Goal: Information Seeking & Learning: Learn about a topic

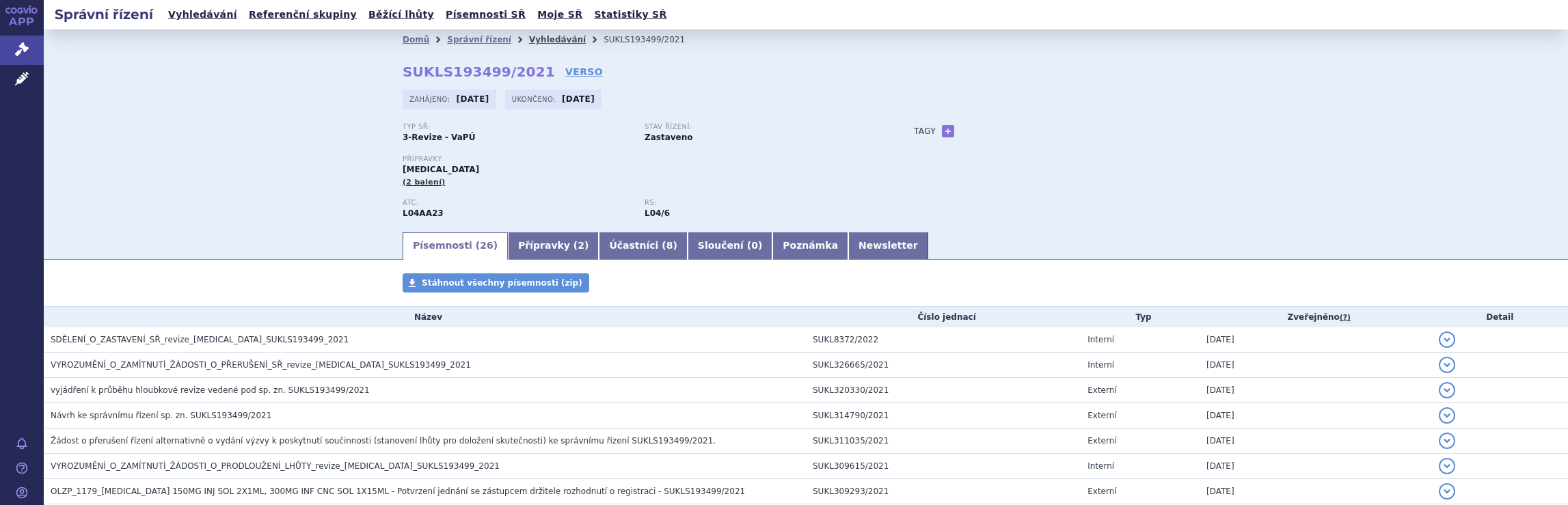
click at [533, 40] on link "Vyhledávání" at bounding box center [556, 39] width 56 height 9
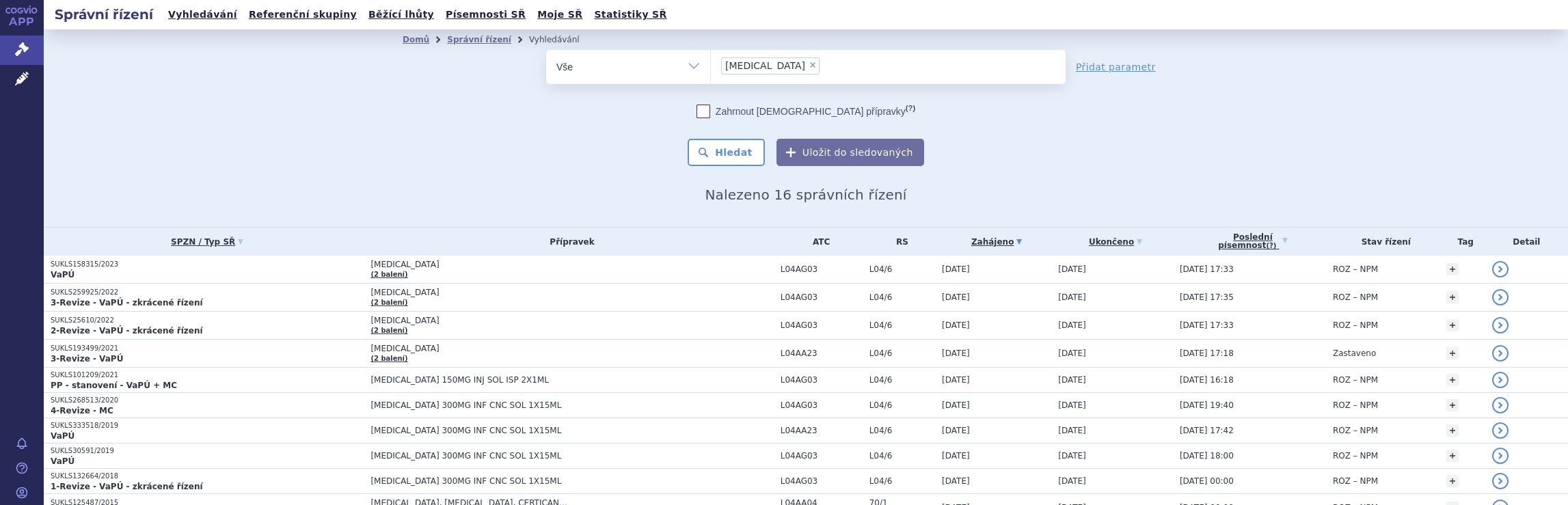
click at [792, 73] on ul "× Tysabri" at bounding box center [888, 65] width 355 height 30
click at [711, 73] on select "Tysabri" at bounding box center [710, 66] width 1 height 34
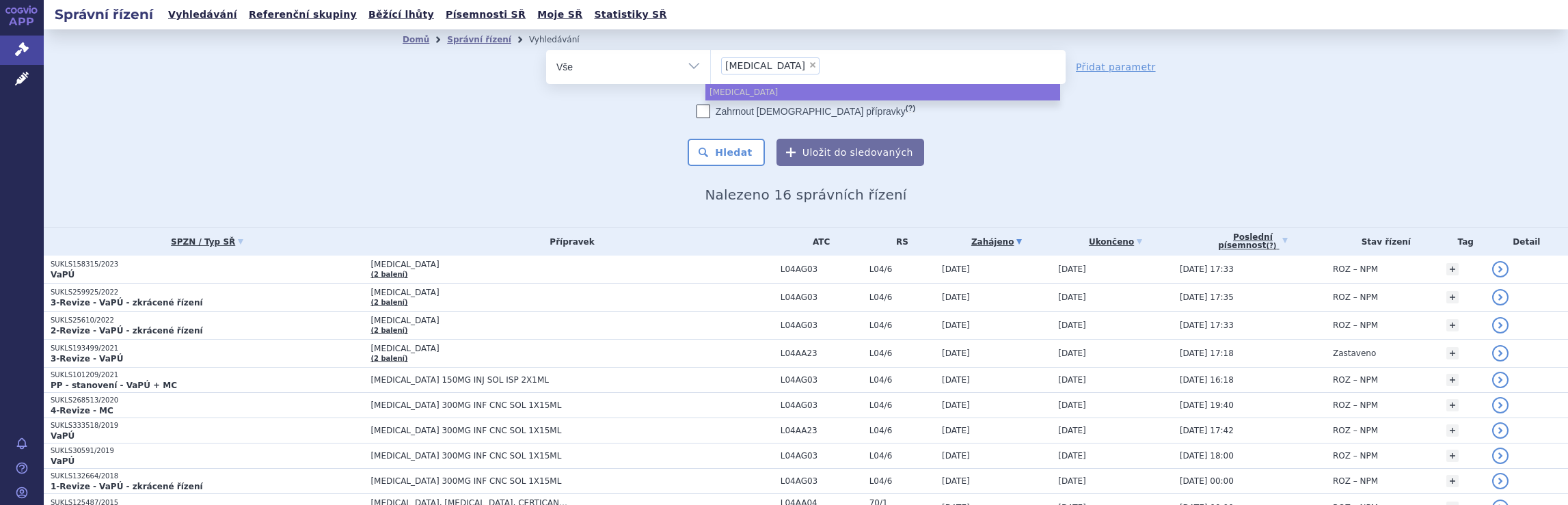
select select
type input "Tysabri"
type input "T"
type input "na"
type input "nata"
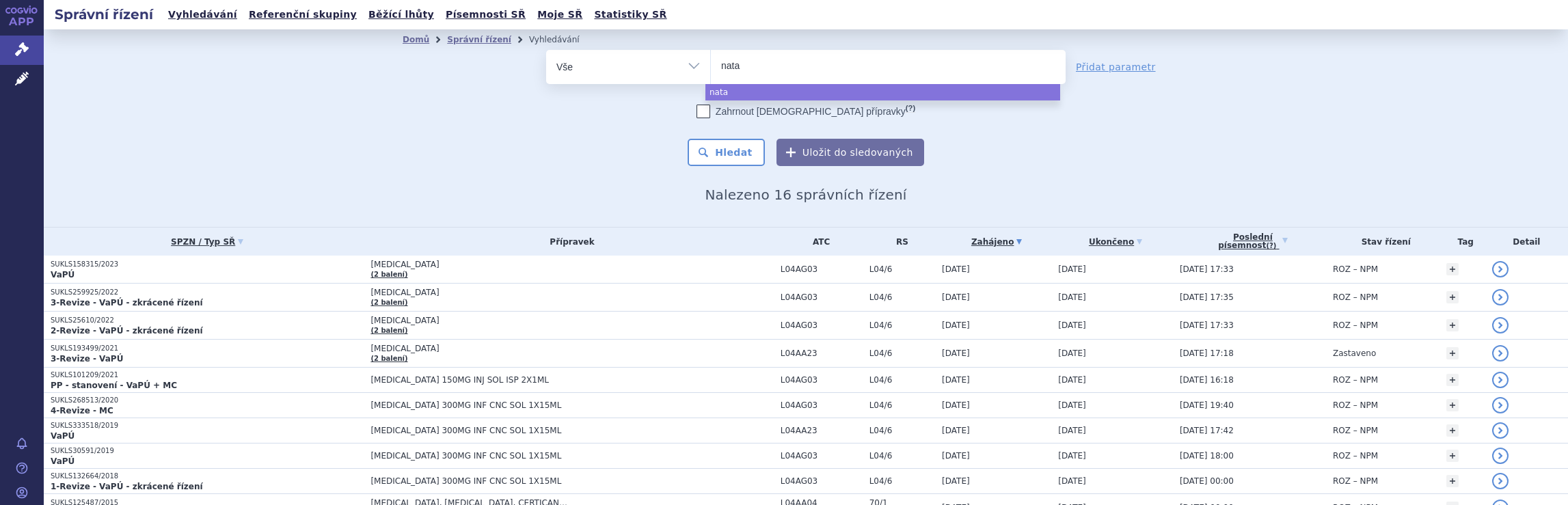
type input "natal"
type input "natali"
type input "nataliz"
type input "natalizu"
type input "natalizum"
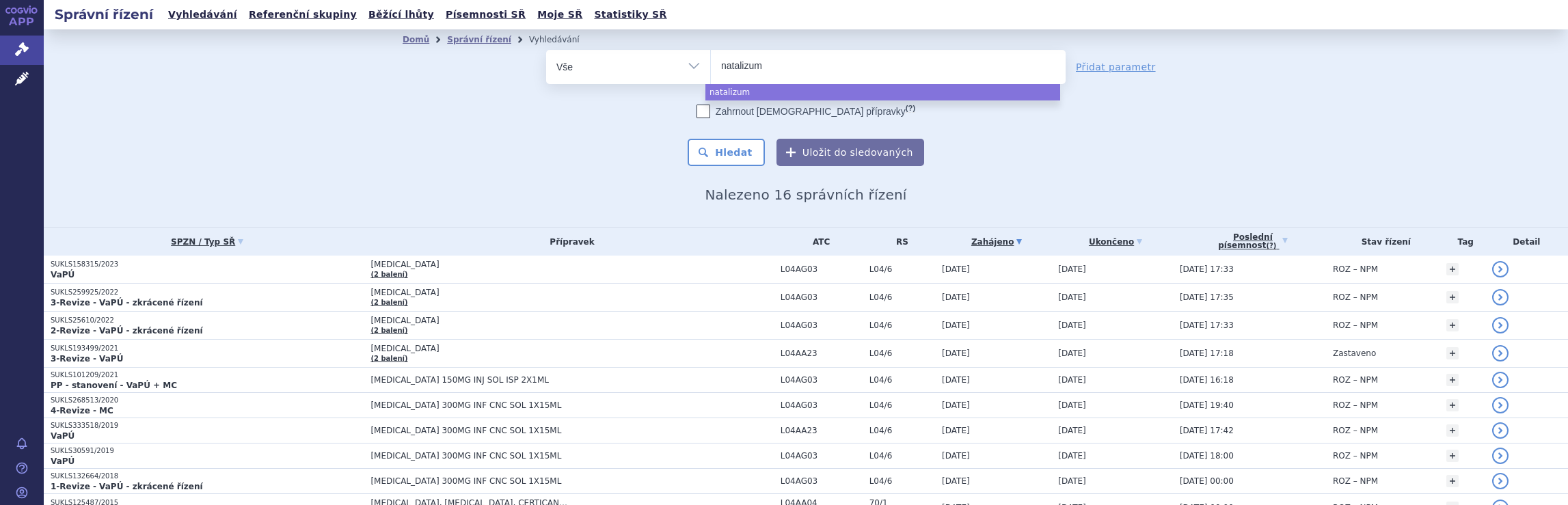
type input "natalizuma"
type input "natalizumab"
select select "natalizumab"
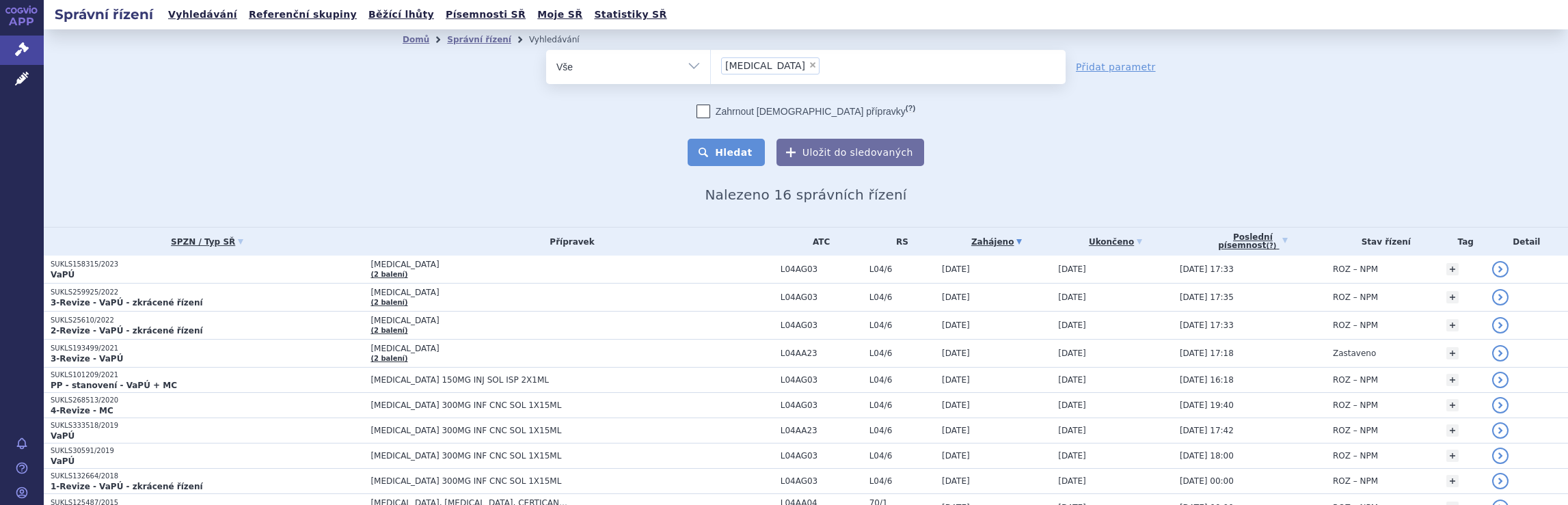
click at [720, 155] on button "Hledat" at bounding box center [726, 152] width 77 height 27
click at [839, 64] on ul "× [MEDICAL_DATA]" at bounding box center [888, 65] width 355 height 30
click at [711, 64] on select "[MEDICAL_DATA]" at bounding box center [710, 66] width 1 height 34
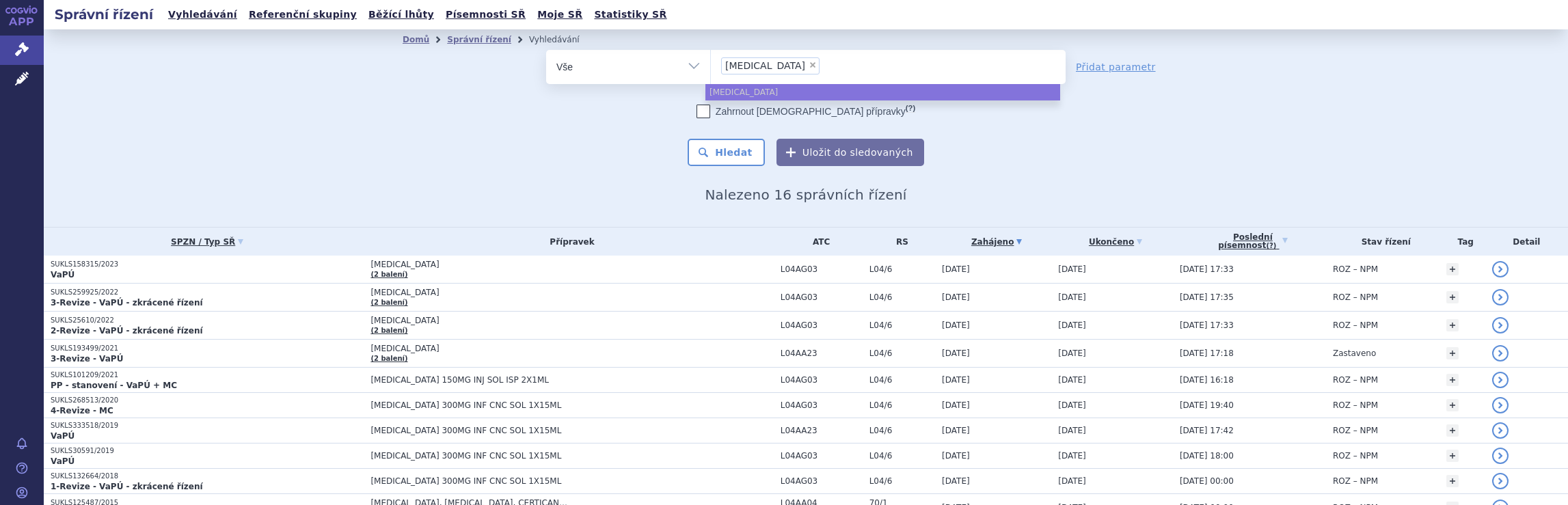
select select
type input "[MEDICAL_DATA]"
type input "nat"
type input "n"
type input "ty"
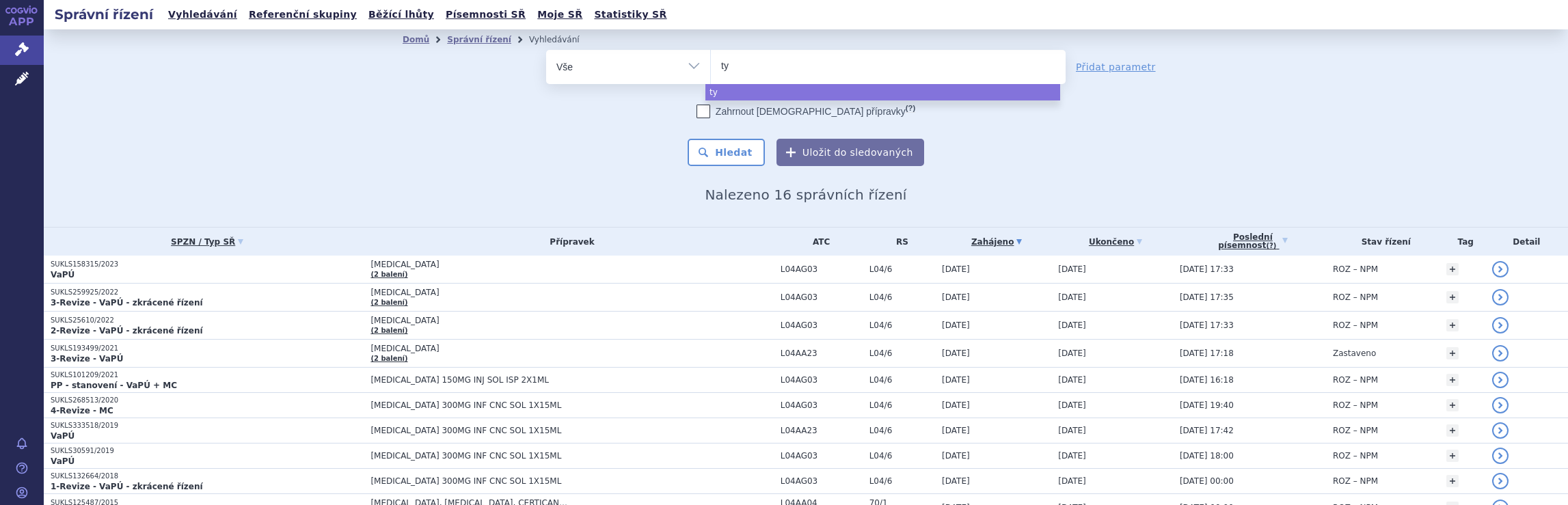
type input "tyr"
type input "tyru"
type input "tyruk"
type input "tyruko"
select select "tyruko"
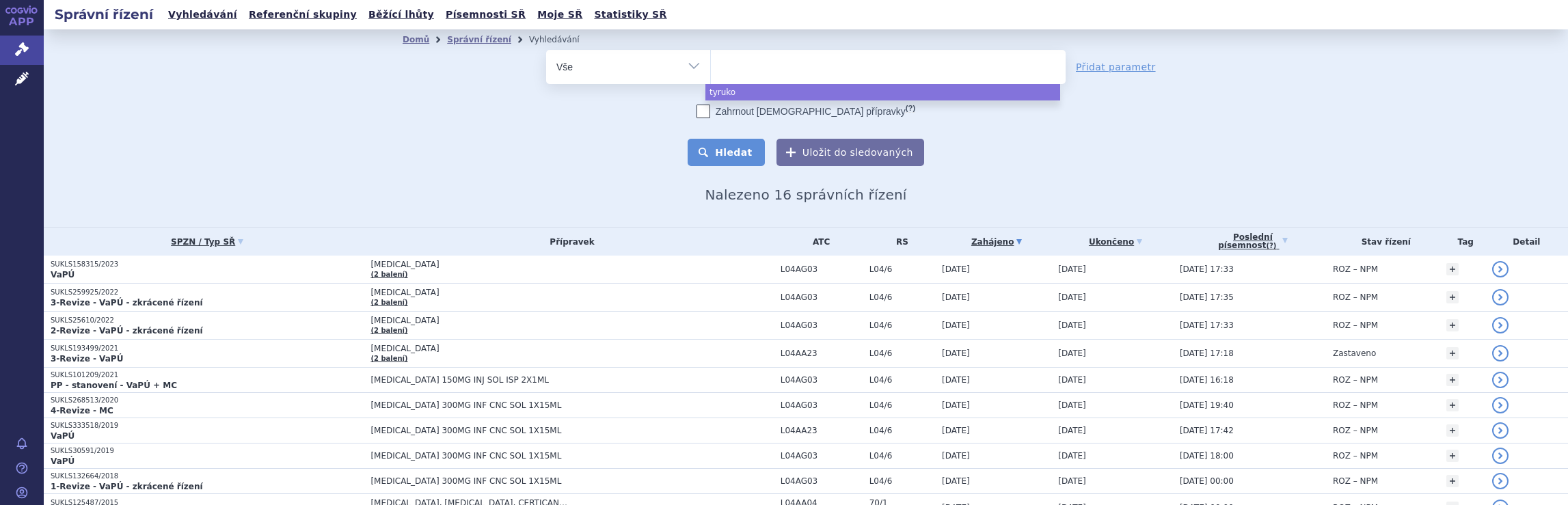
click at [725, 154] on button "Hledat" at bounding box center [726, 152] width 77 height 27
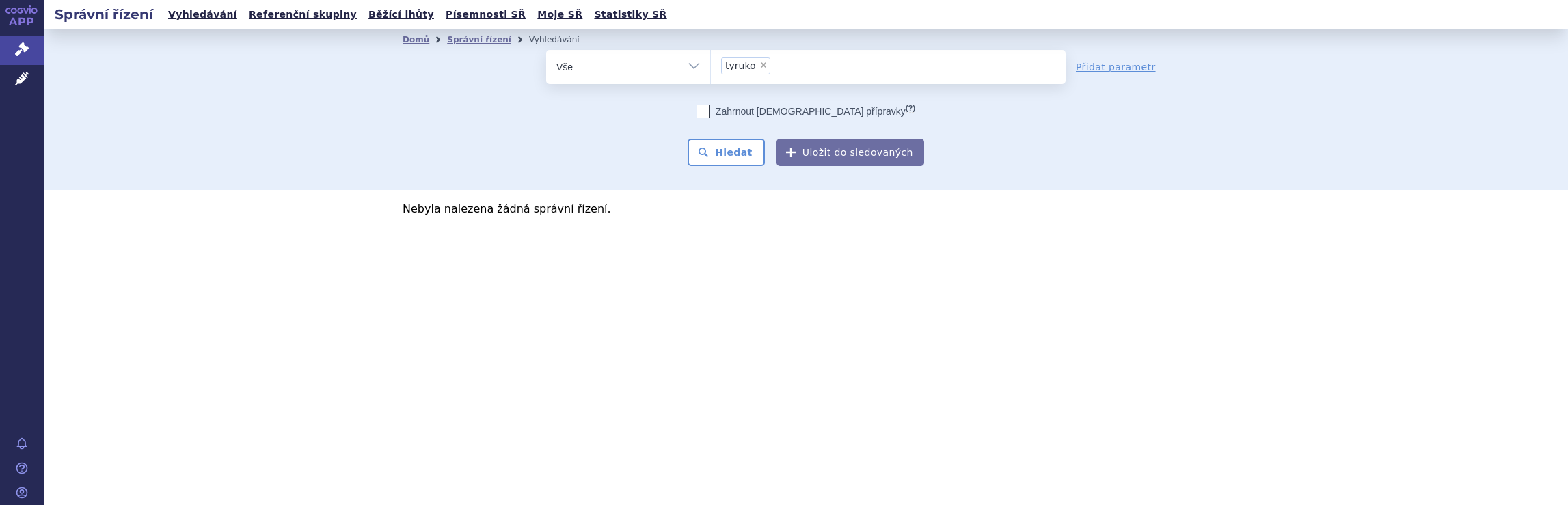
click at [809, 71] on ul "× tyruko" at bounding box center [888, 65] width 355 height 30
click at [711, 71] on select "tyruko" at bounding box center [710, 66] width 1 height 34
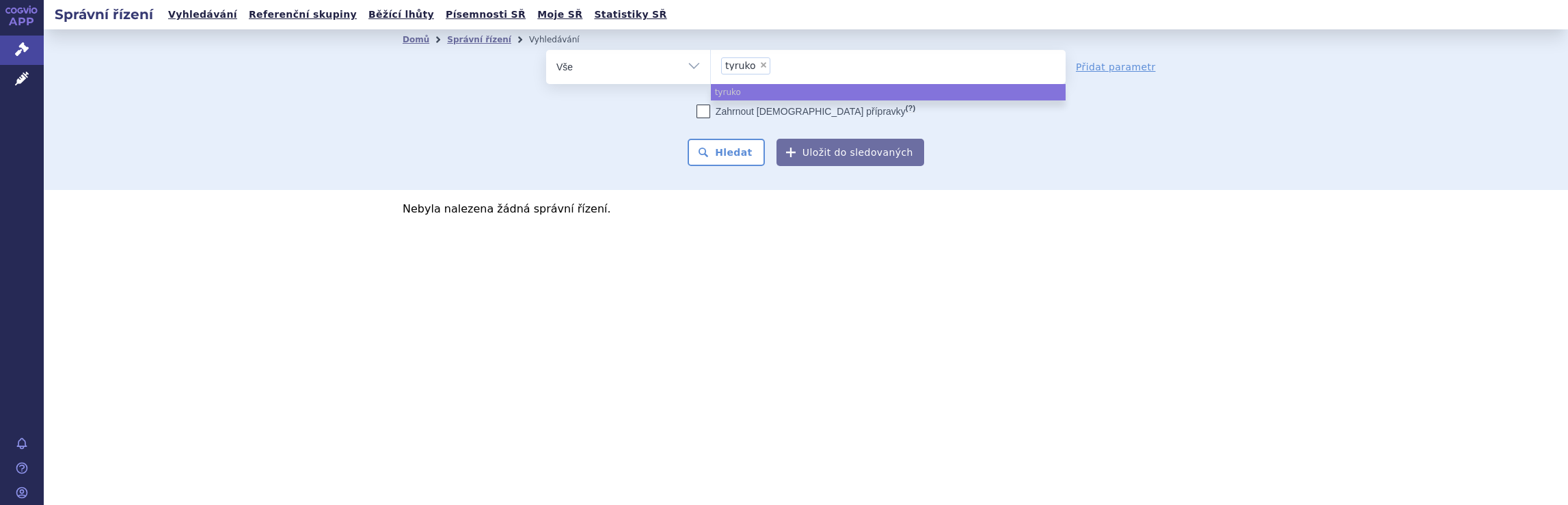
select select
type input "tyruko"
type input "ty"
type input "t"
type input "di"
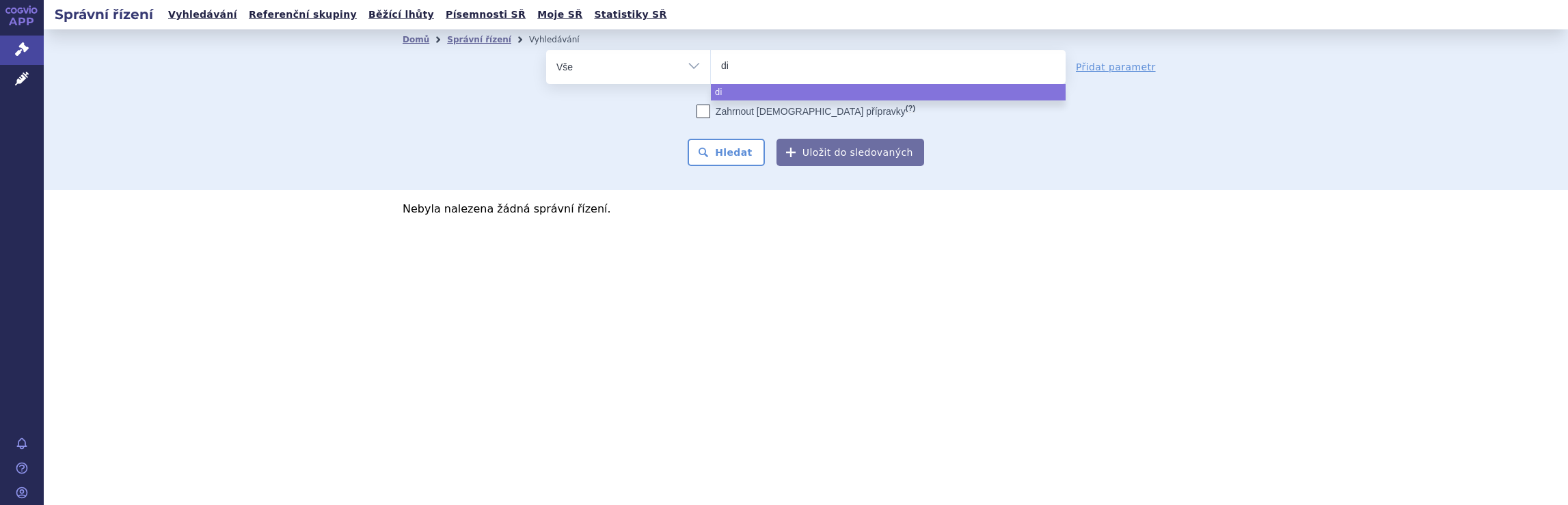
type input "dim"
type input "dimte"
type input "dimt"
type input "dim"
type input "dimet"
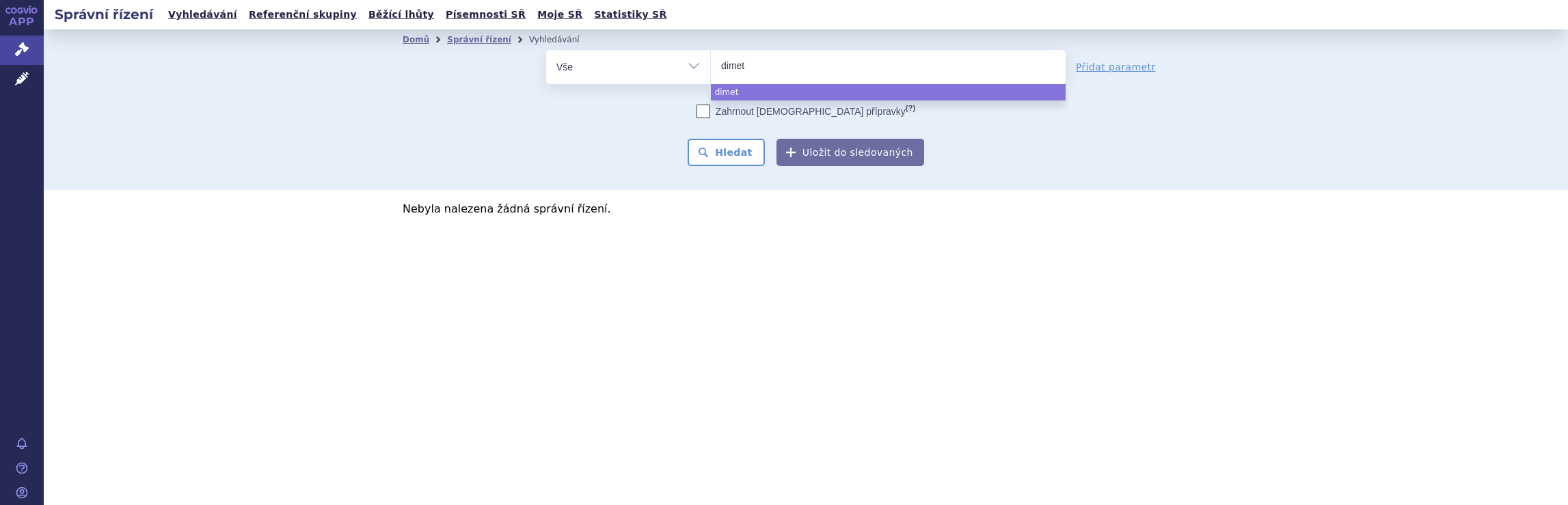
type input "dimeth"
type input "dimethy"
type input "dimethyl"
select select "dimethyl"
click at [733, 154] on button "Hledat" at bounding box center [726, 152] width 77 height 27
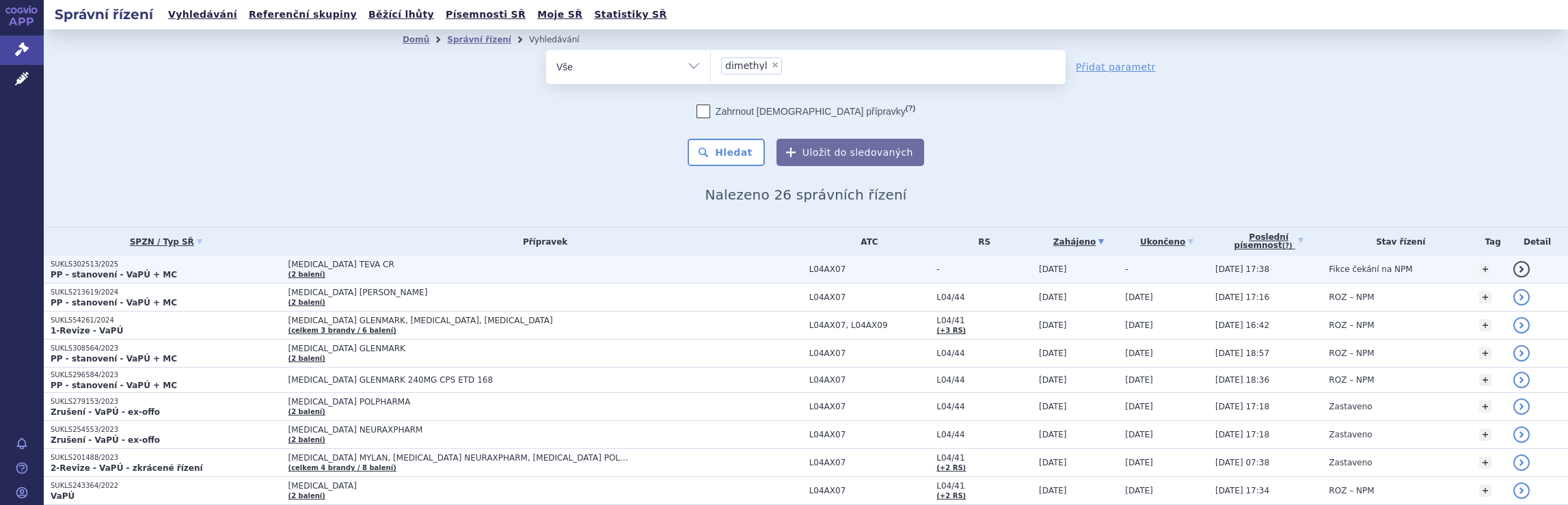
click at [661, 271] on td "[MEDICAL_DATA] TEVA CR (2 balení)" at bounding box center [541, 269] width 521 height 28
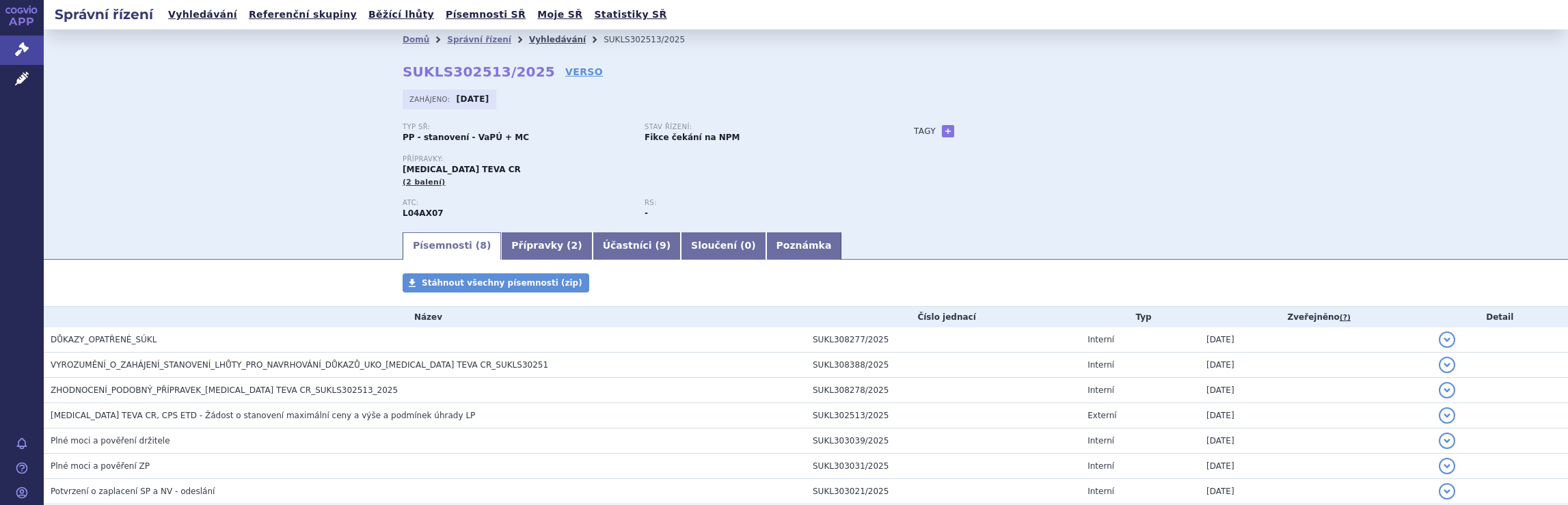
click at [530, 39] on link "Vyhledávání" at bounding box center [556, 39] width 56 height 9
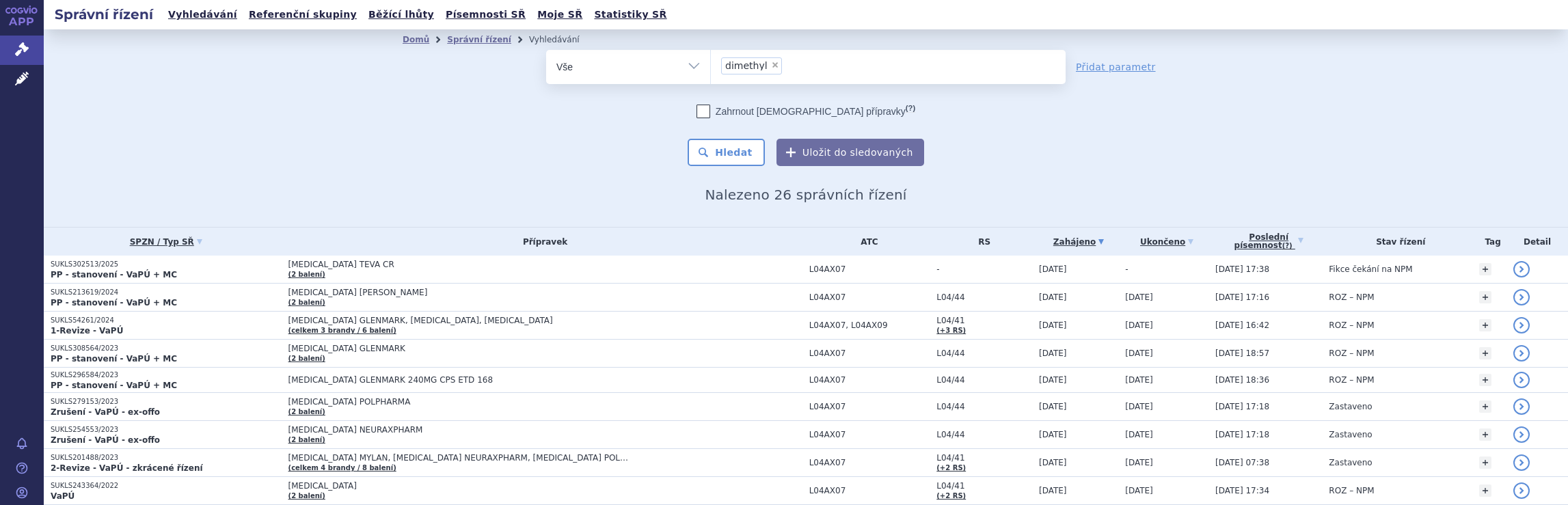
click at [823, 65] on ul "× dimethyl" at bounding box center [888, 65] width 355 height 30
click at [711, 65] on select "dimethyl" at bounding box center [710, 66] width 1 height 34
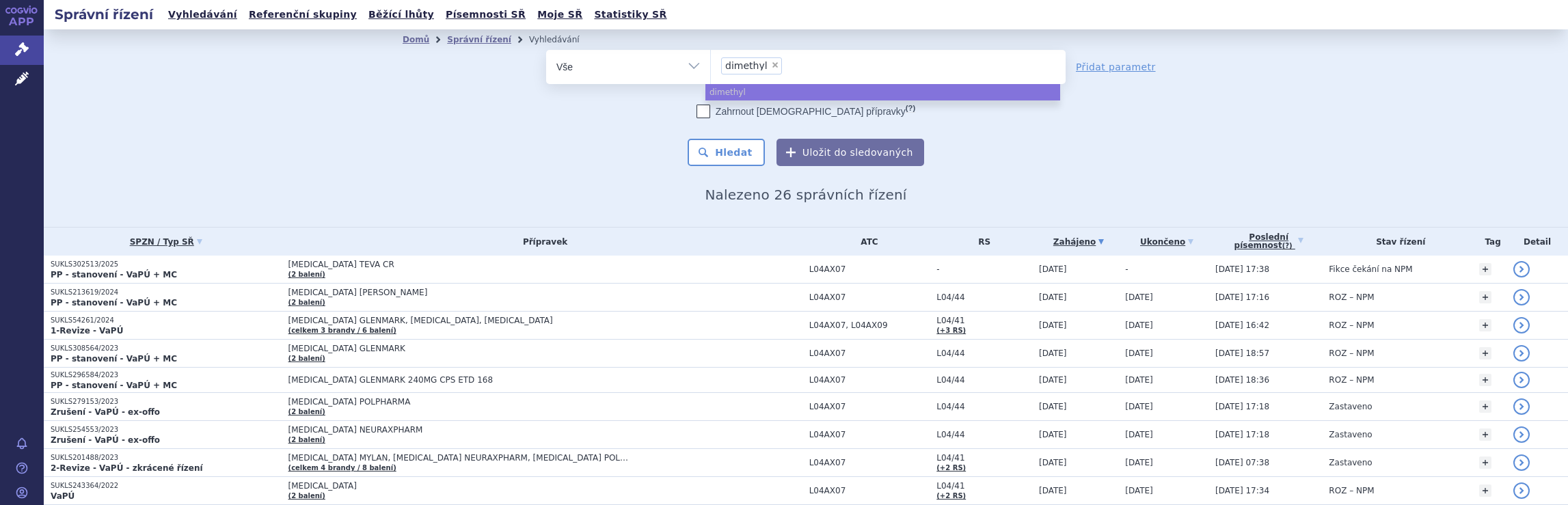
select select
type input "dimethyl"
type input "dimet"
type input "d"
type input "sky"
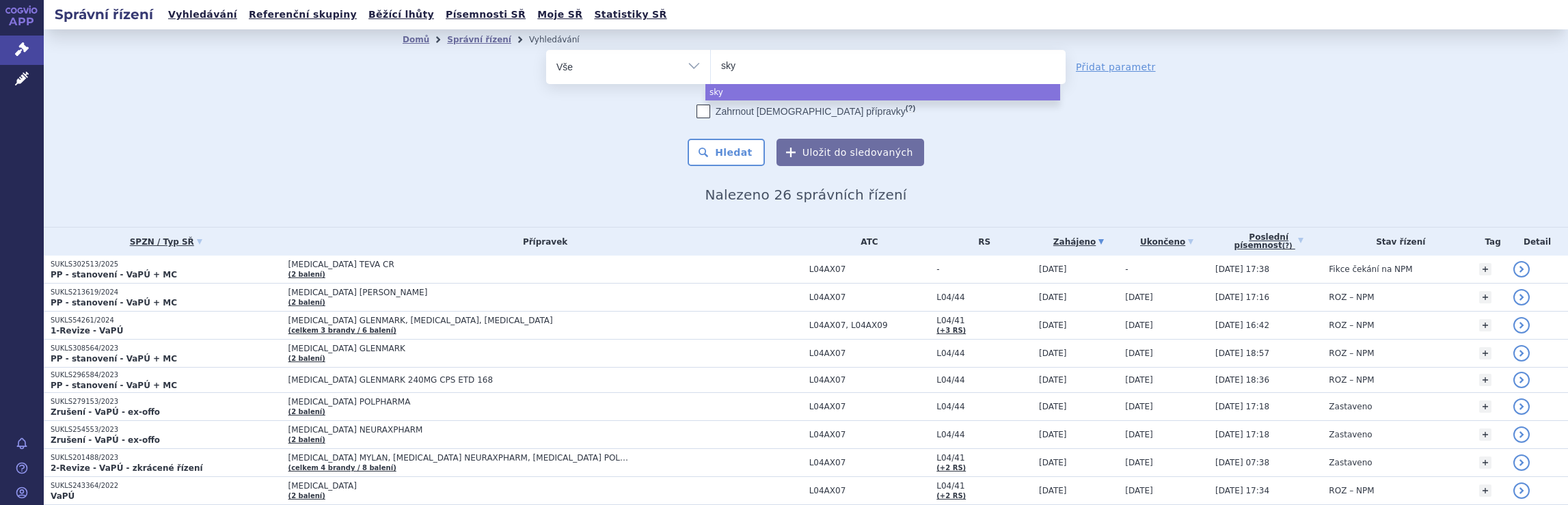
type input "skyc"
type input "skycl"
type input "skycla"
type input "skyclar"
type input "skyclarys"
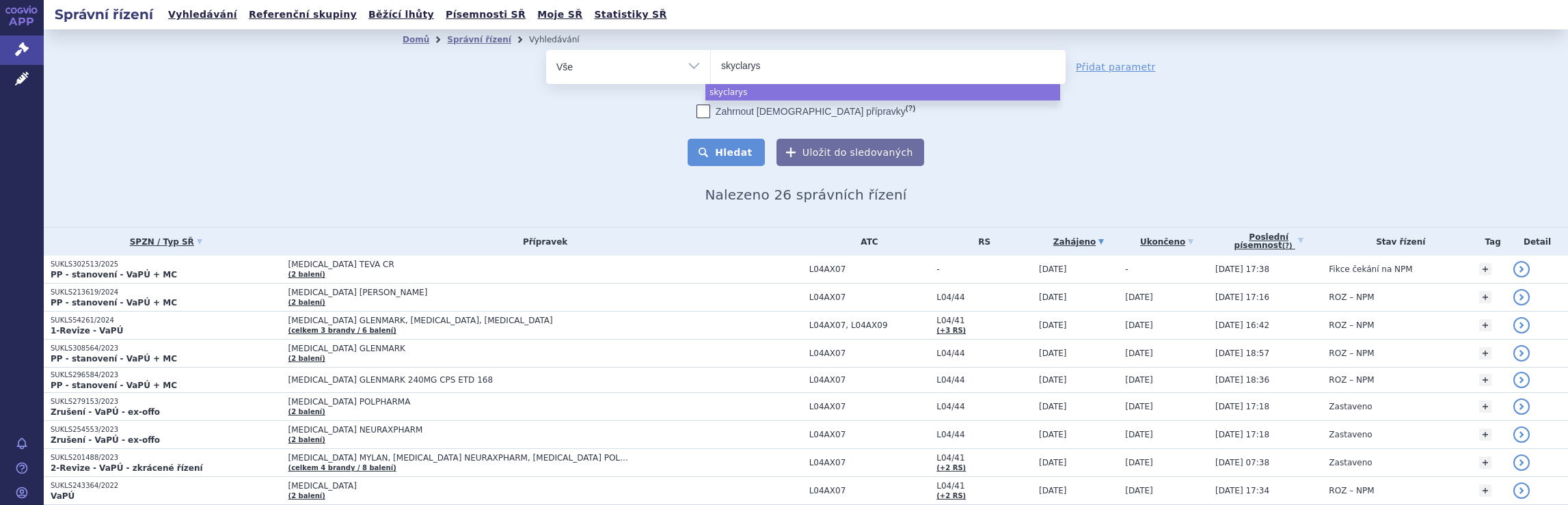
select select "skyclarys"
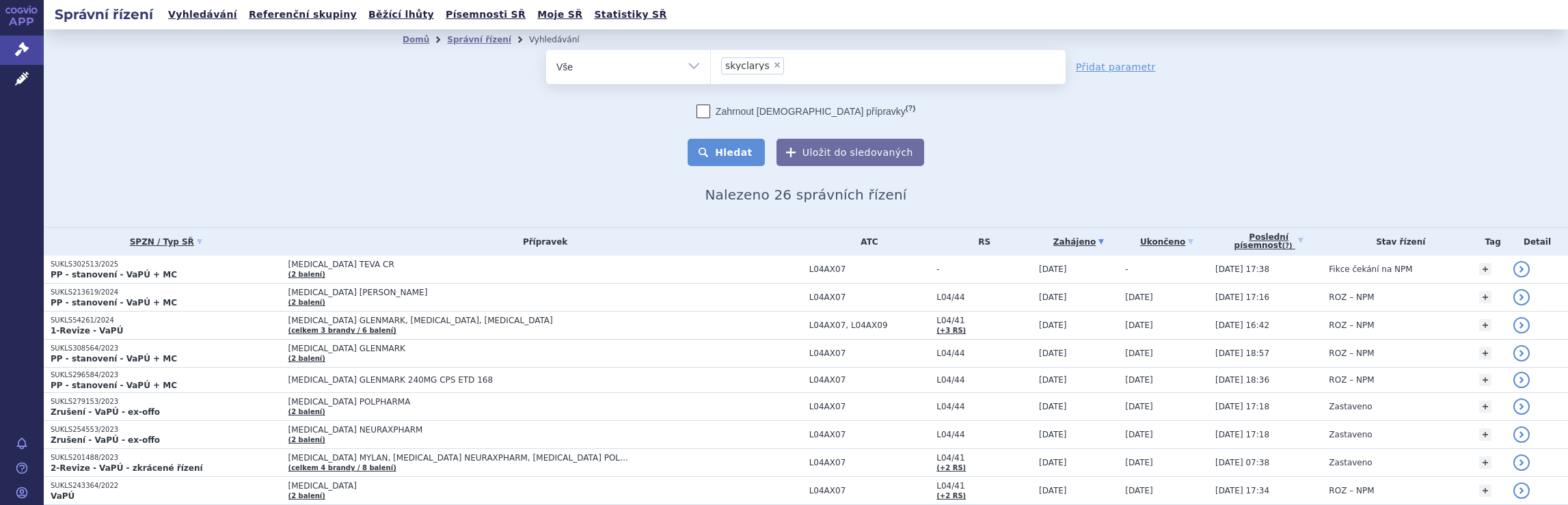
click at [735, 152] on button "Hledat" at bounding box center [726, 152] width 77 height 27
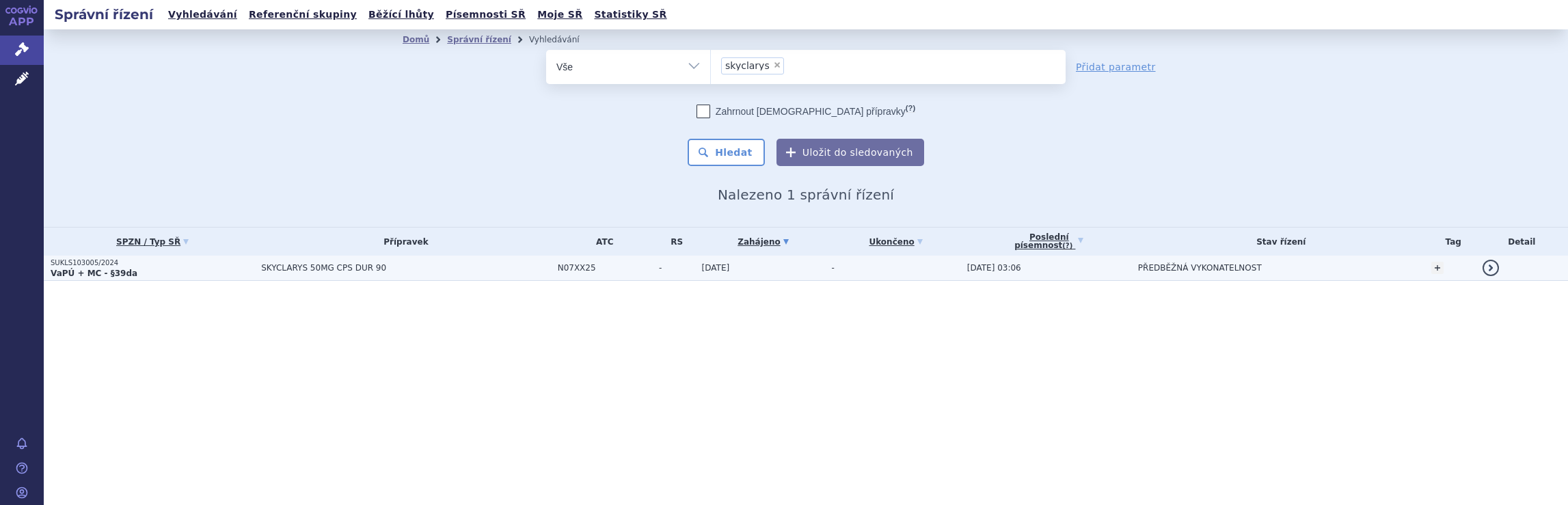
click at [476, 268] on span "SKYCLARYS 50MG CPS DUR 90" at bounding box center [405, 267] width 289 height 9
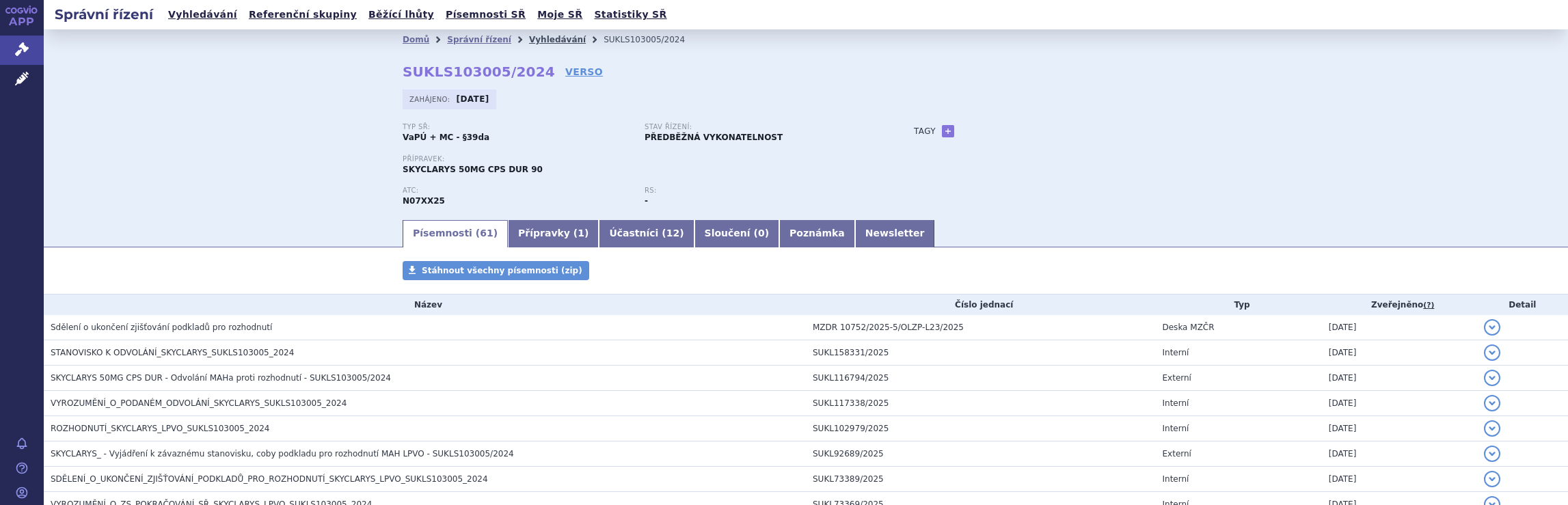
click at [537, 40] on link "Vyhledávání" at bounding box center [556, 39] width 56 height 9
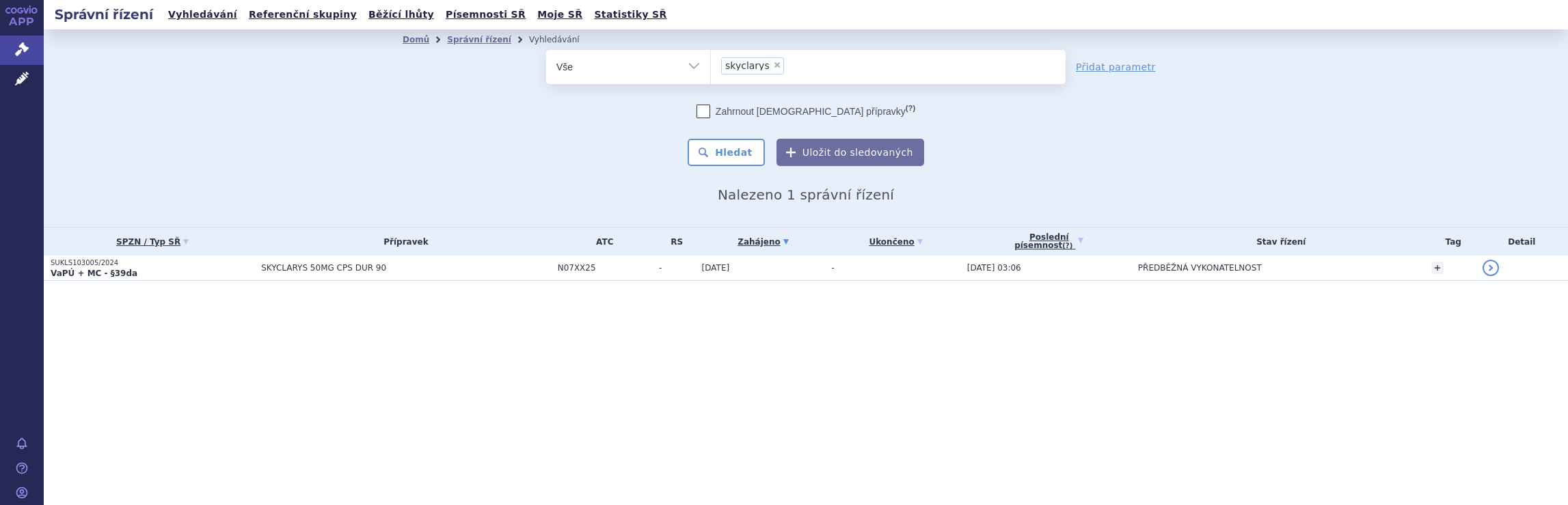
click at [825, 64] on ul "× skyclarys" at bounding box center [888, 65] width 355 height 30
click at [711, 64] on select "skyclarys" at bounding box center [710, 66] width 1 height 34
click at [812, 66] on ul "× skyclarys" at bounding box center [888, 65] width 355 height 30
click at [711, 66] on select "skyclarys" at bounding box center [710, 66] width 1 height 34
select select
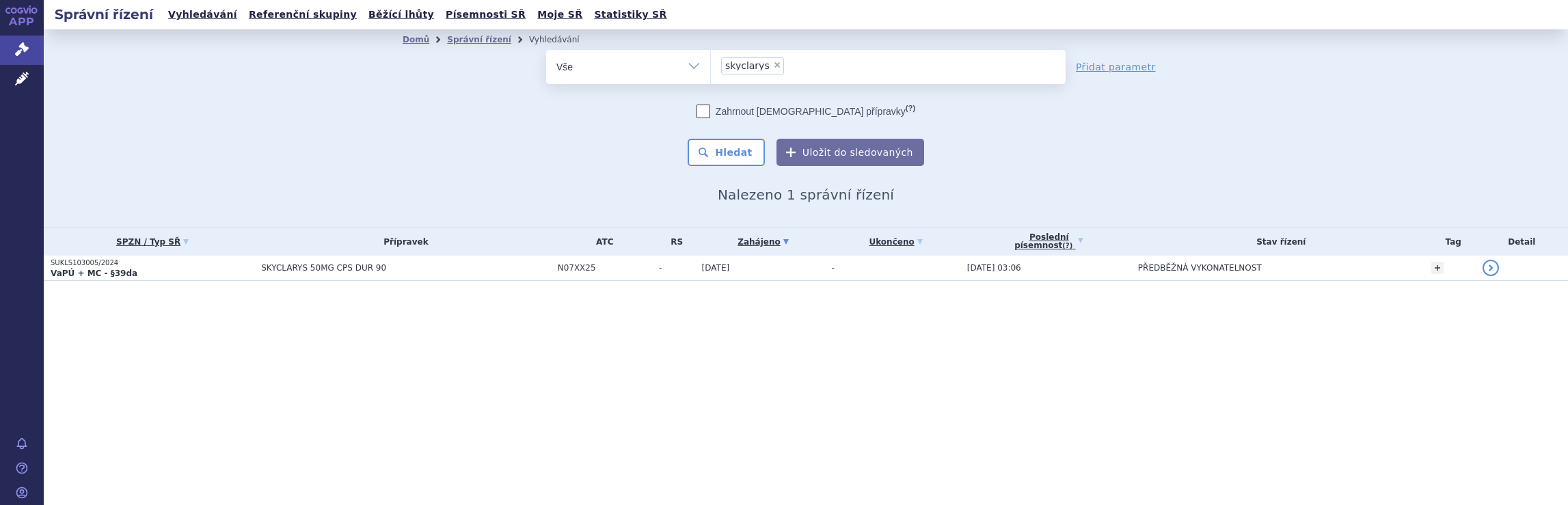
type input "skyclarys"
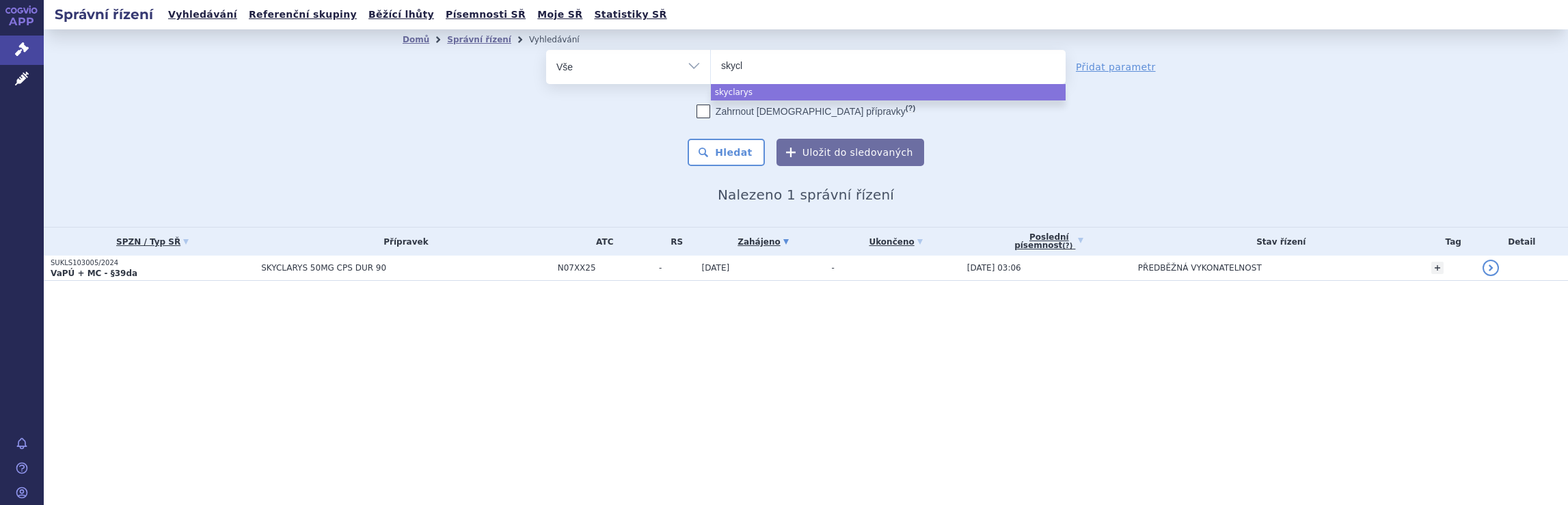
type input "skyc"
type input "s"
type input "qa"
type input "qals"
type input "qalso"
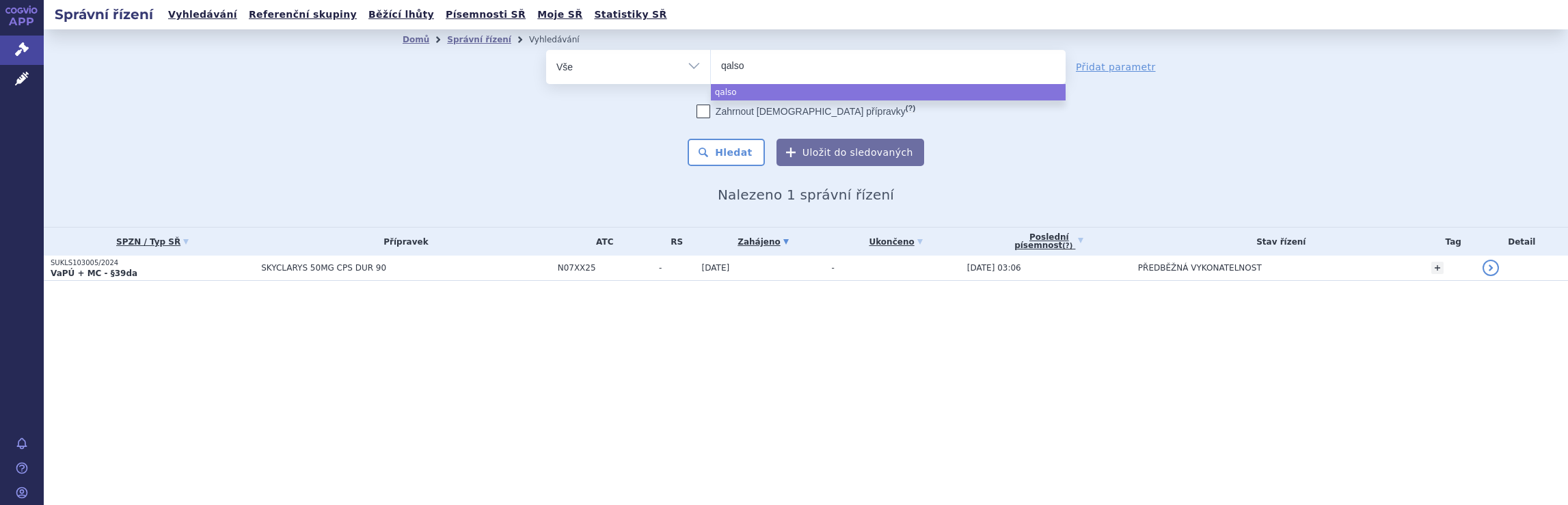
type input "qalsod"
type input "qalsody"
select select "qalsody"
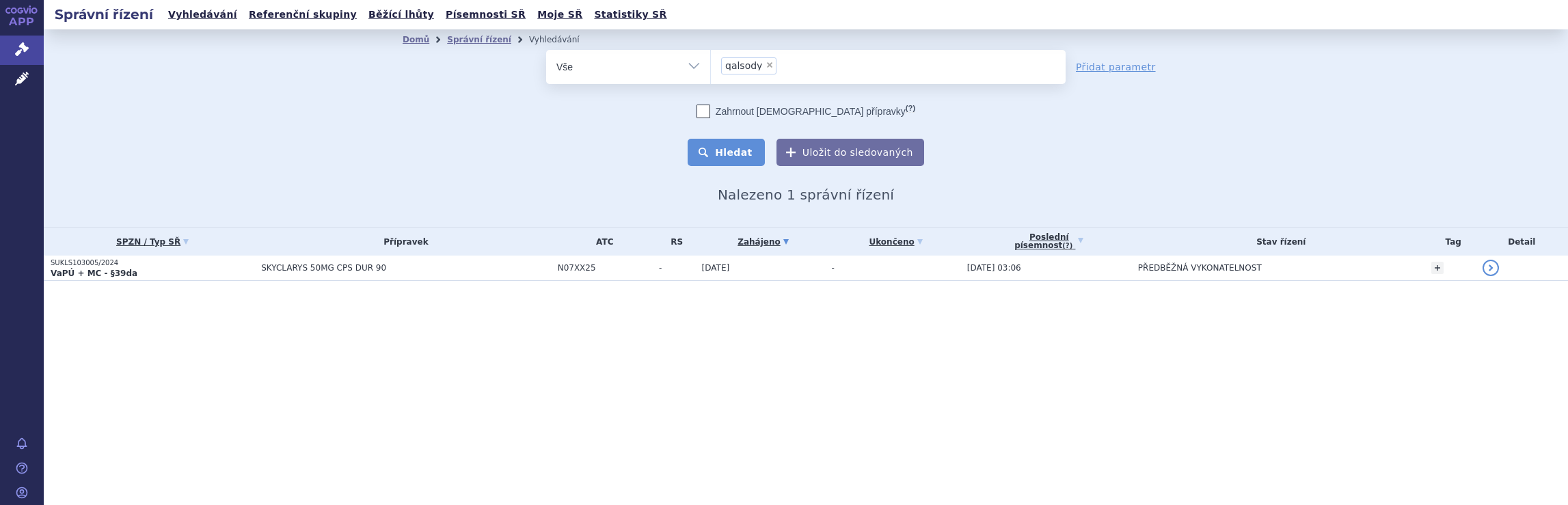
click at [734, 154] on button "Hledat" at bounding box center [726, 152] width 77 height 27
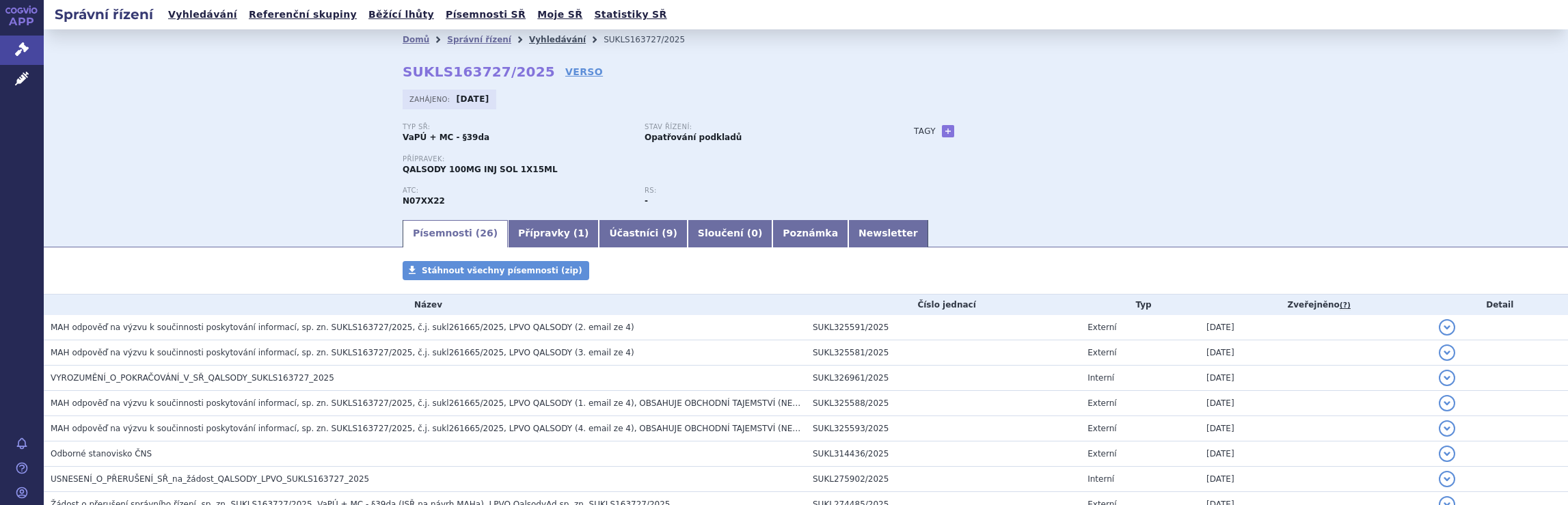
click at [535, 41] on link "Vyhledávání" at bounding box center [556, 39] width 56 height 9
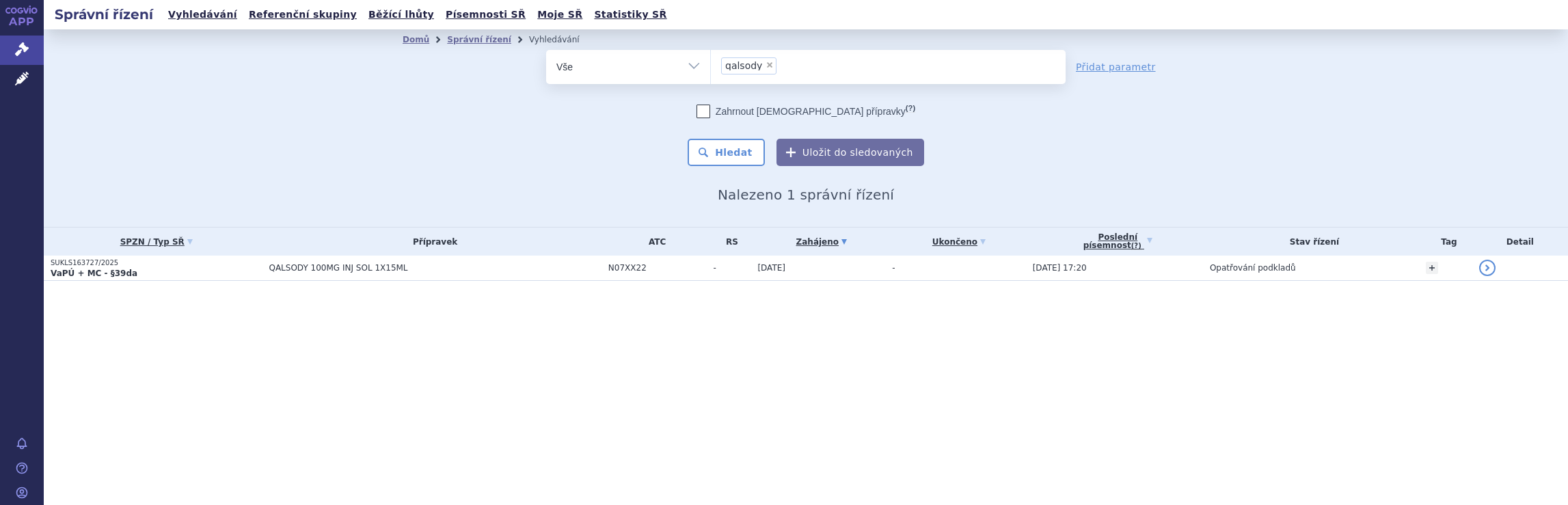
click at [827, 67] on ul "× qalsody" at bounding box center [888, 65] width 355 height 30
click at [711, 67] on select "qalsody" at bounding box center [710, 66] width 1 height 34
click at [811, 65] on ul "× qalsody" at bounding box center [888, 65] width 355 height 30
click at [711, 65] on select "qalsody" at bounding box center [710, 66] width 1 height 34
select select
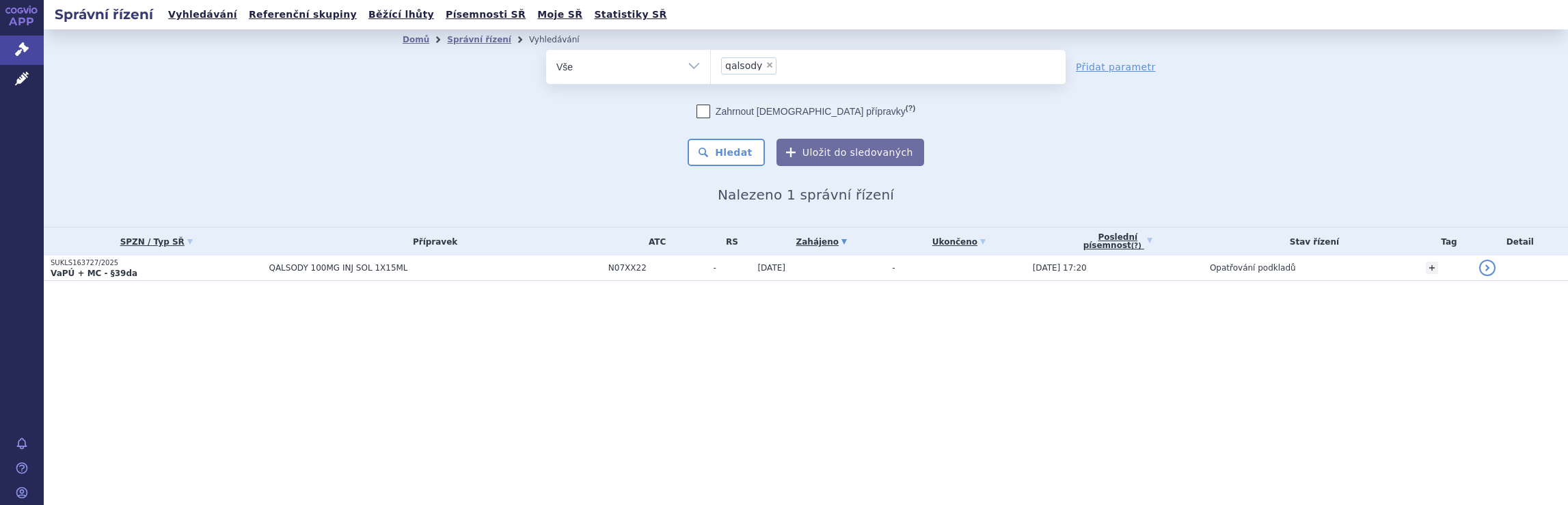
type input "qalsody"
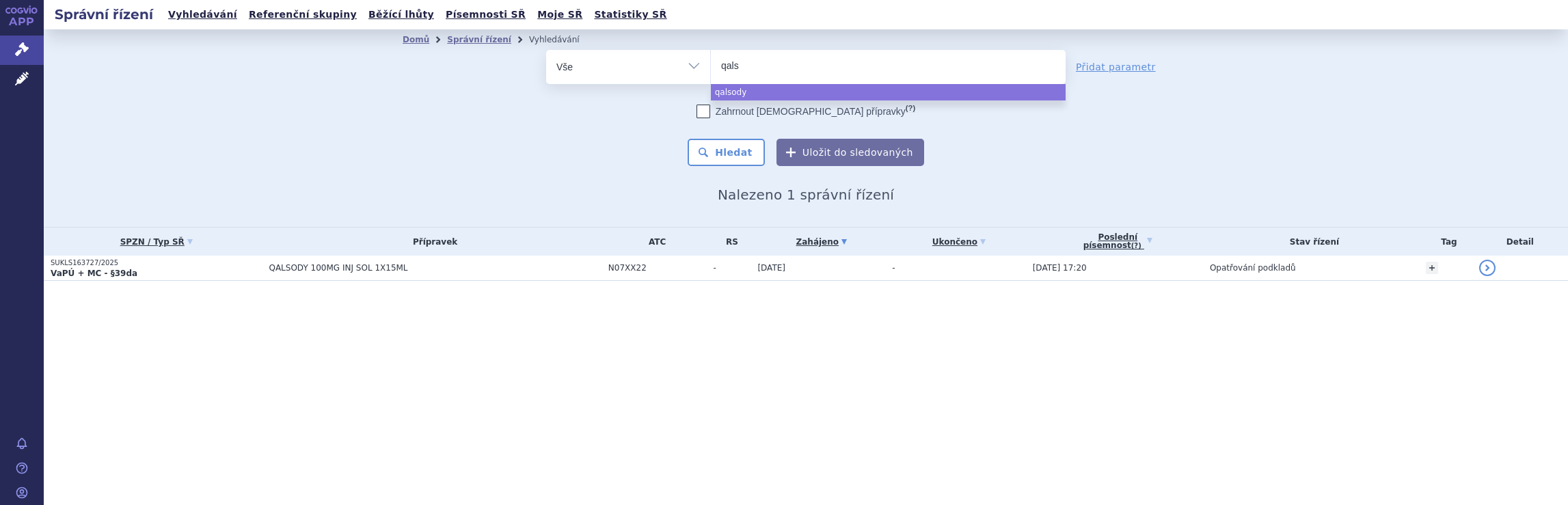
type input "qal"
type input "q"
type input "sp"
type input "spi"
type input "spin"
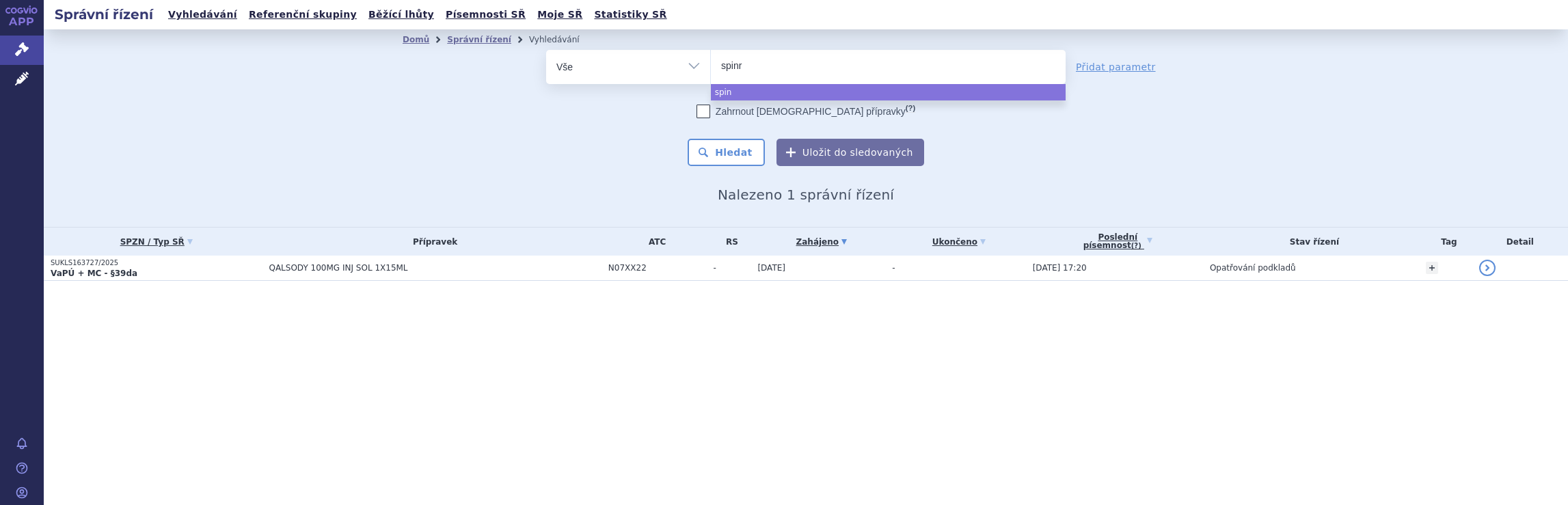
type input "spinra"
type input "spinraz"
type input "spinraza"
select select "spinraza"
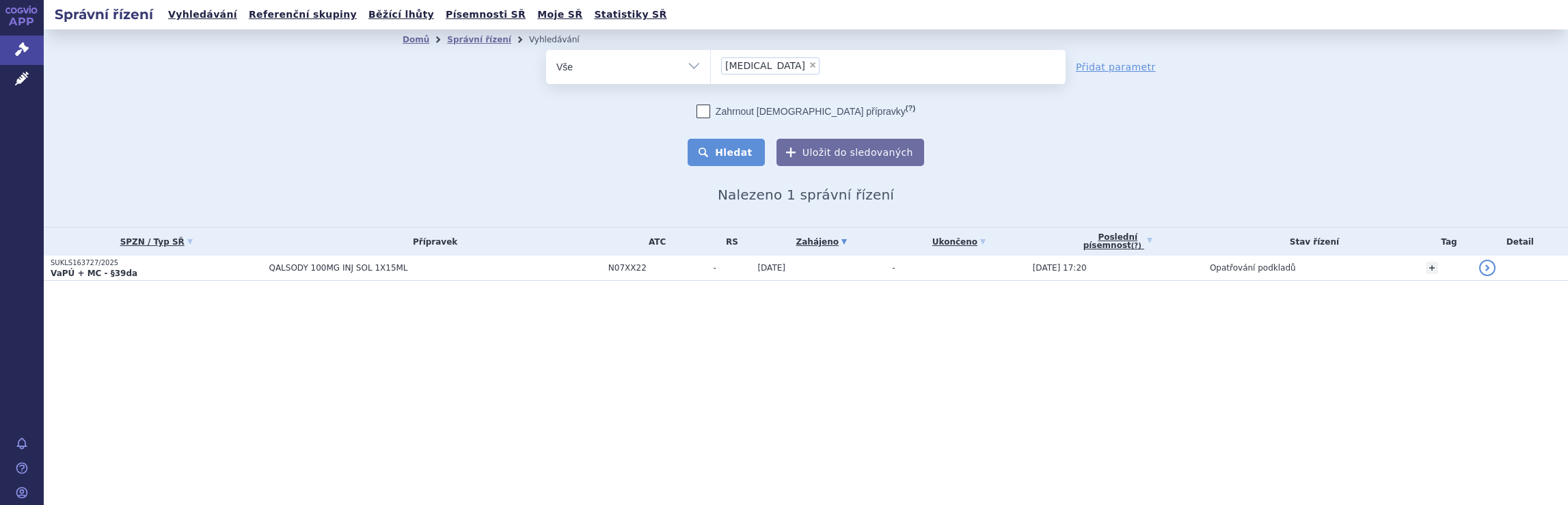
click at [741, 154] on button "Hledat" at bounding box center [726, 152] width 77 height 27
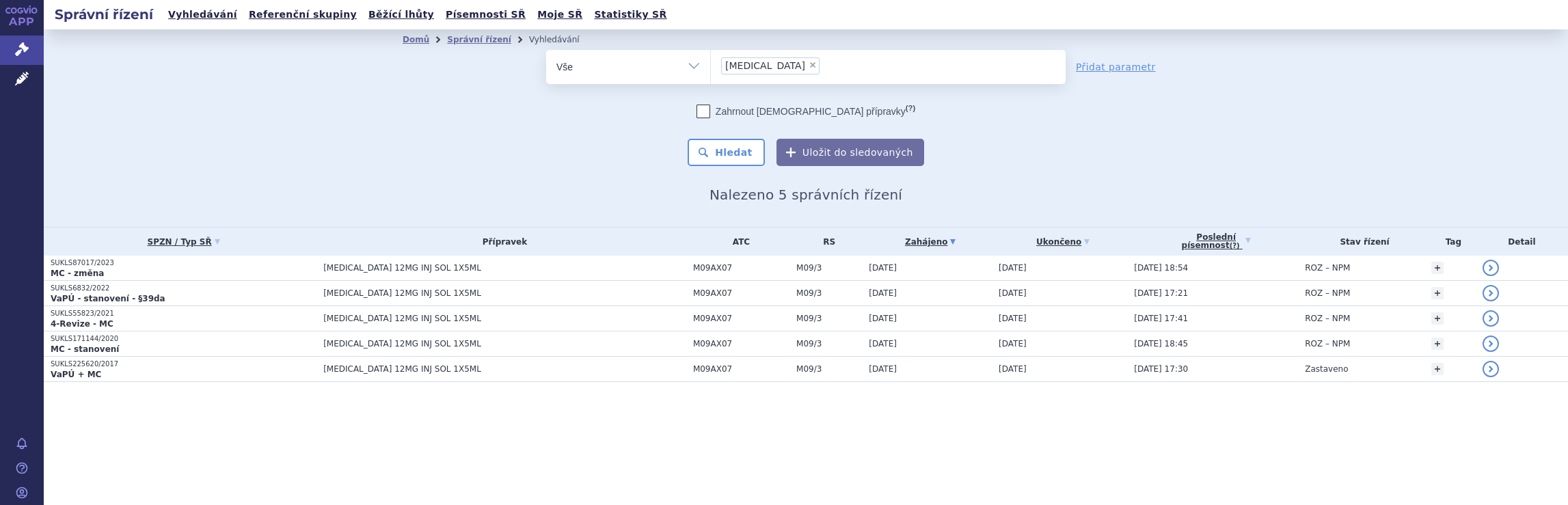
click at [786, 68] on ul "× spinraza" at bounding box center [888, 65] width 355 height 30
click at [711, 68] on select "spinraza" at bounding box center [710, 66] width 1 height 34
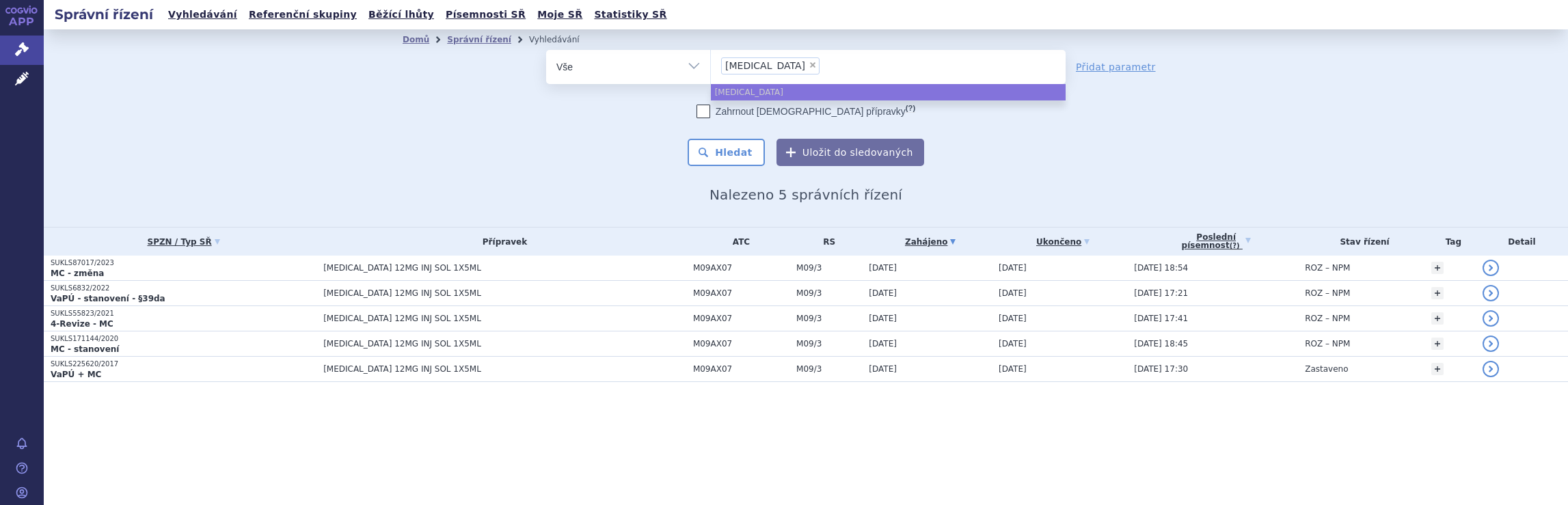
select select
type input "spinraza"
type input "spin"
type input "s"
type input "av"
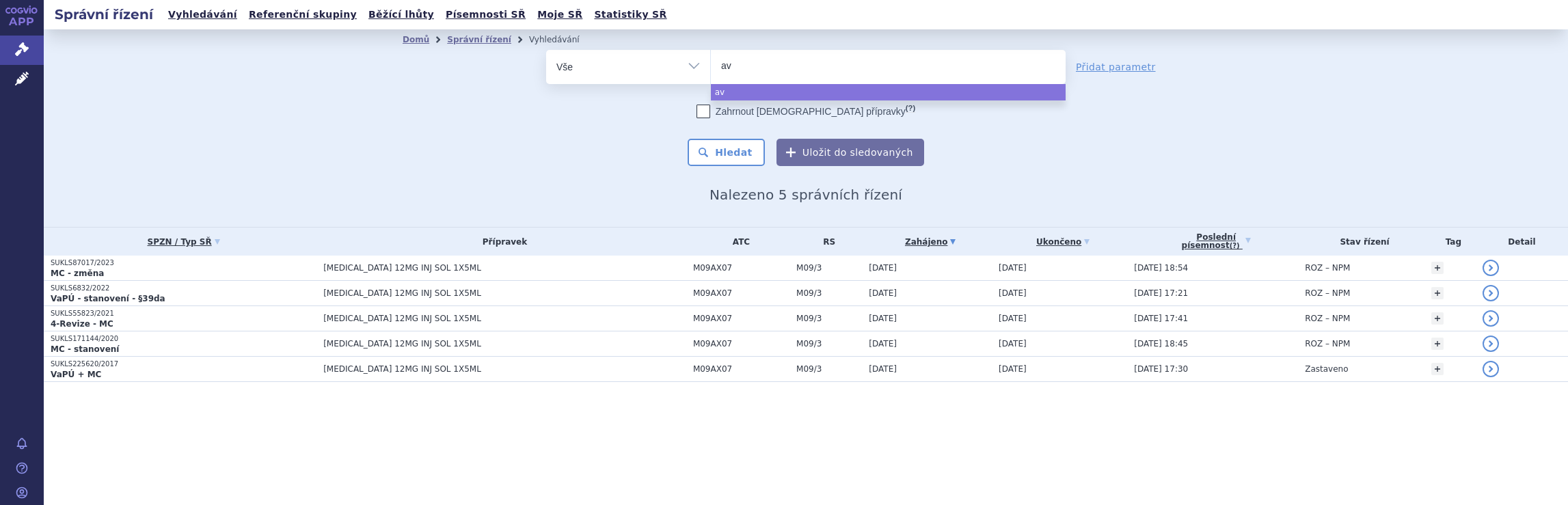
type input "avo"
type input "avon"
type input "avone"
type input "avonex"
select select "avonex"
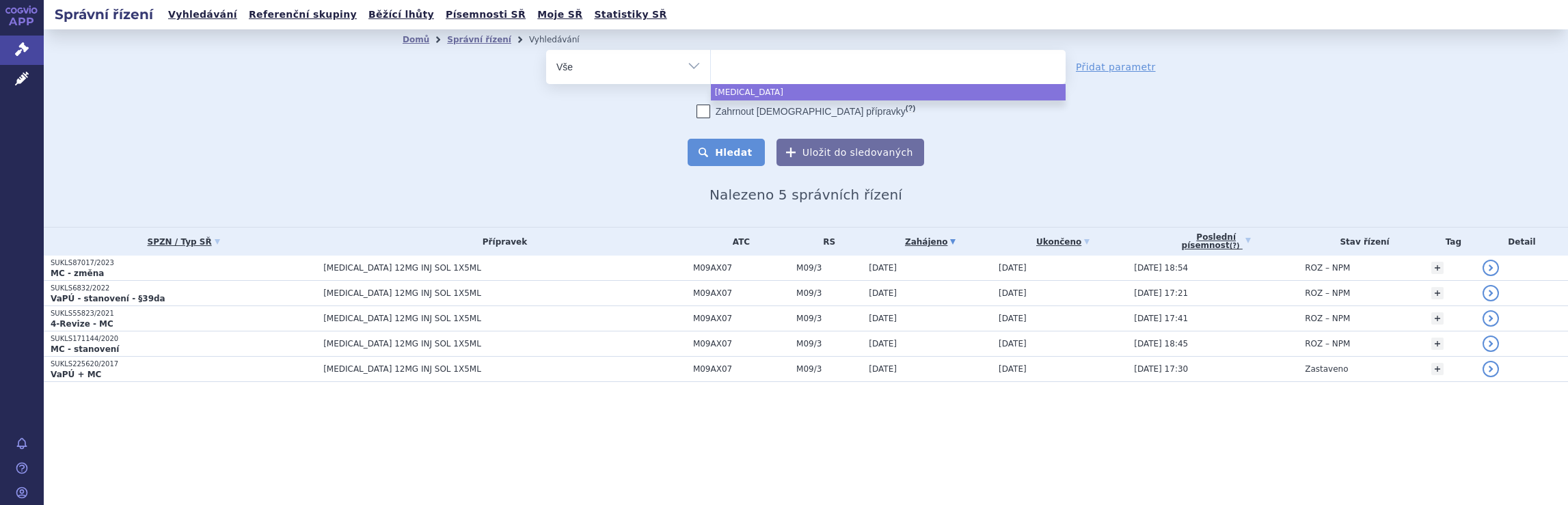
click at [735, 154] on button "Hledat" at bounding box center [726, 152] width 77 height 27
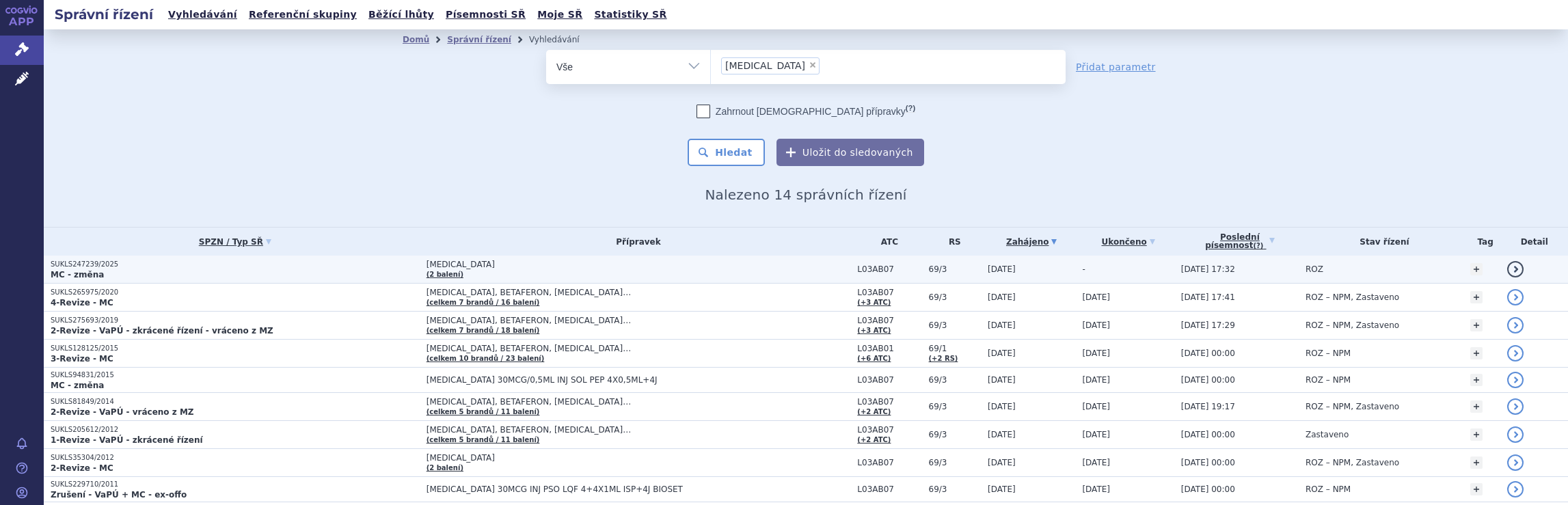
click at [702, 266] on span "[MEDICAL_DATA]" at bounding box center [597, 264] width 341 height 9
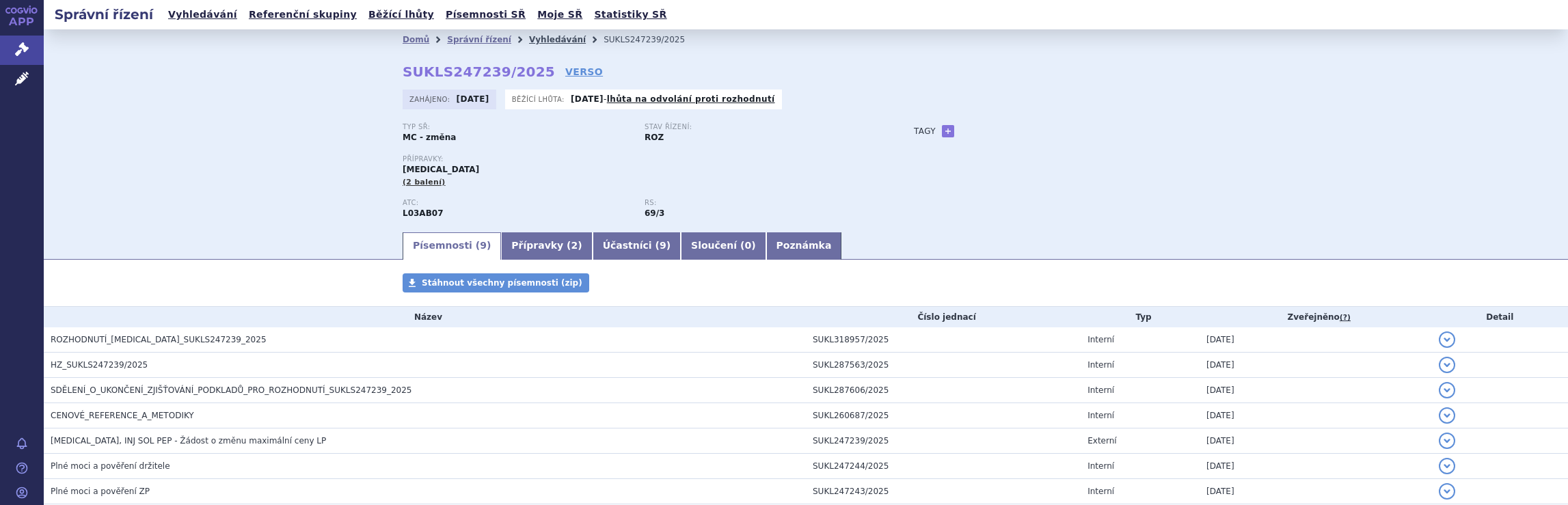
click at [533, 38] on link "Vyhledávání" at bounding box center [556, 39] width 56 height 9
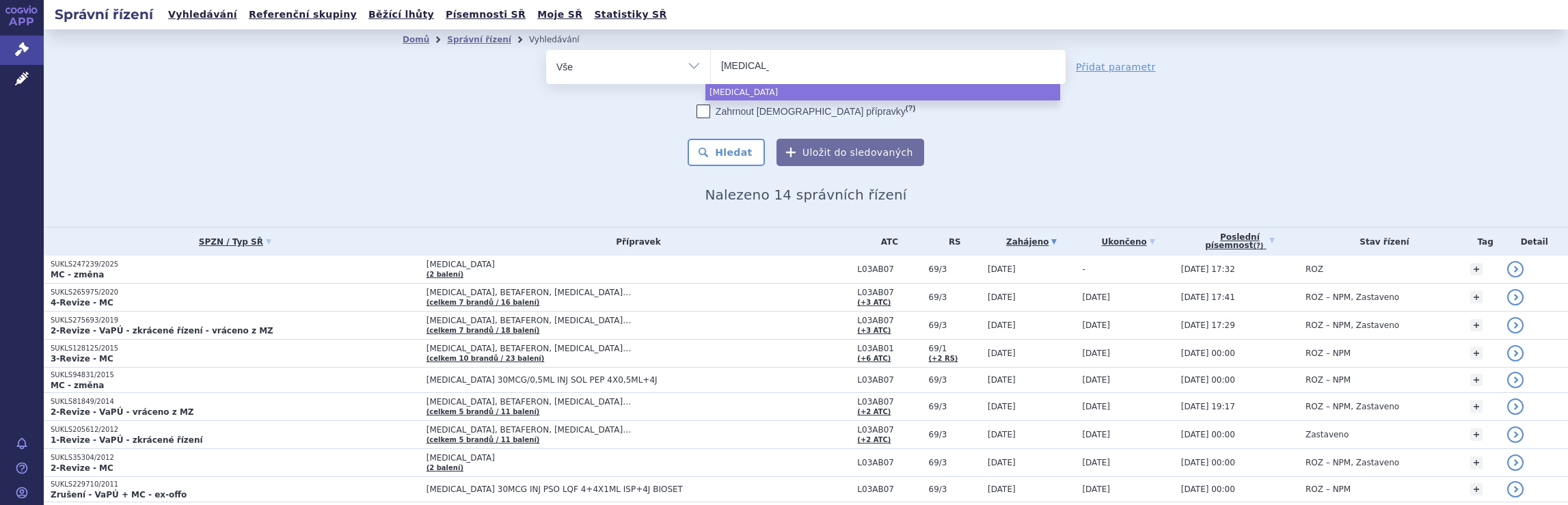
select select
type input "a"
type input "ple"
type input "pleg"
type input "plegri"
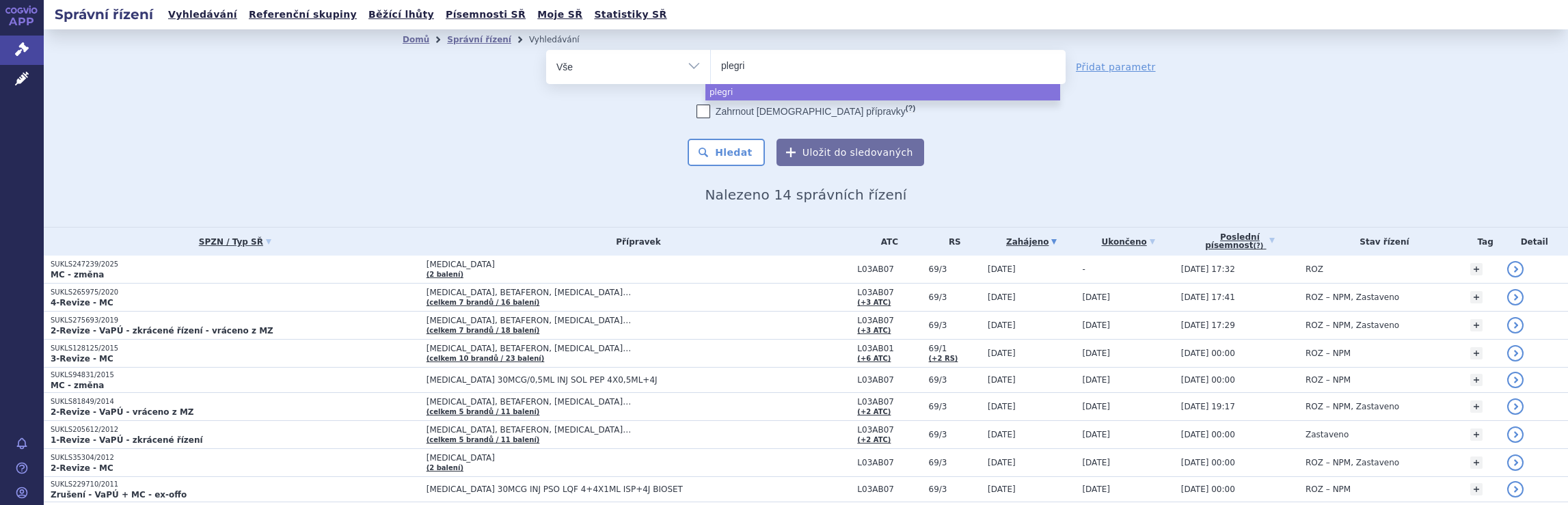
type input "plegrid"
type input "plegridy"
select select "plegridy"
click at [726, 153] on button "Hledat" at bounding box center [726, 152] width 77 height 27
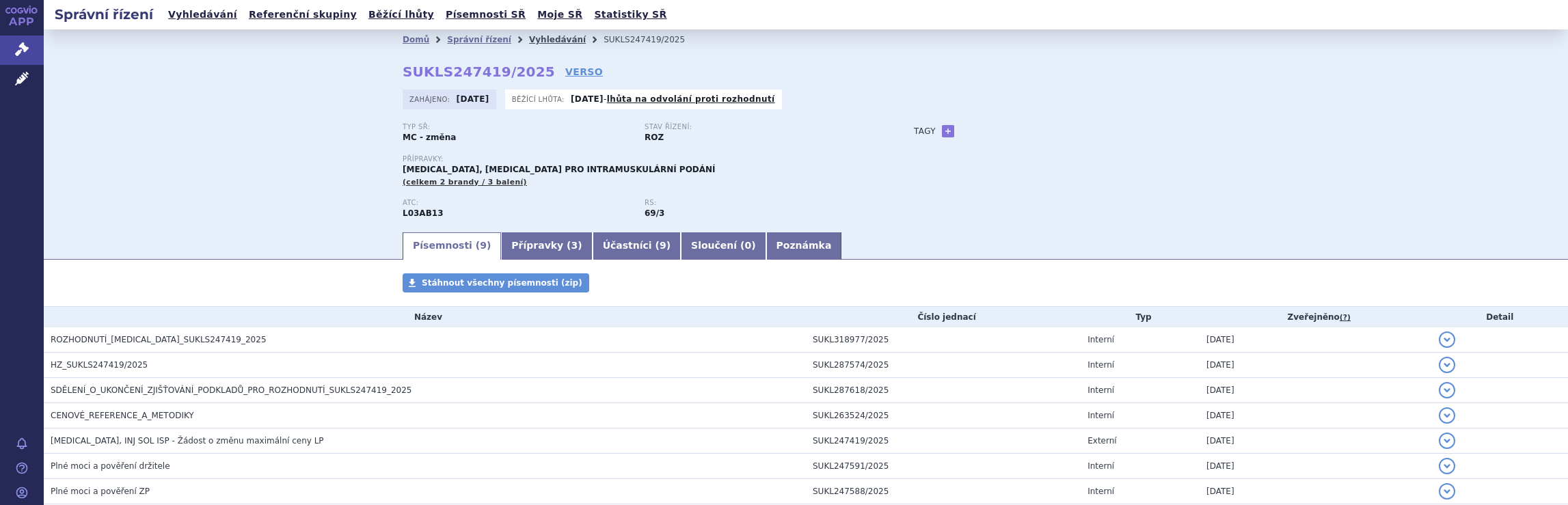
click at [529, 41] on link "Vyhledávání" at bounding box center [556, 39] width 56 height 9
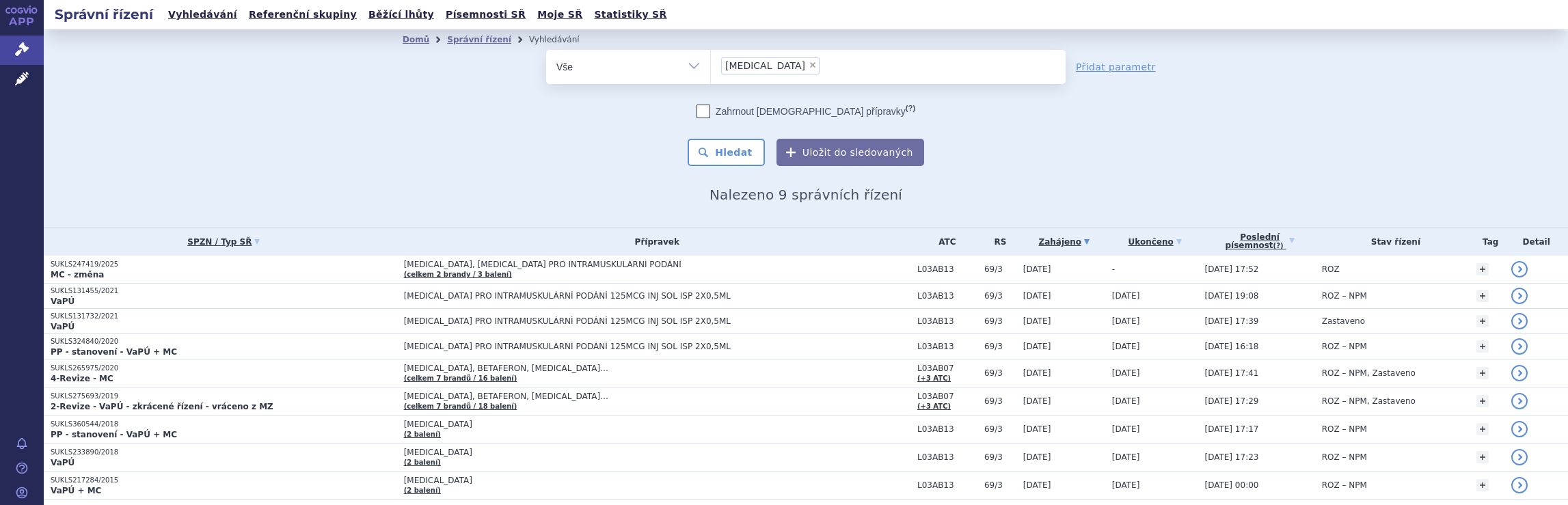
click at [781, 67] on ul "× plegridy" at bounding box center [888, 65] width 355 height 30
click at [711, 67] on select "plegridy" at bounding box center [710, 66] width 1 height 34
click at [781, 64] on ul "× plegridy" at bounding box center [888, 65] width 355 height 30
click at [711, 64] on select "plegridy" at bounding box center [710, 66] width 1 height 34
select select
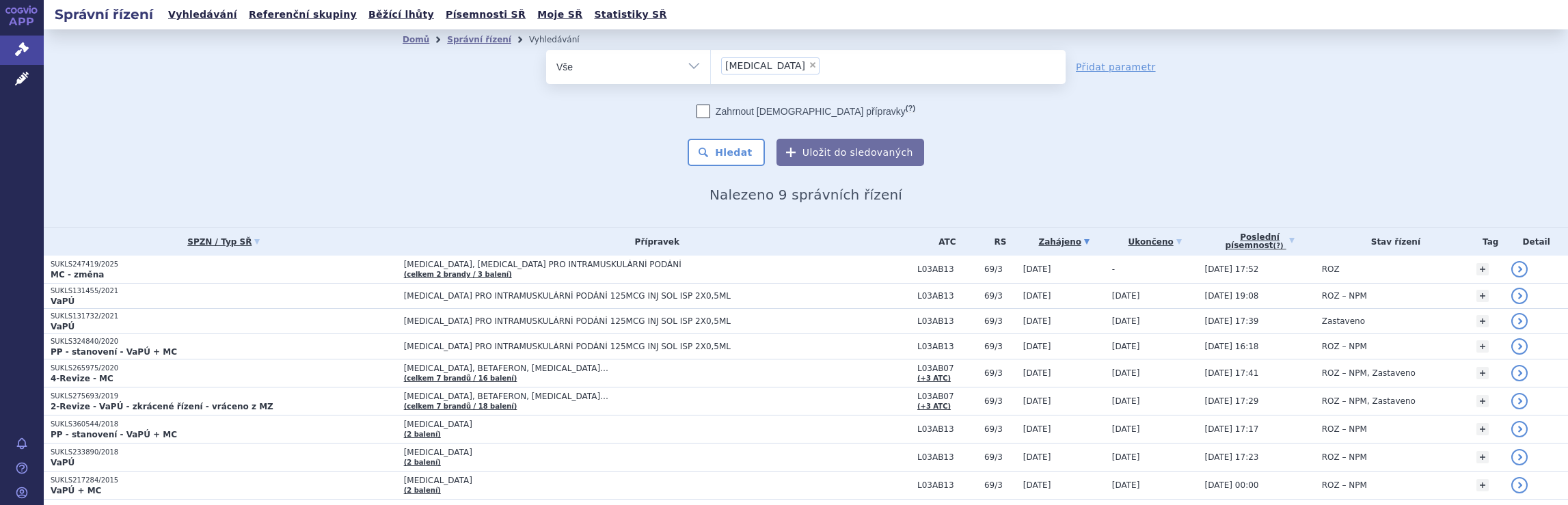
type input "plegridy"
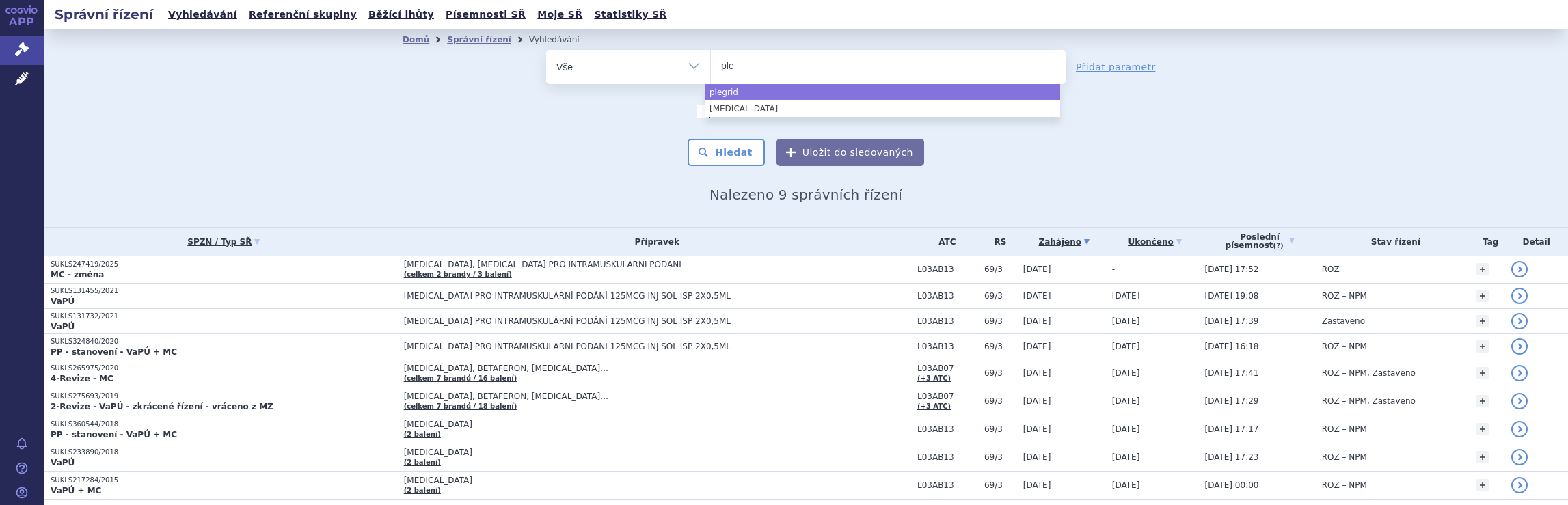
type input "pl"
type input "p"
type input "gle"
type input "glen"
type input "glenma"
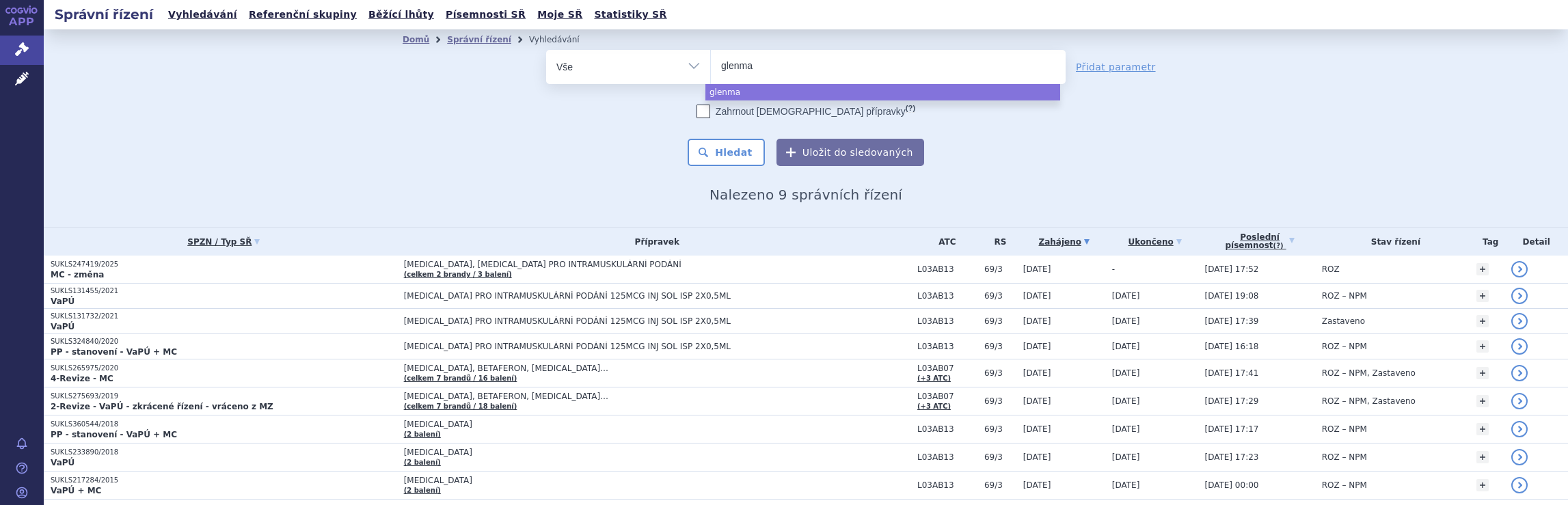
type input "glenmar"
type input "glenmark"
select select "glenmark"
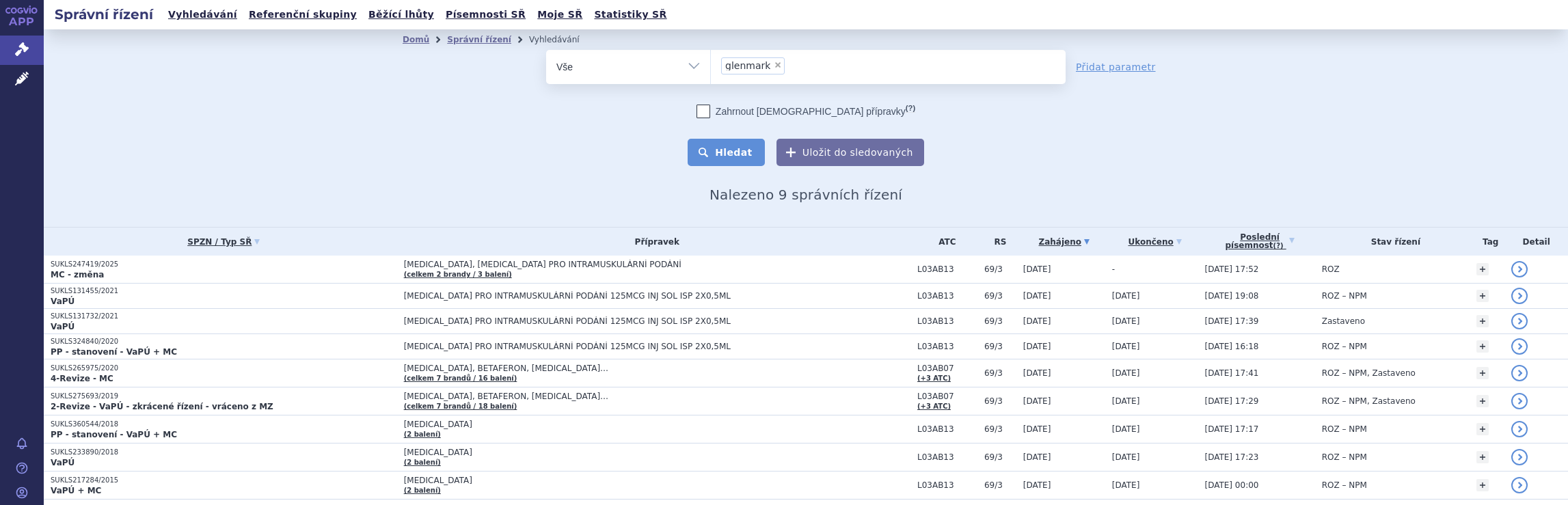
click at [734, 154] on button "Hledat" at bounding box center [726, 152] width 77 height 27
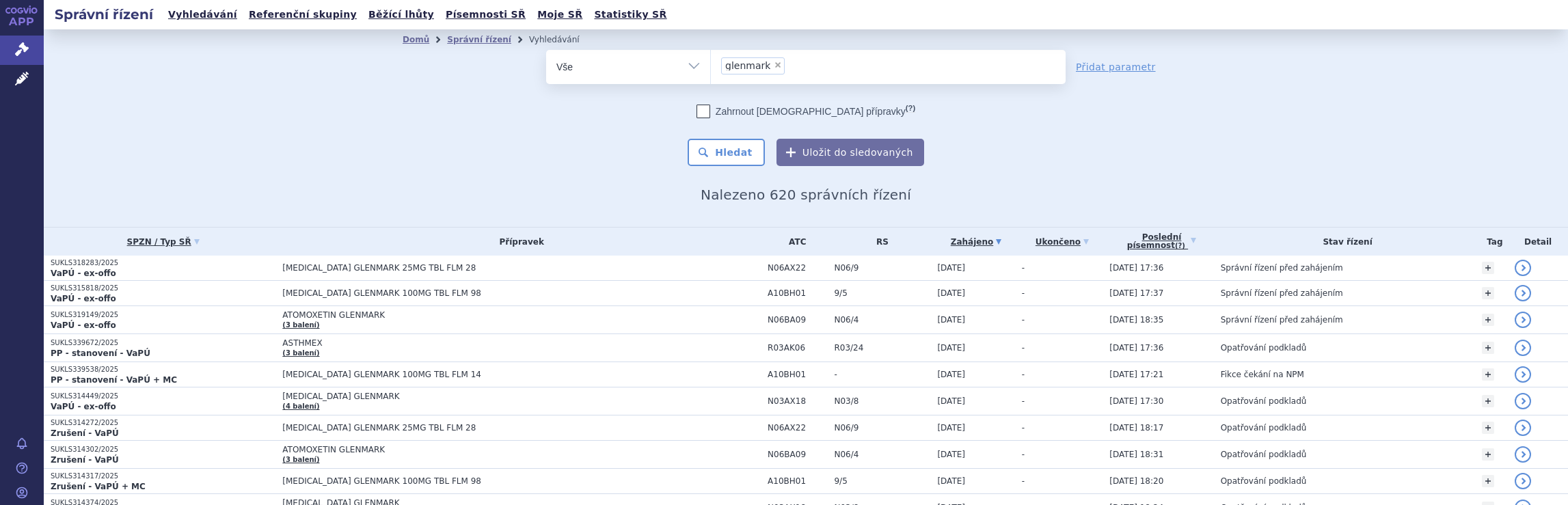
scroll to position [2524, 0]
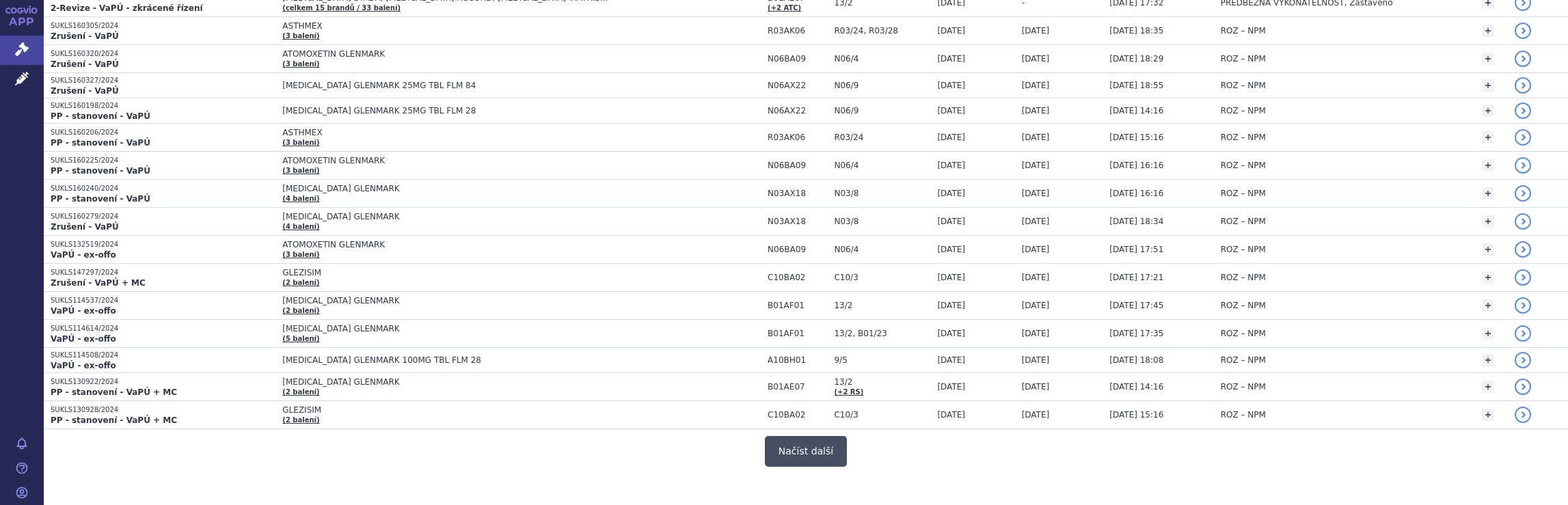
click at [805, 436] on button "Načíst další" at bounding box center [806, 451] width 82 height 31
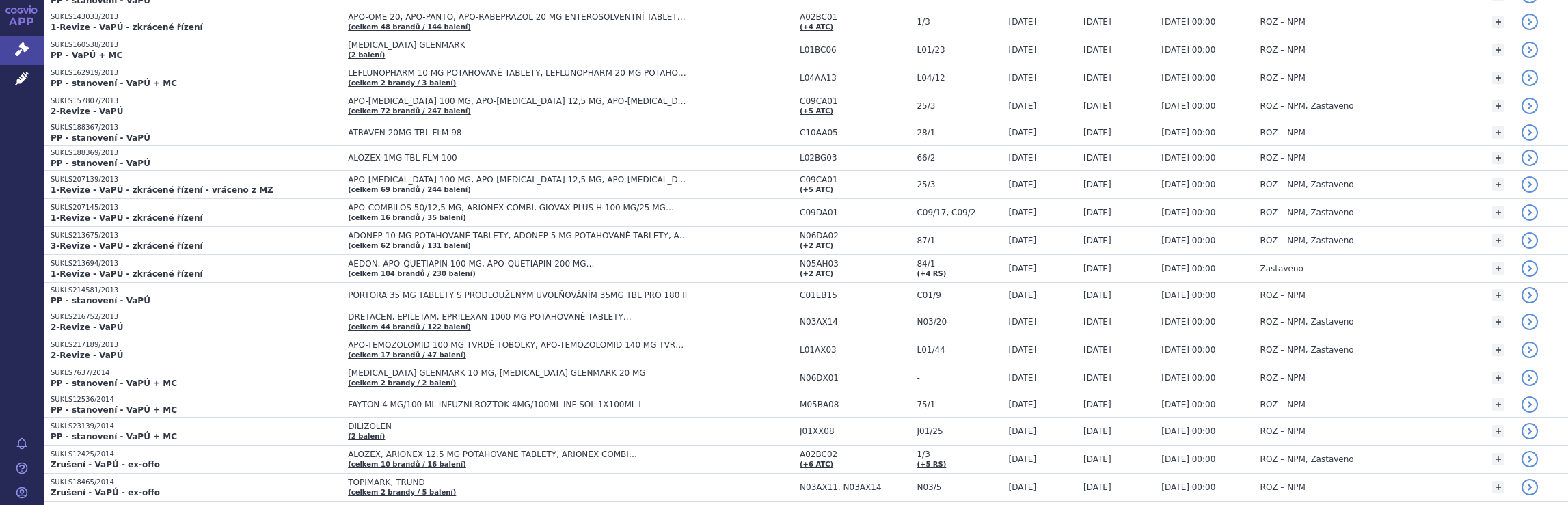
scroll to position [5264, 0]
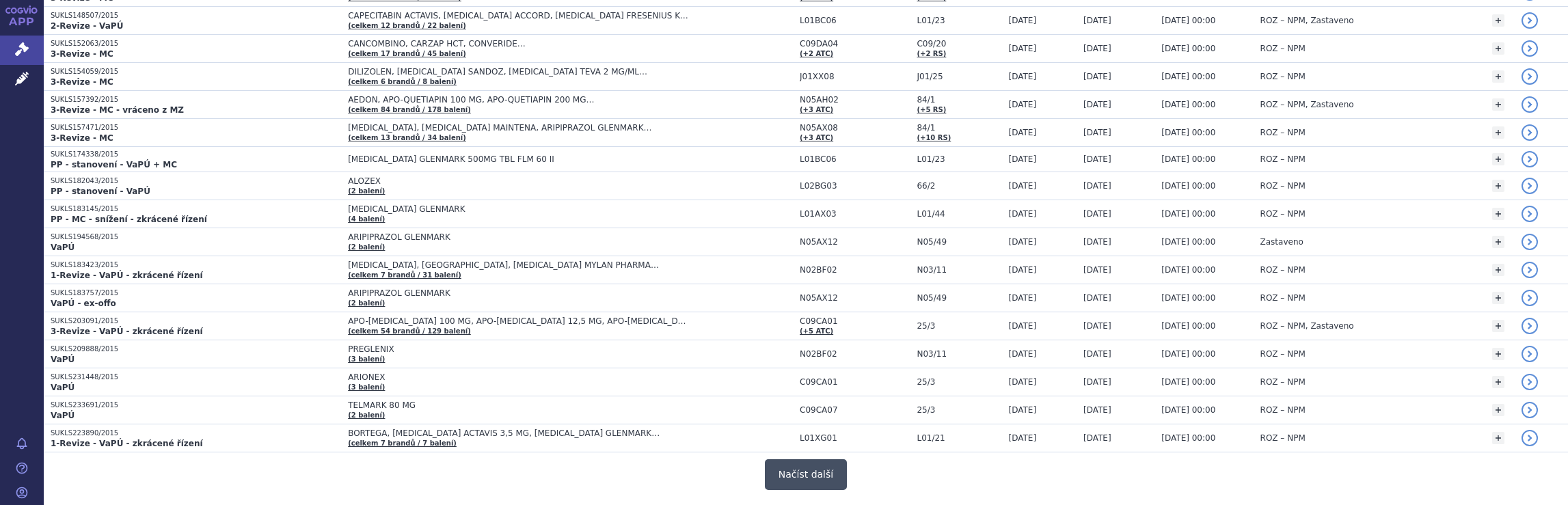
click at [819, 459] on button "Načíst další" at bounding box center [806, 474] width 82 height 31
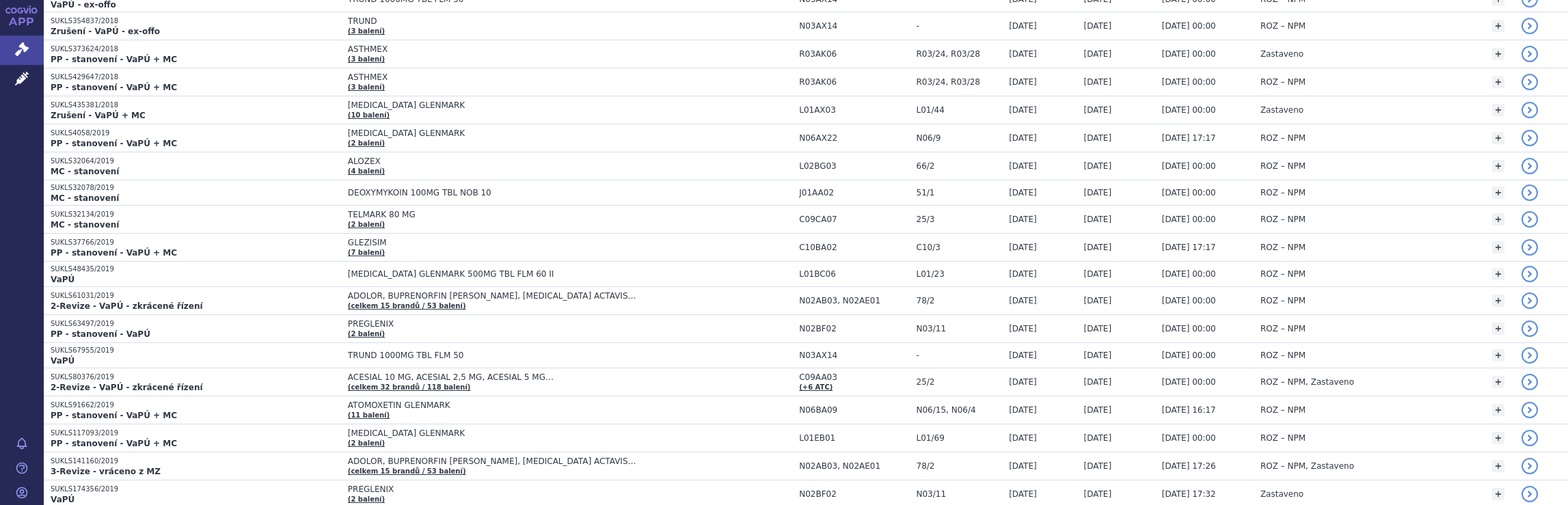
scroll to position [7975, 0]
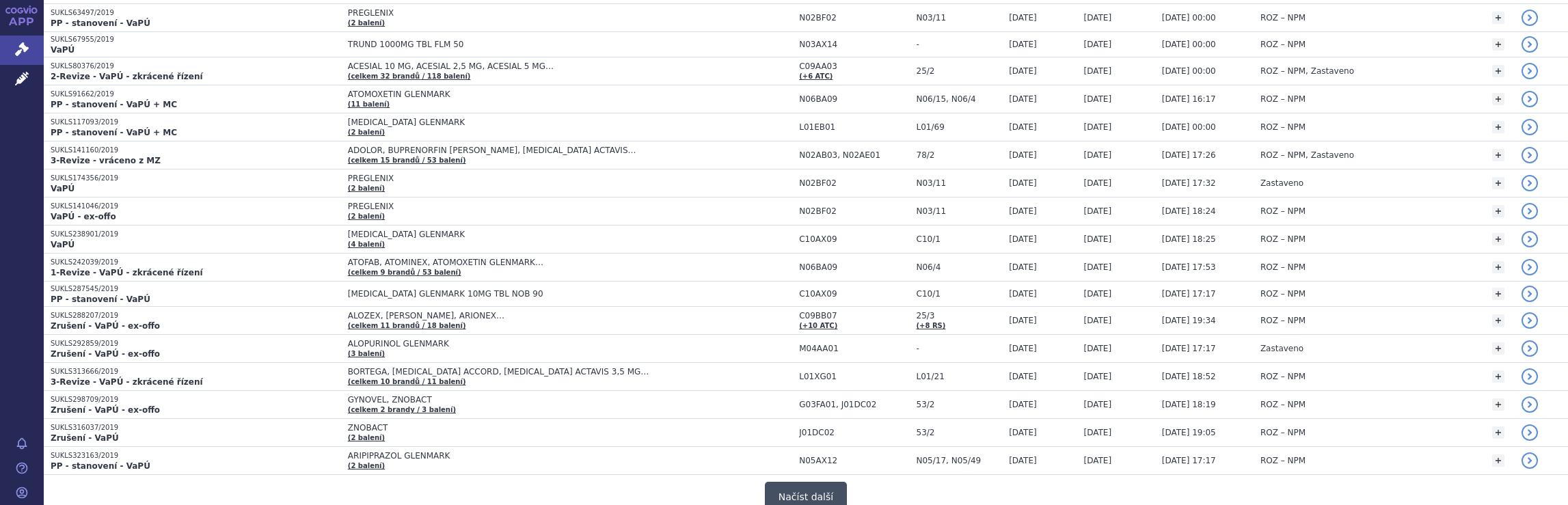
click at [809, 481] on button "Načíst další" at bounding box center [806, 496] width 82 height 31
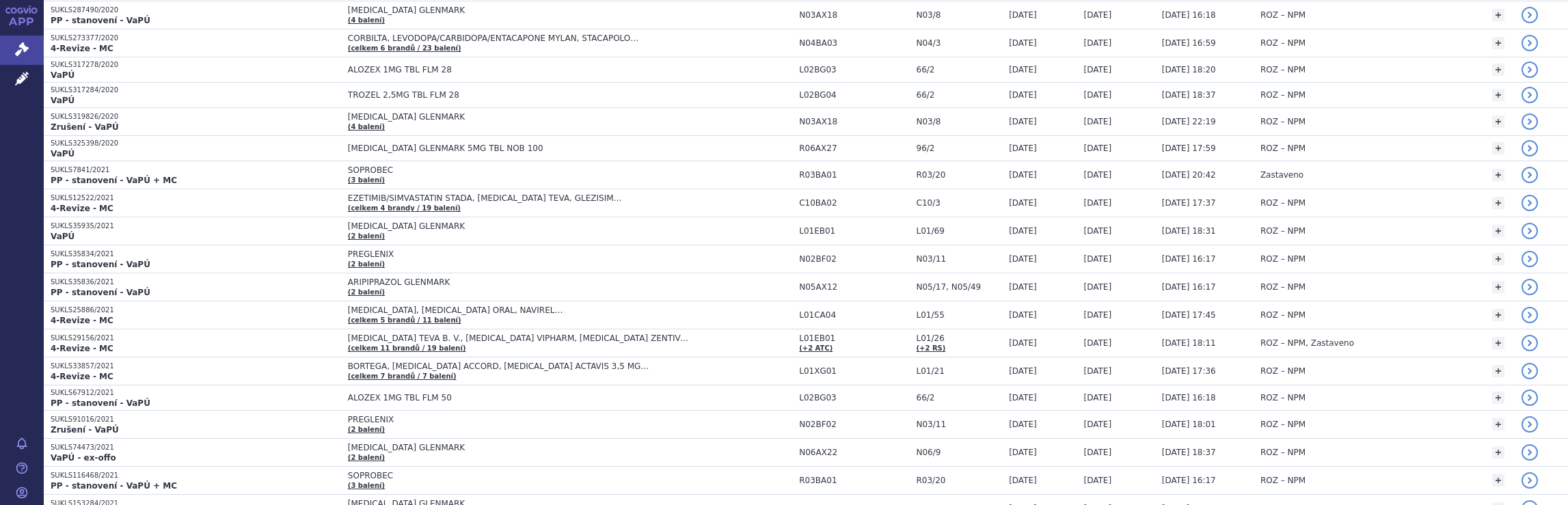
scroll to position [10681, 0]
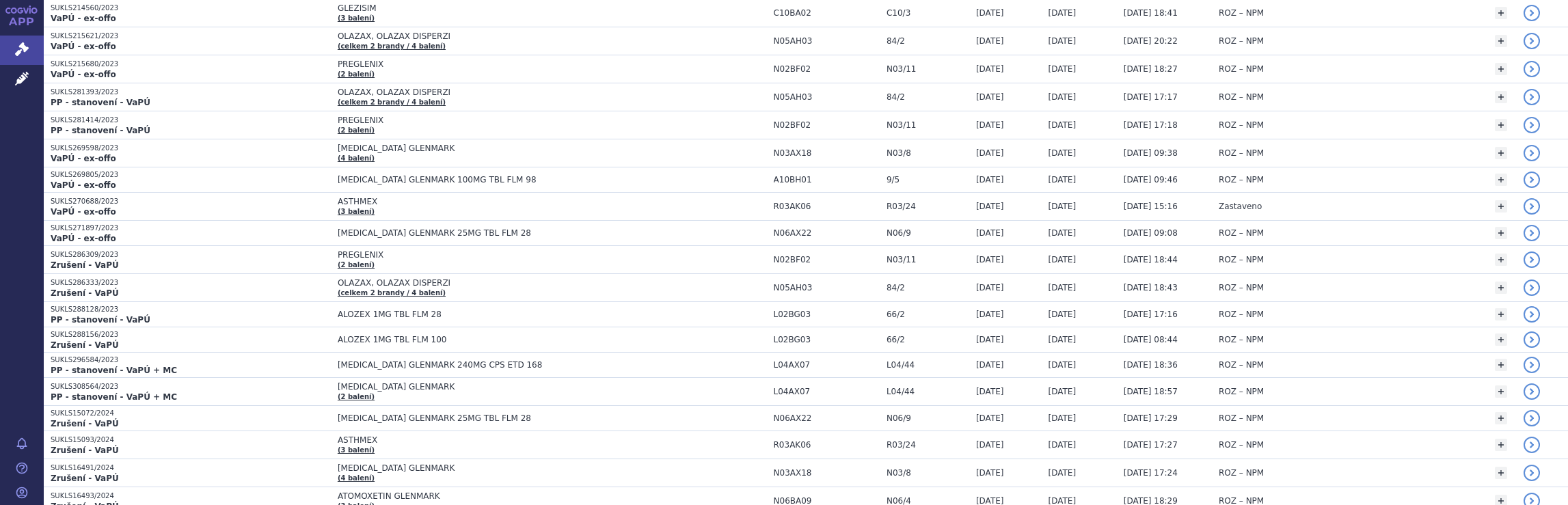
scroll to position [13369, 0]
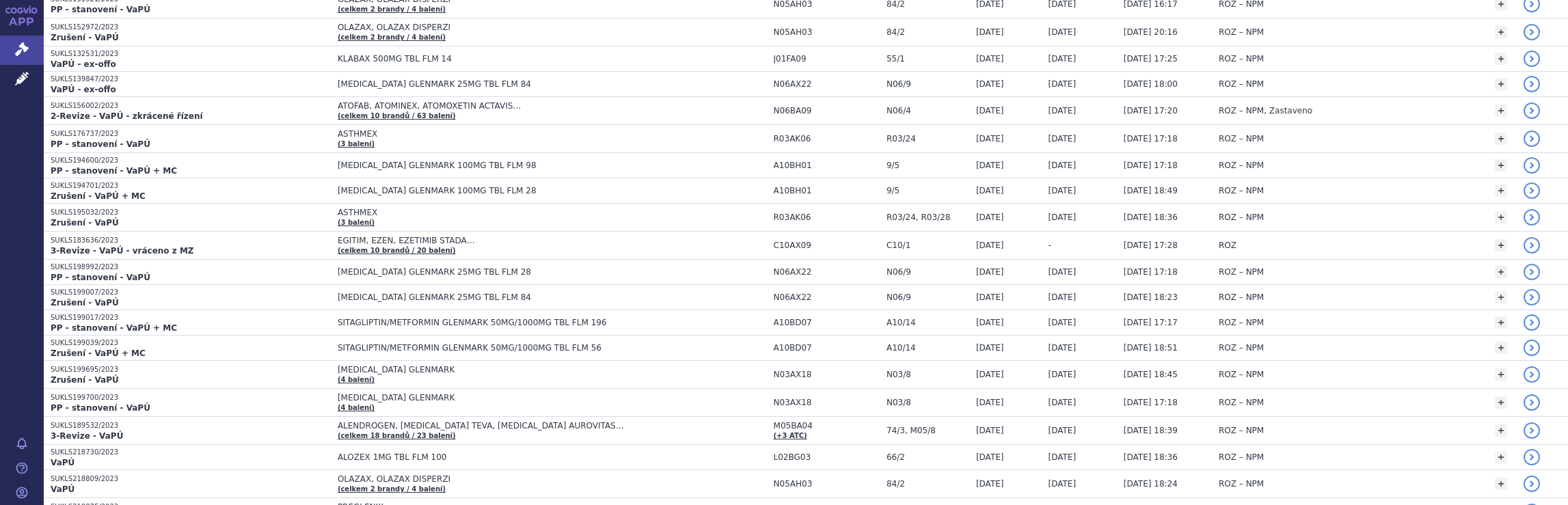
scroll to position [0, 0]
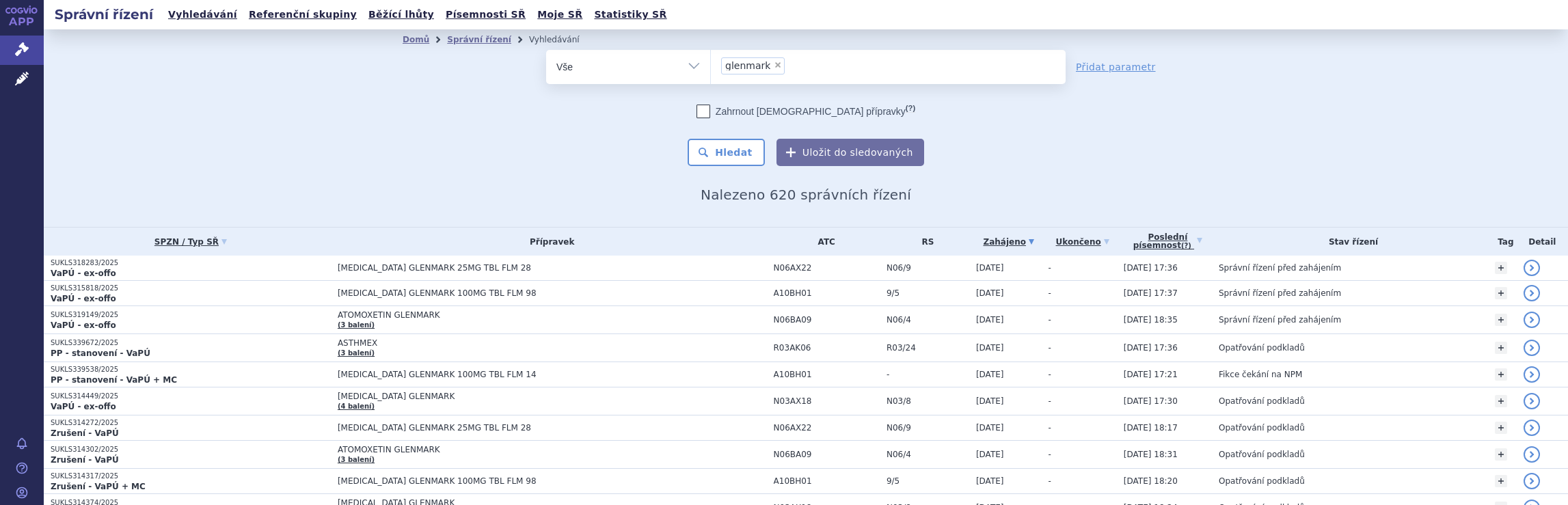
drag, startPoint x: 809, startPoint y: 62, endPoint x: 619, endPoint y: 66, distance: 190.0
click at [619, 66] on div "odstranit Vše Spisová značka Typ SŘ Přípravek/SUKL kód ×" at bounding box center [805, 67] width 519 height 34
select select
type input "glenmark"
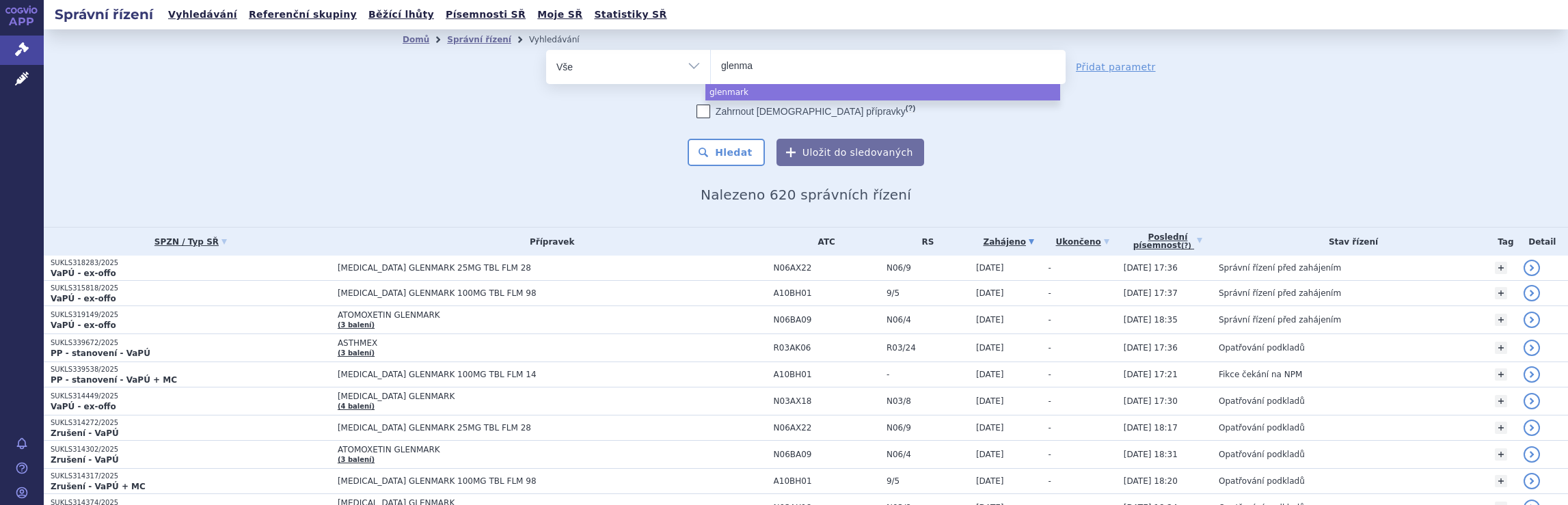
type input "glenm"
type input "gl"
type input "g"
type input "ge"
type input "ged"
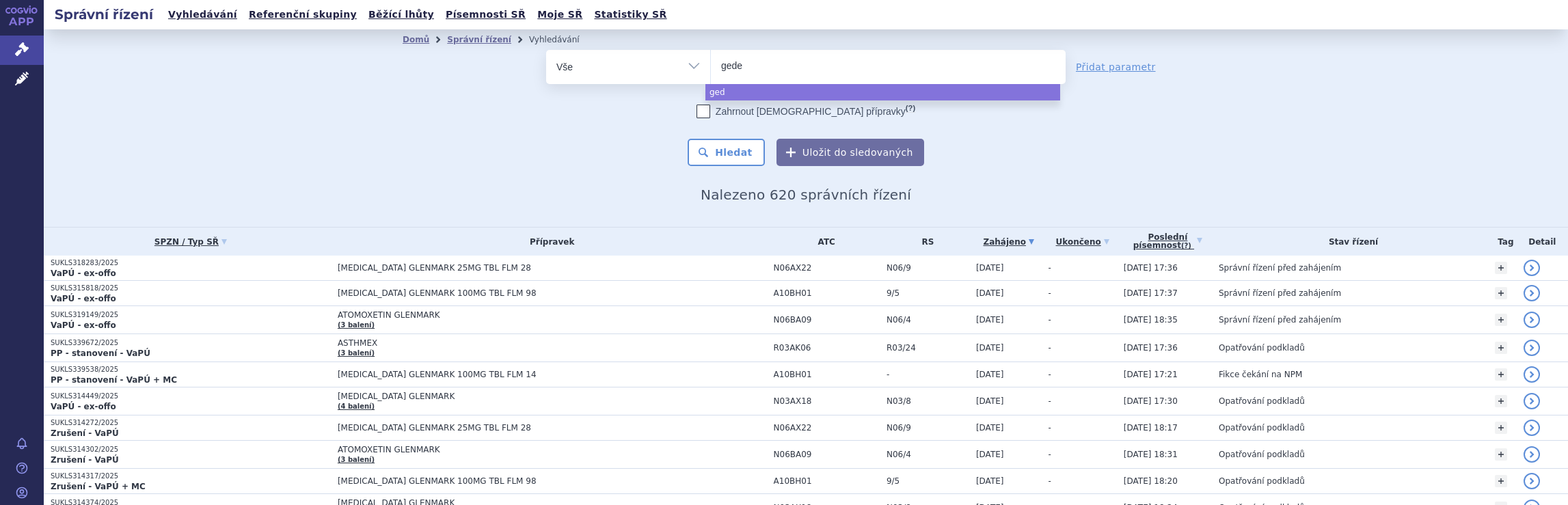
type input "gedeo"
type input "gedeon"
type input "gedeon r"
type input "gedeon ri"
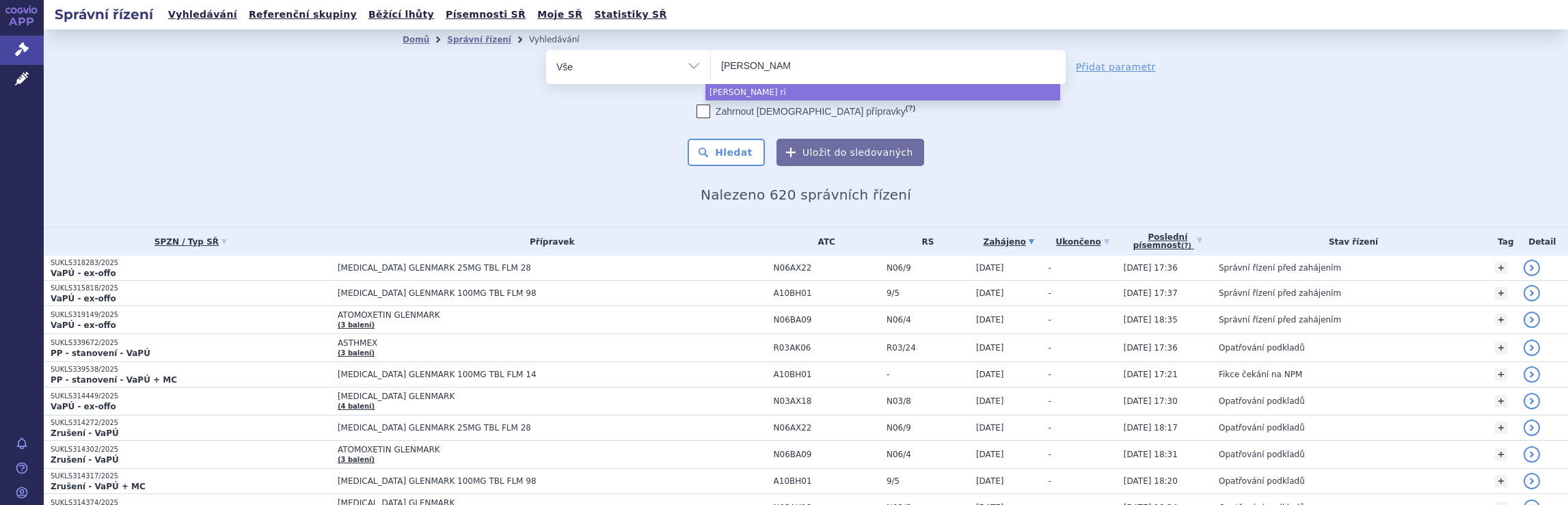
type input "gedeon ric"
type input "gedeon rich"
type input "gedeon richte"
type input "gedeon richter"
select select "gedeon richter"
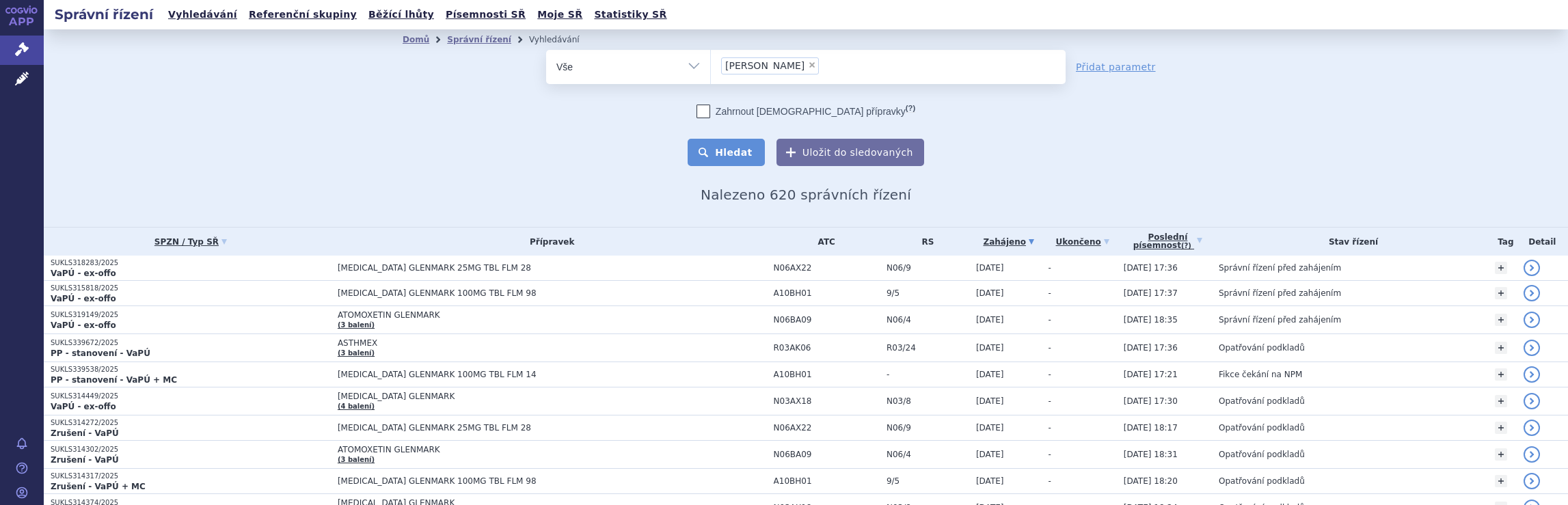
click at [733, 155] on button "Hledat" at bounding box center [726, 152] width 77 height 27
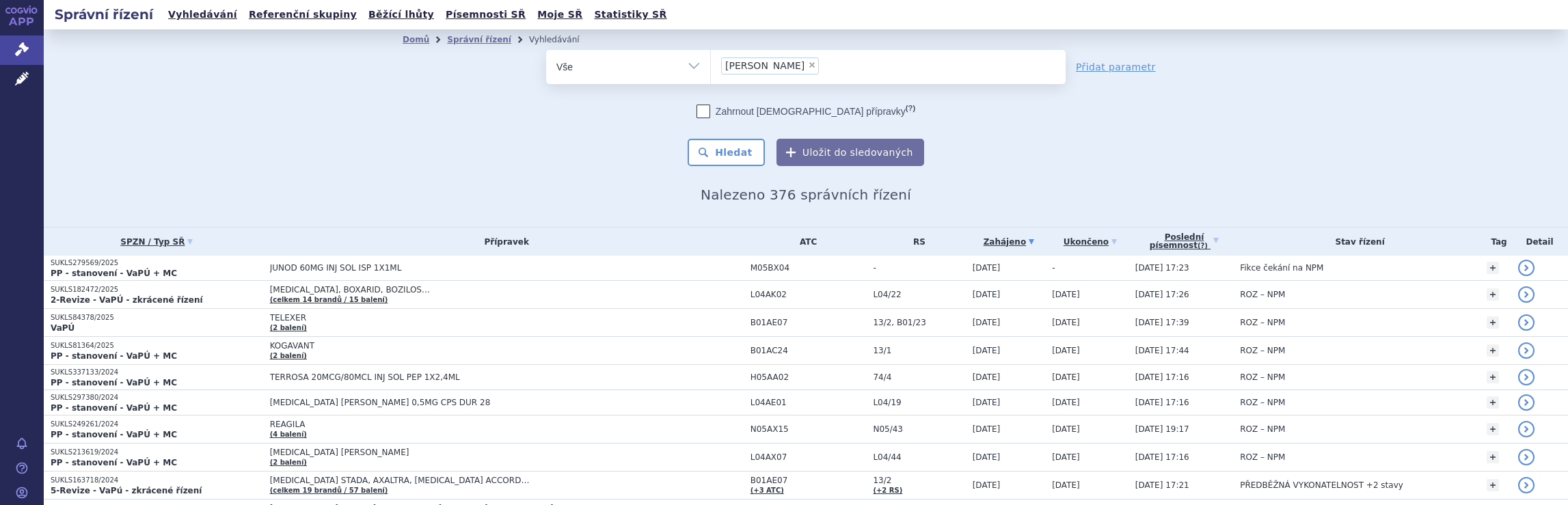
click at [835, 71] on ul "× [PERSON_NAME]" at bounding box center [888, 65] width 355 height 30
click at [711, 71] on select "[PERSON_NAME]" at bounding box center [710, 66] width 1 height 34
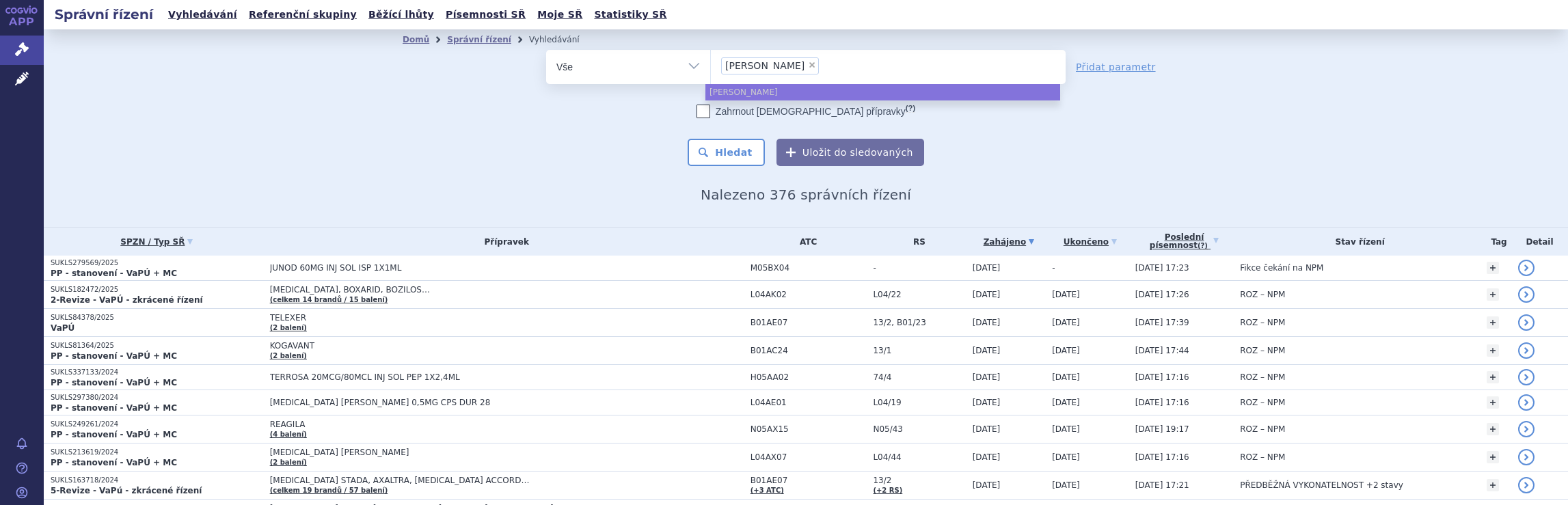
select select
type input "[PERSON_NAME]"
type input "[PERSON_NAME] ri"
type input "ged"
type input "g"
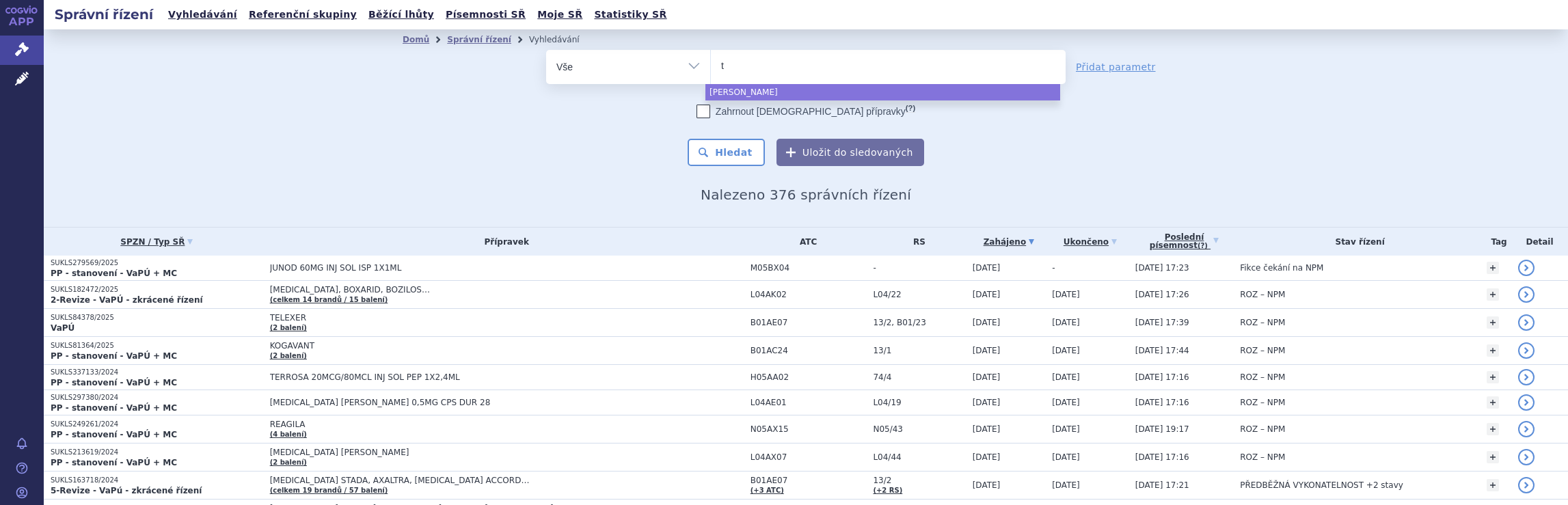
type input "te"
type input "tev"
type input "teva"
select select "teva"
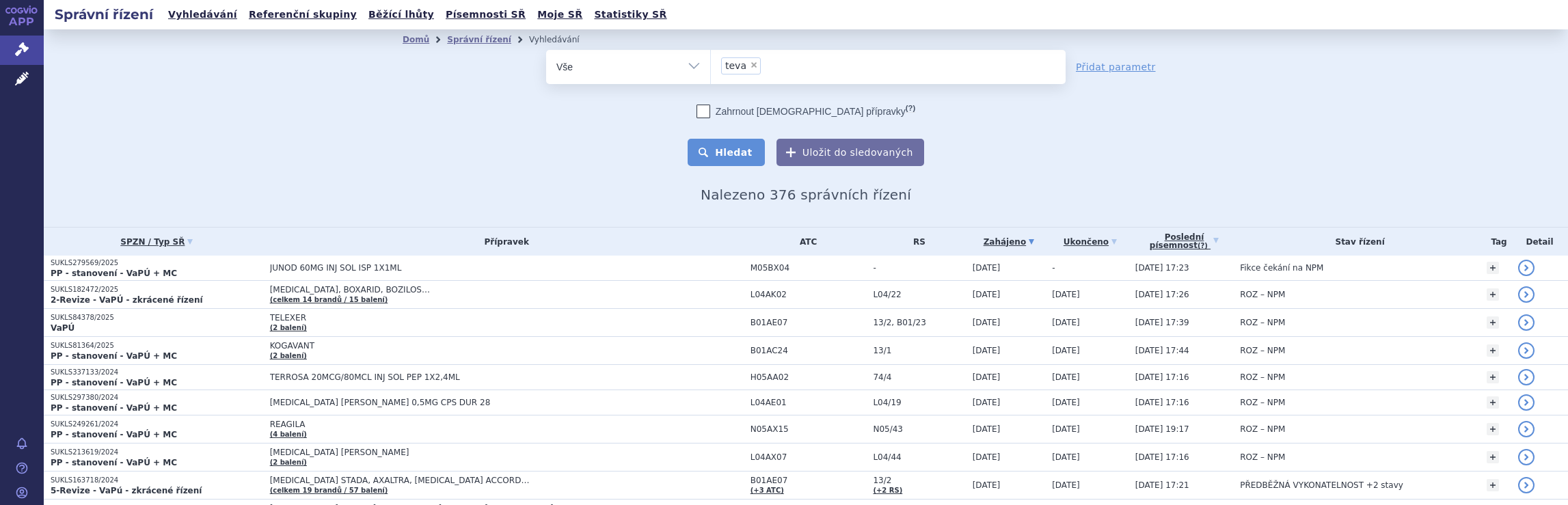
click at [731, 156] on button "Hledat" at bounding box center [726, 152] width 77 height 27
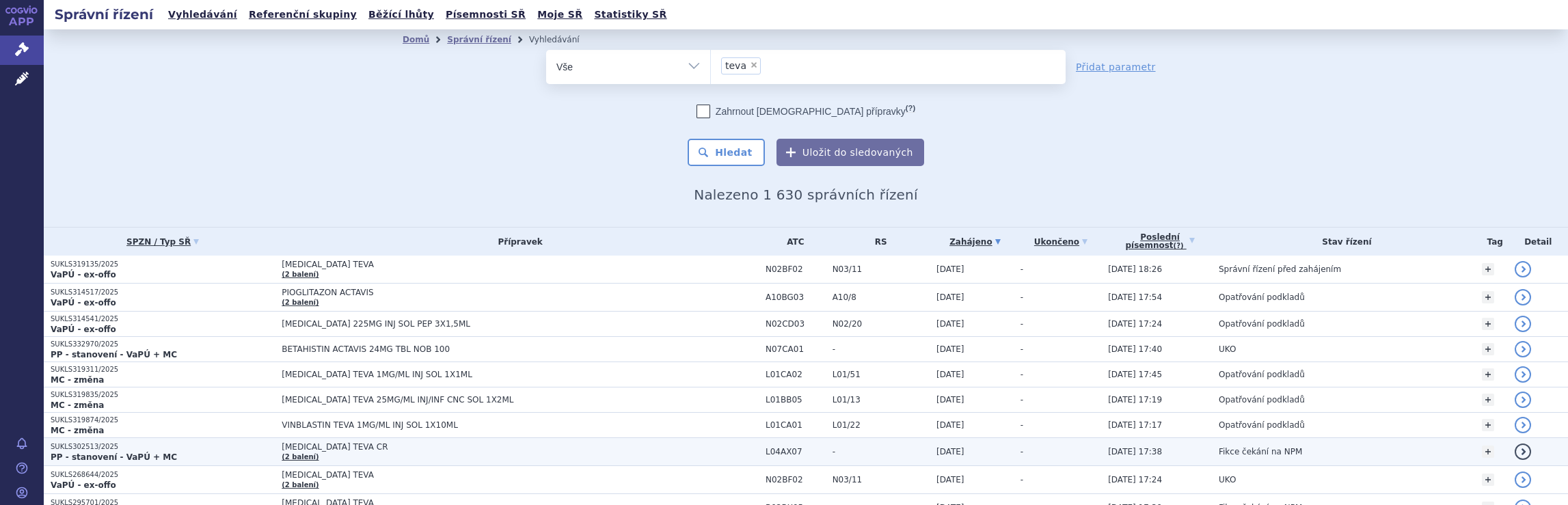
click at [589, 451] on td "[MEDICAL_DATA] TEVA CR (2 balení)" at bounding box center [516, 451] width 484 height 28
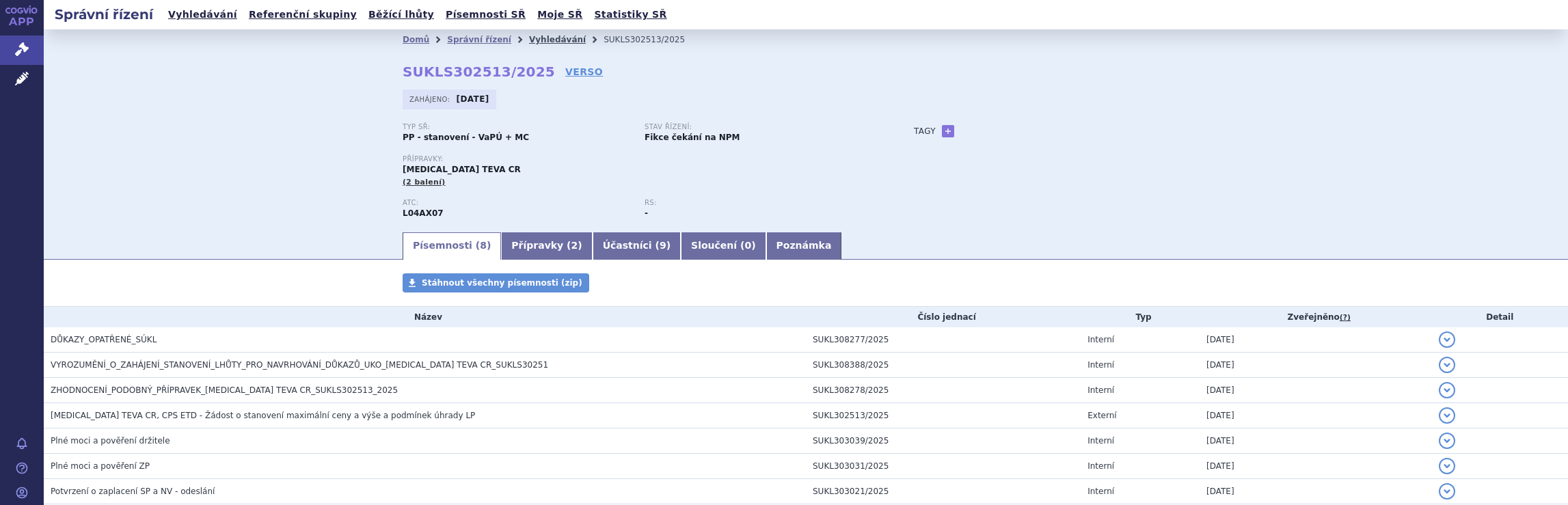
click at [534, 40] on link "Vyhledávání" at bounding box center [556, 39] width 56 height 9
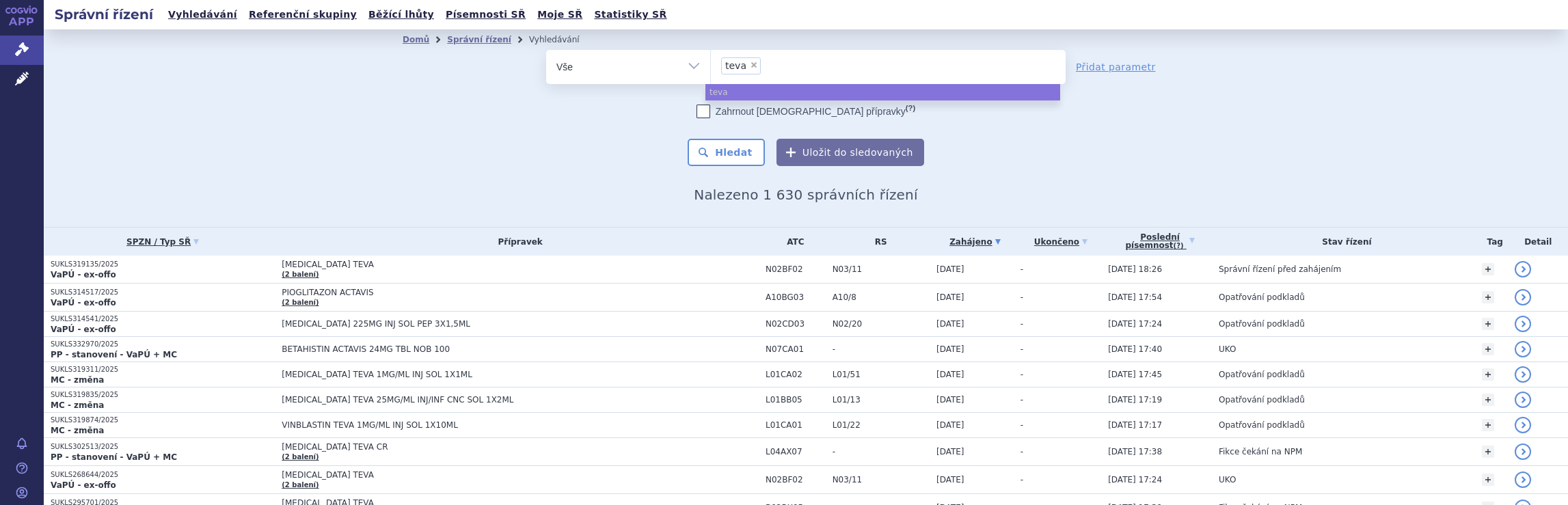
select select
type input "teva"
type input "t"
type input "ne"
type input "neu"
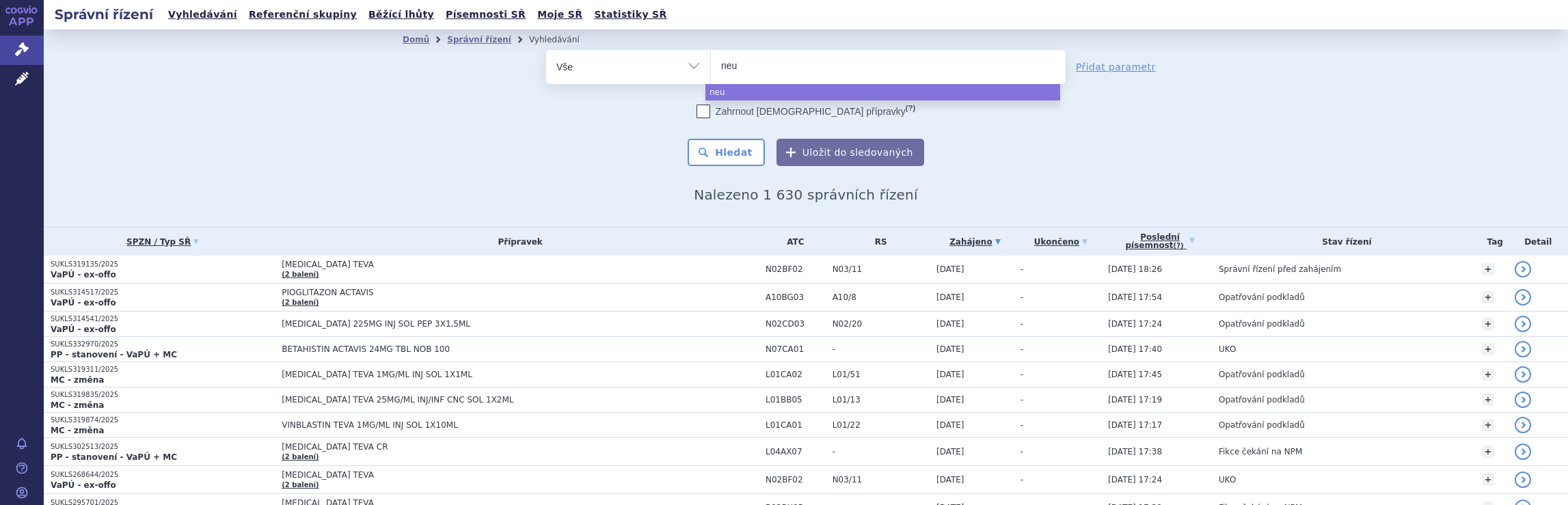
type input "neur"
type input "neura"
type input "neurax"
type input "neuraxp"
type input "neuraxpha"
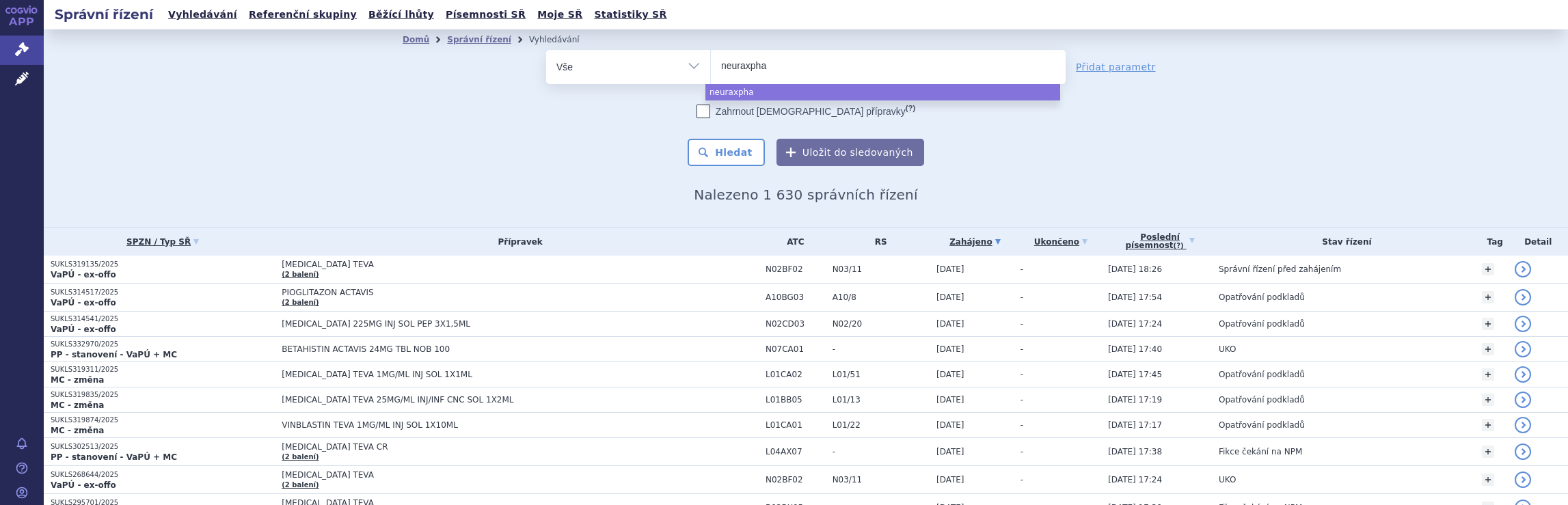
type input "neuraxphar"
type input "neuraxpharm"
select select "neuraxpharm"
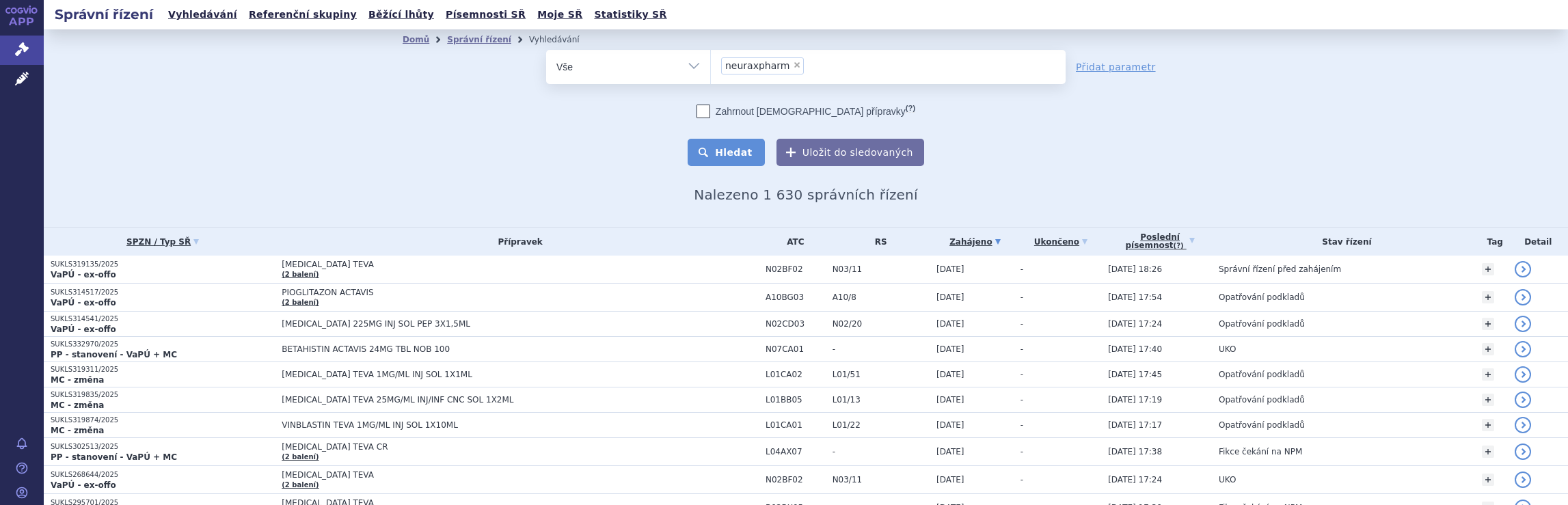
click at [727, 155] on button "Hledat" at bounding box center [726, 152] width 77 height 27
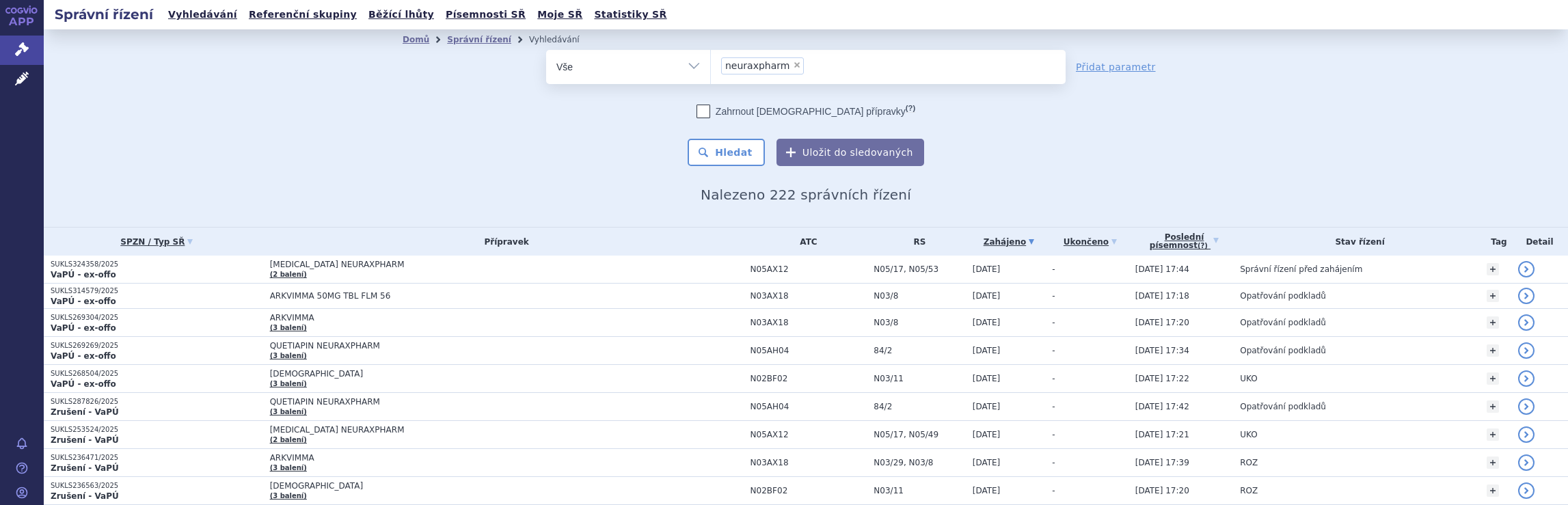
scroll to position [784, 0]
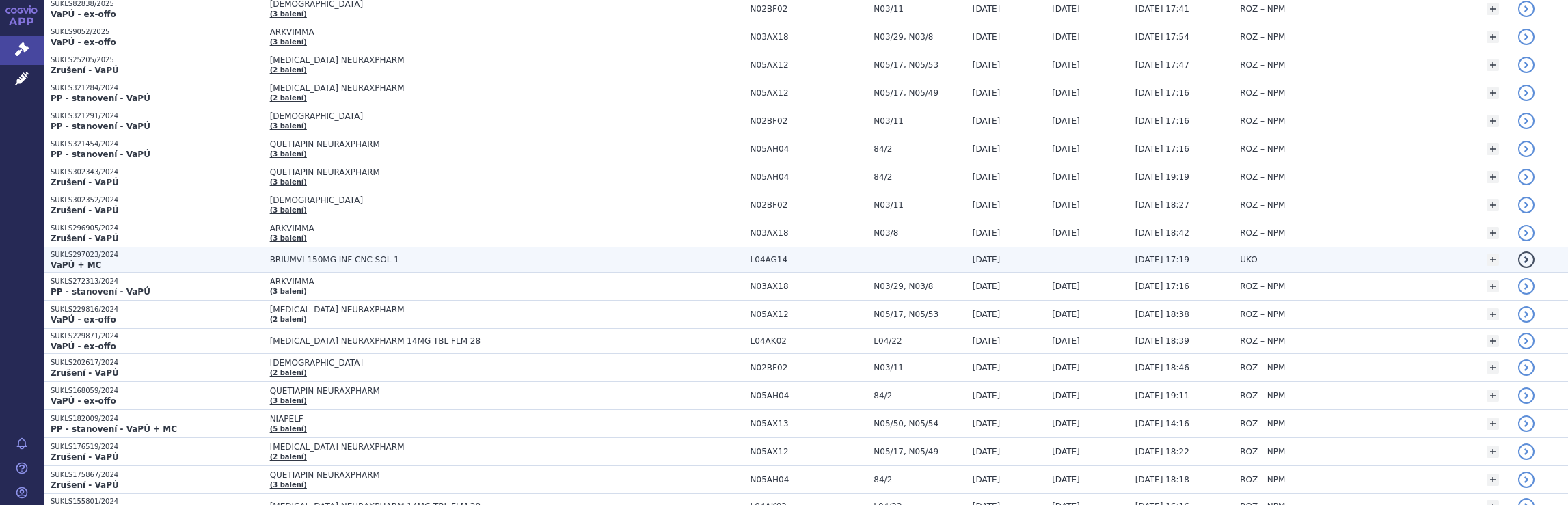
click at [588, 255] on span "BRIUMVI 150MG INF CNC SOL 1" at bounding box center [441, 259] width 341 height 9
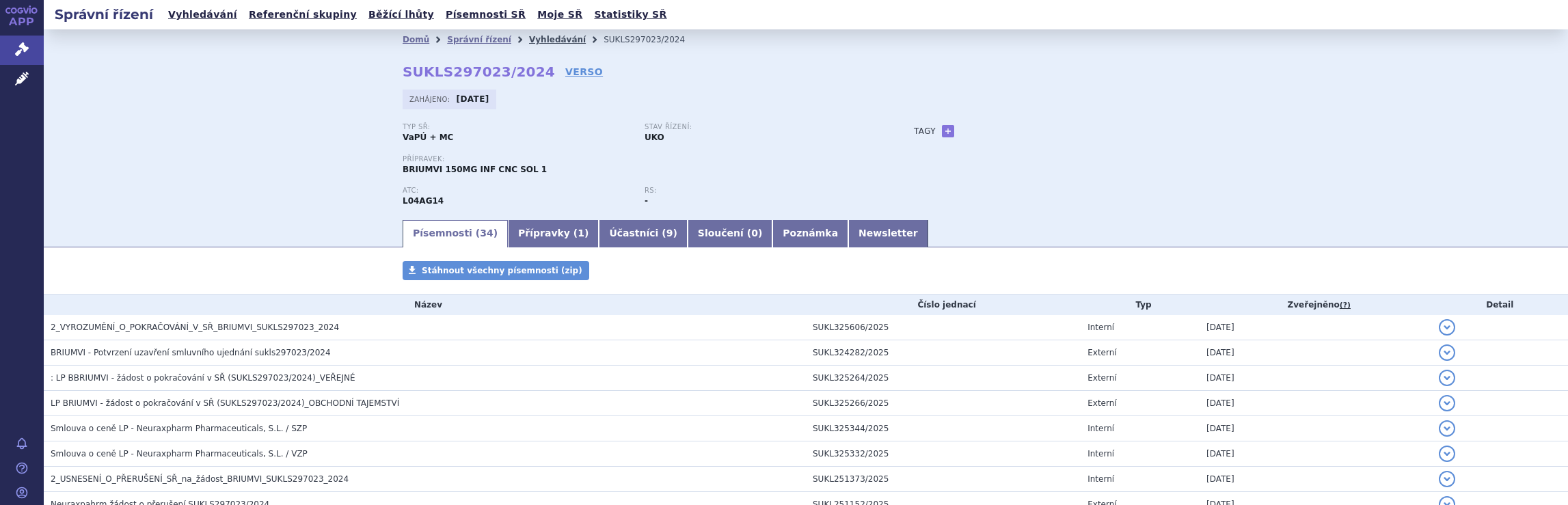
click at [530, 41] on link "Vyhledávání" at bounding box center [556, 39] width 56 height 9
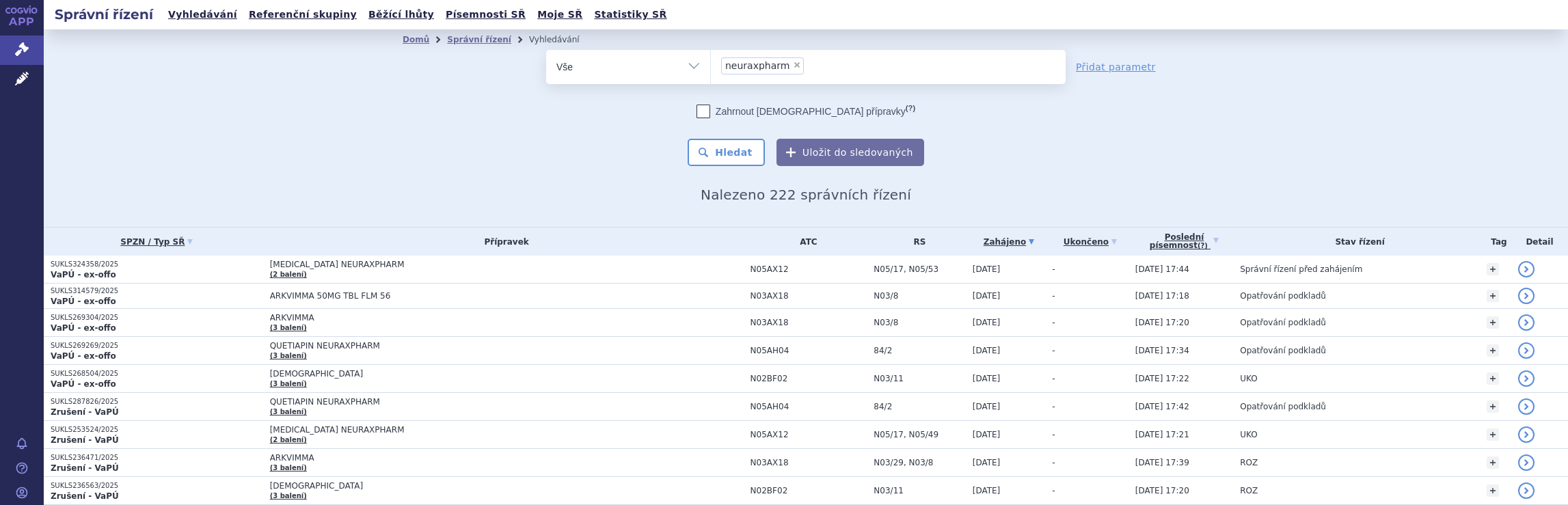
click at [832, 69] on ul "× neuraxpharm" at bounding box center [888, 65] width 355 height 30
click at [711, 69] on select "neuraxpharm" at bounding box center [710, 66] width 1 height 34
click at [809, 68] on ul "× neuraxpharm" at bounding box center [888, 65] width 355 height 30
click at [711, 68] on select "neuraxpharm" at bounding box center [710, 66] width 1 height 34
select select
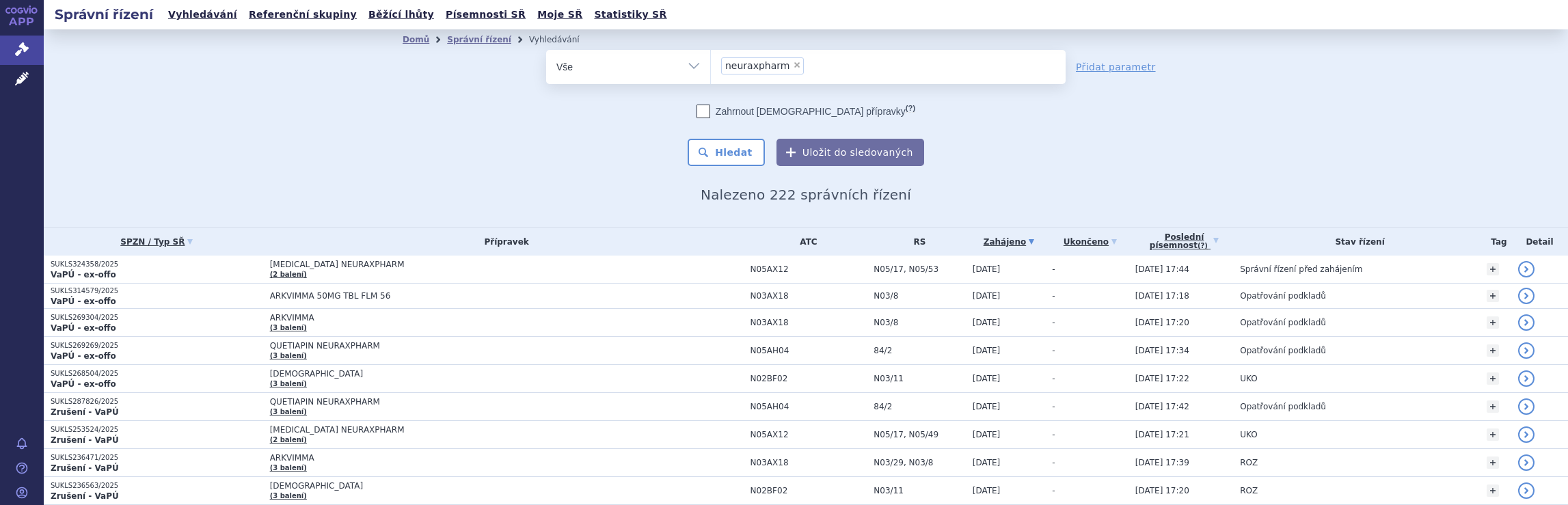
type input "neuraxpharm"
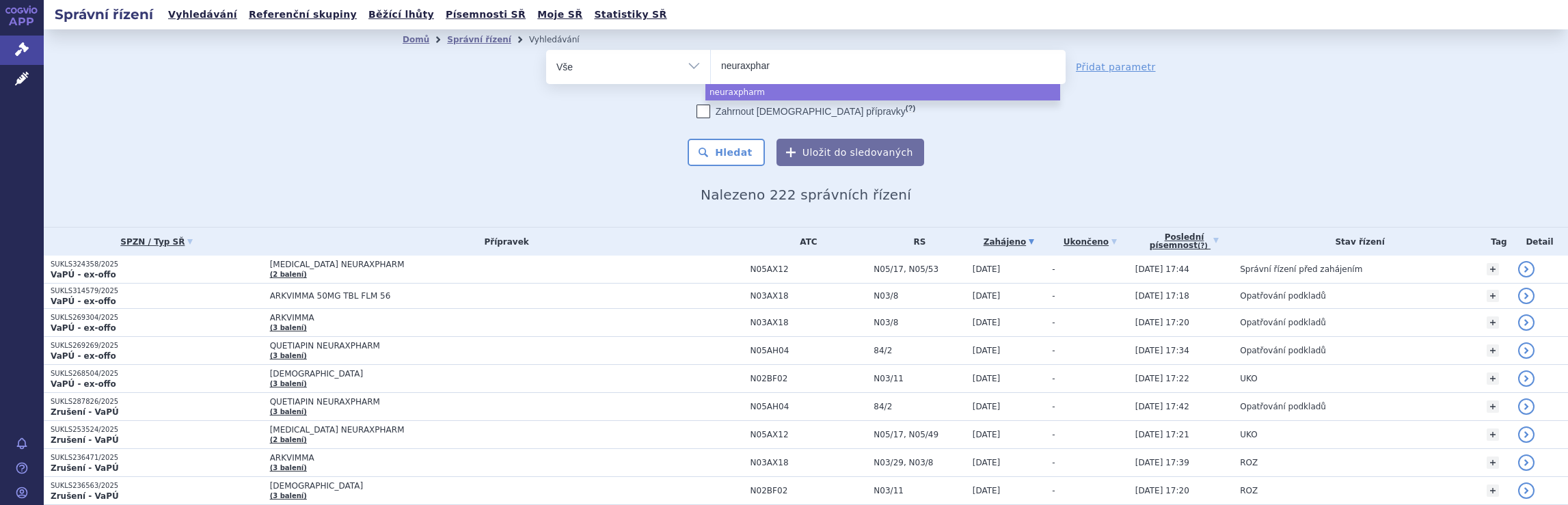
type input "neuraxpha"
type input "ne"
type input "n"
type input "ro"
type input "roc"
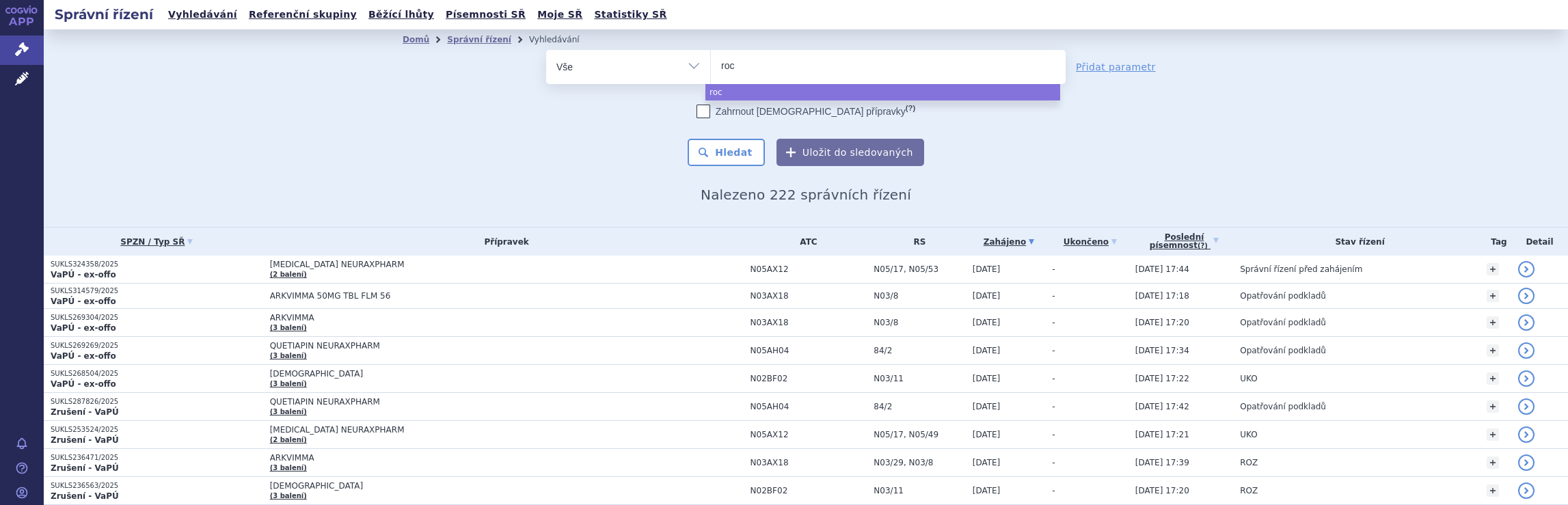
type input "roch"
type input "roche"
select select "roche"
click at [734, 155] on button "Hledat" at bounding box center [726, 152] width 77 height 27
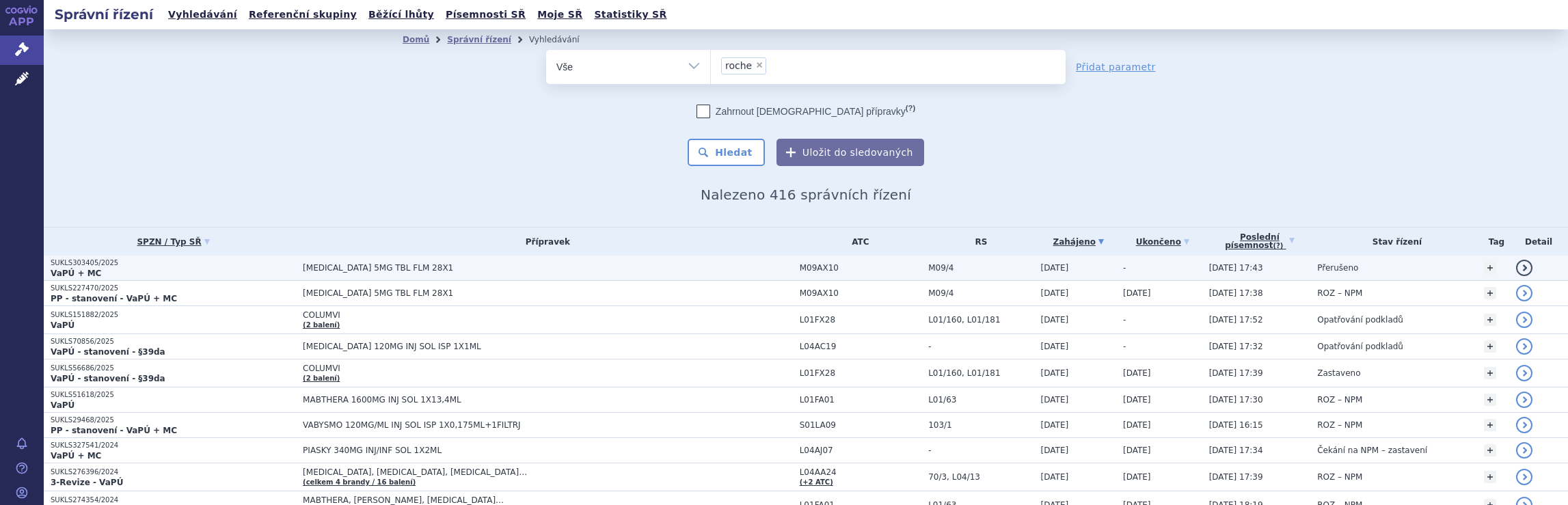
click at [682, 268] on span "[MEDICAL_DATA] 5MG TBL FLM 28X1" at bounding box center [548, 267] width 490 height 9
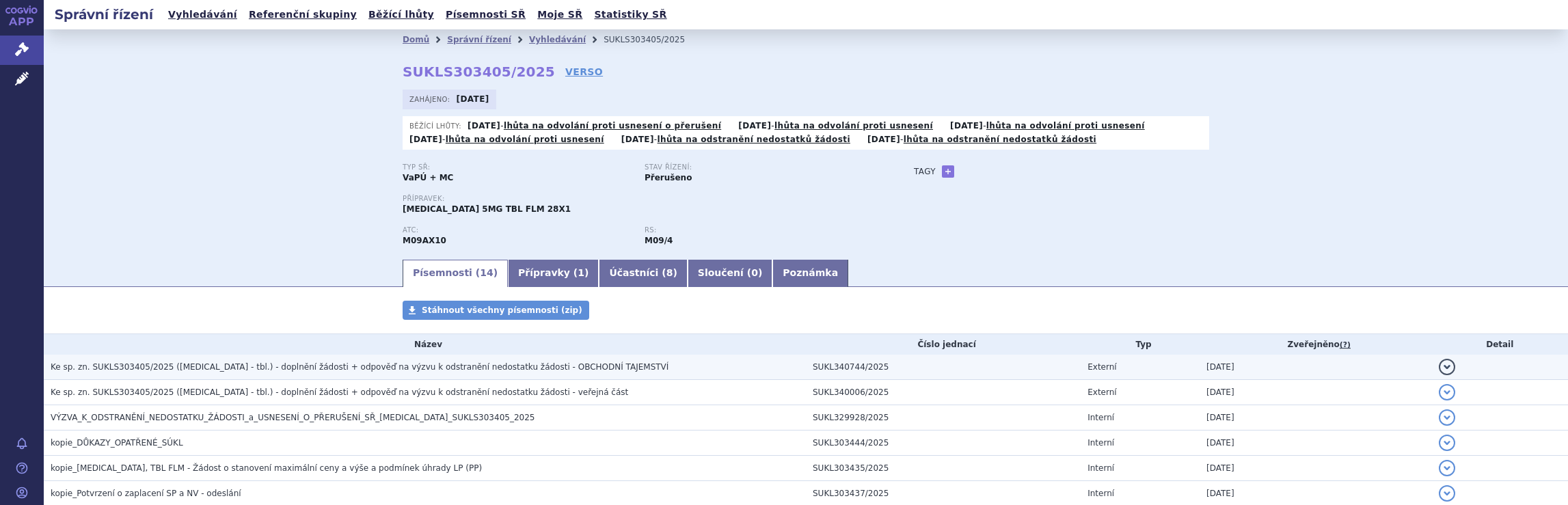
click at [260, 367] on span "Ke sp. zn. SUKLS303405/2025 ([MEDICAL_DATA] - tbl.) - doplnění žádosti + odpově…" at bounding box center [359, 366] width 618 height 9
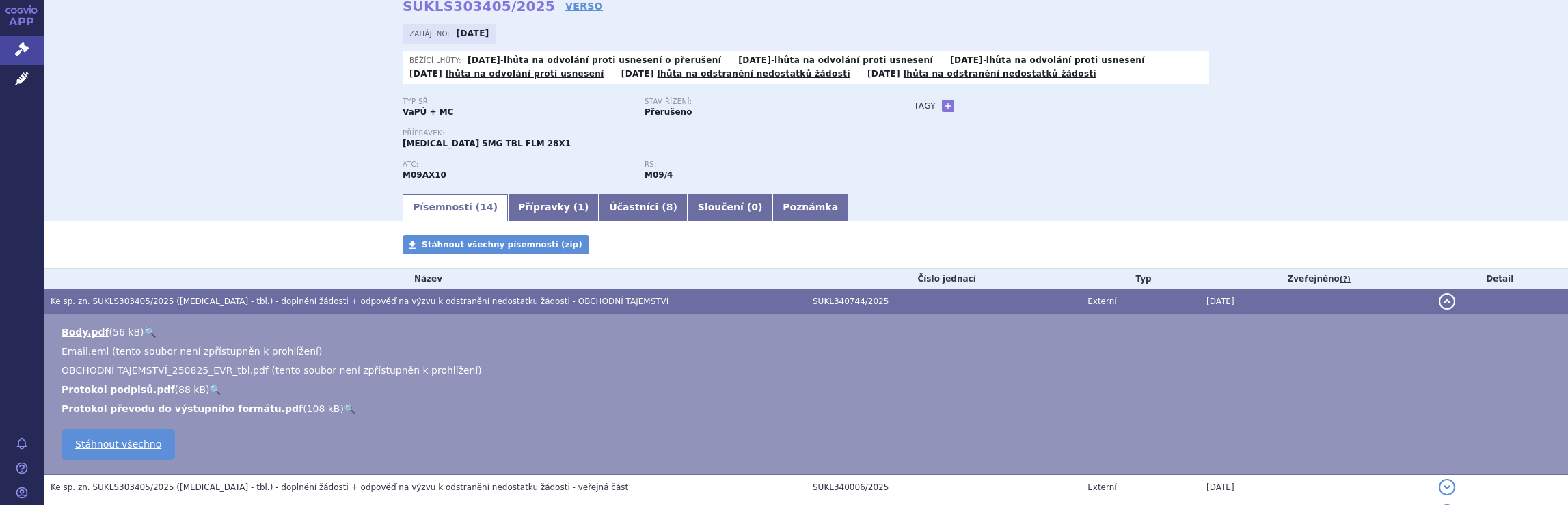
scroll to position [136, 0]
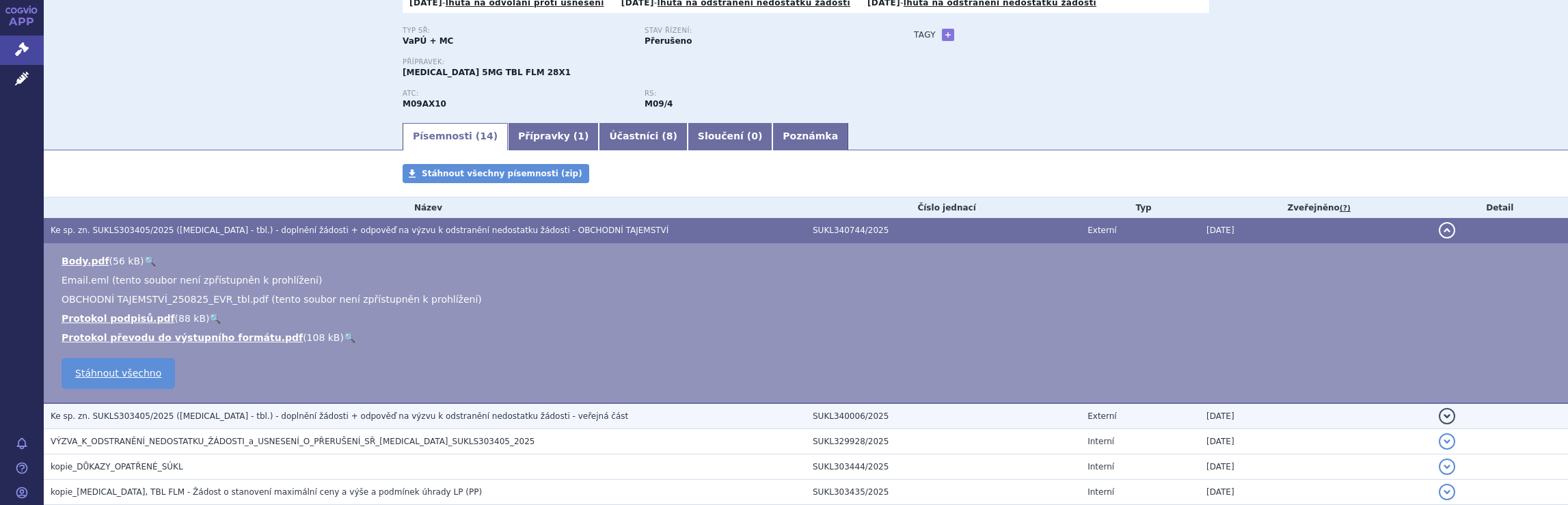
click at [327, 419] on span "Ke sp. zn. SUKLS303405/2025 ([MEDICAL_DATA] - tbl.) - doplnění žádosti + odpově…" at bounding box center [339, 416] width 577 height 9
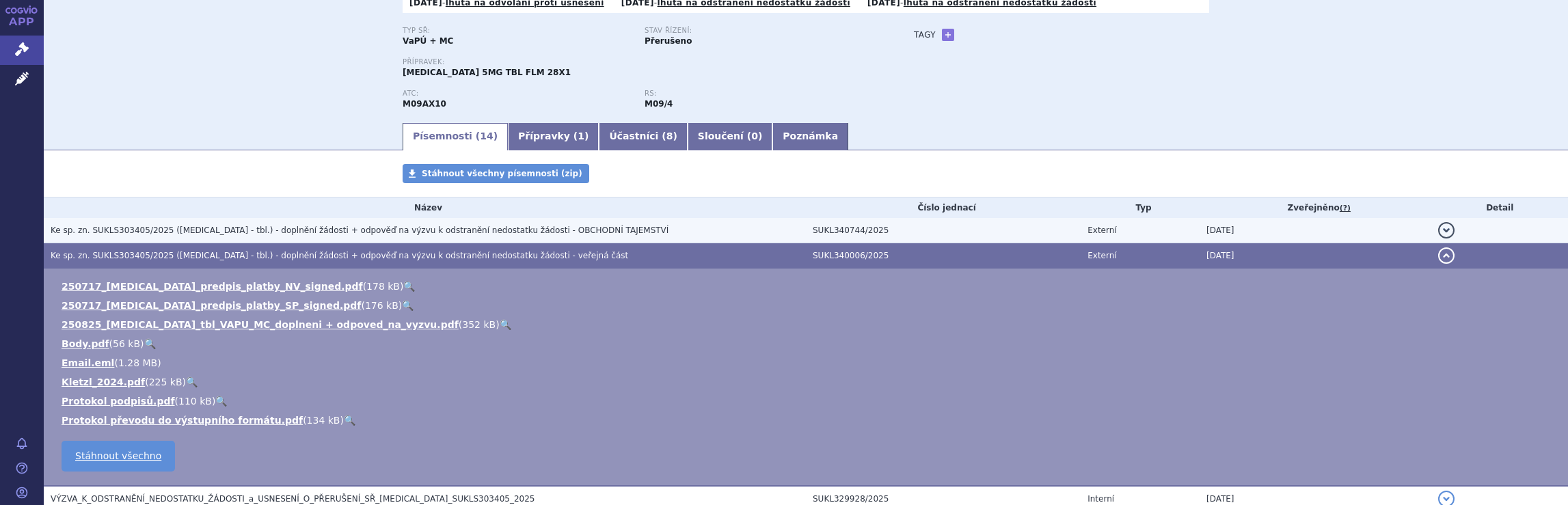
scroll to position [0, 0]
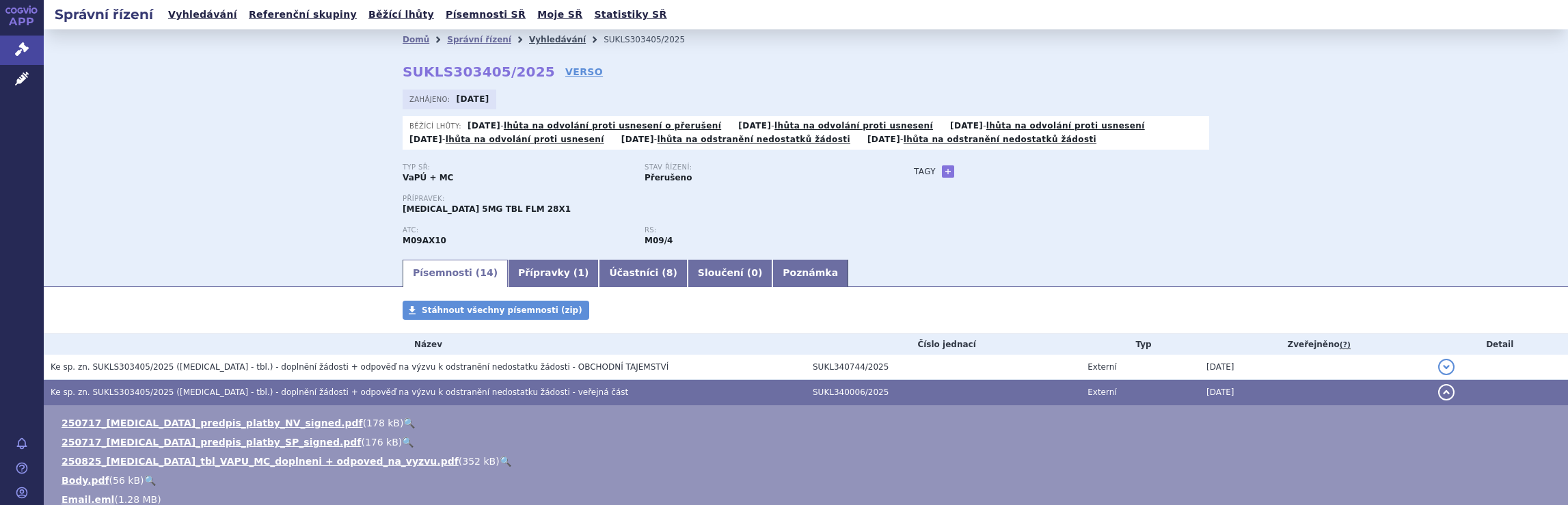
click at [544, 40] on link "Vyhledávání" at bounding box center [556, 39] width 56 height 9
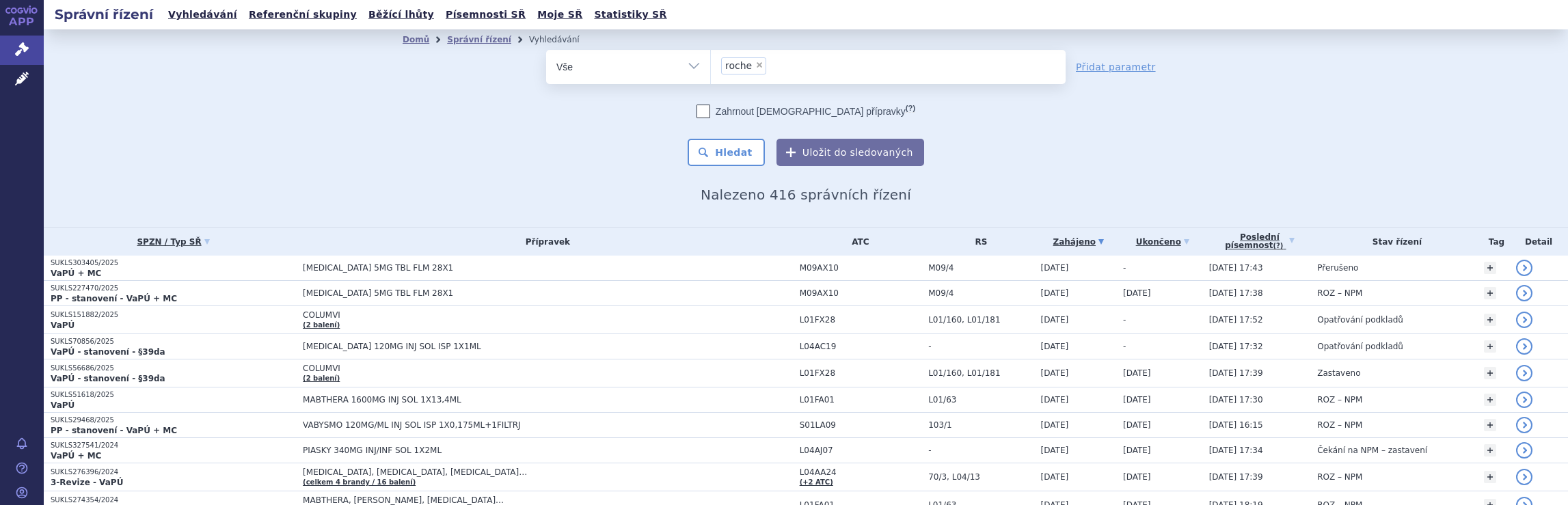
click at [798, 67] on ul "× roche" at bounding box center [888, 65] width 355 height 30
click at [711, 67] on select "roche" at bounding box center [710, 66] width 1 height 34
click at [784, 66] on ul "× roche" at bounding box center [888, 65] width 355 height 30
click at [711, 66] on select "roche" at bounding box center [710, 66] width 1 height 34
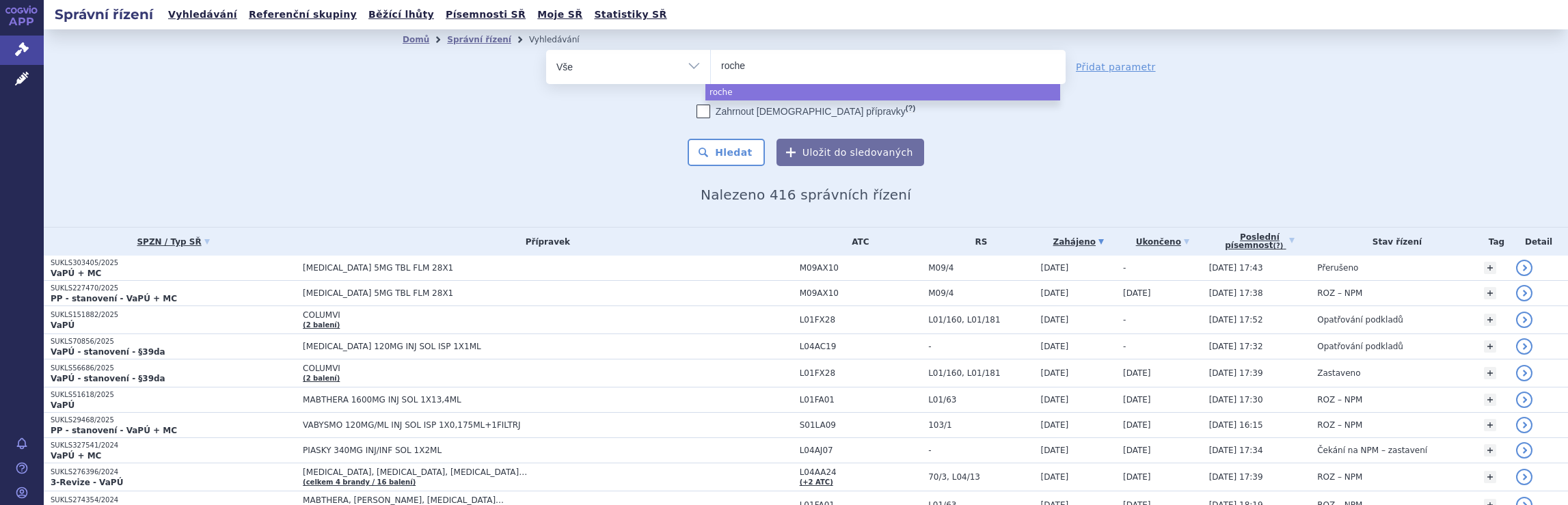
select select
type input "r"
type input "no"
type input "nova"
type input "novar"
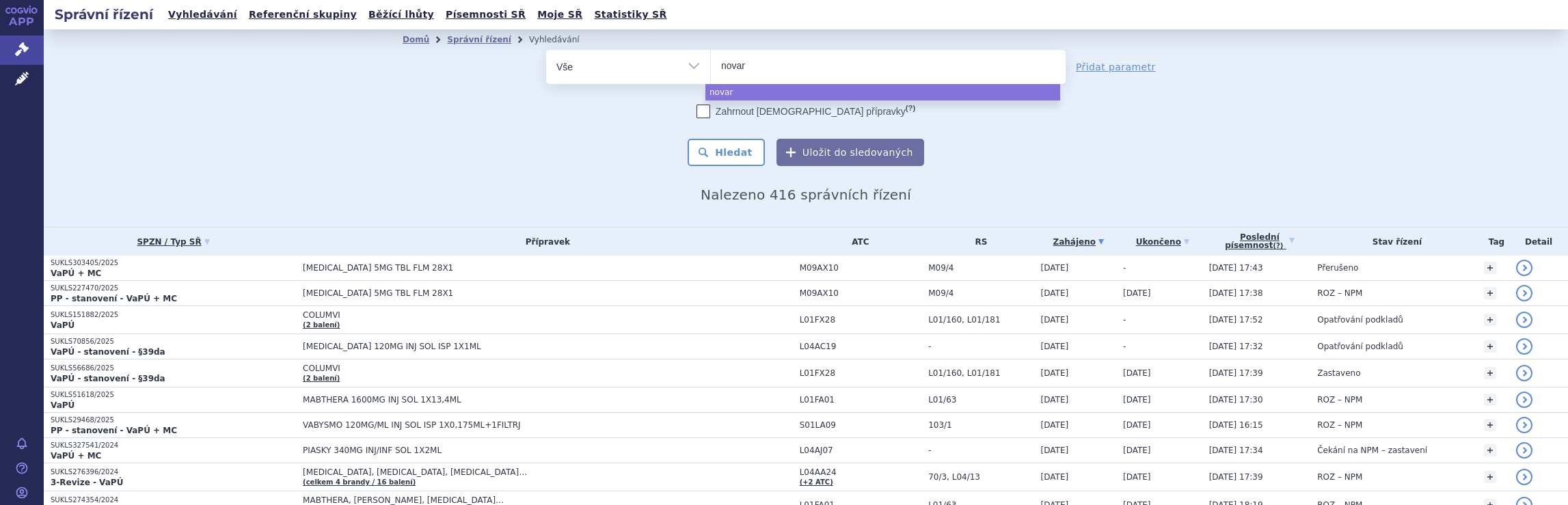
type input "novart"
type input "novarti"
type input "novartis"
select select "novartis"
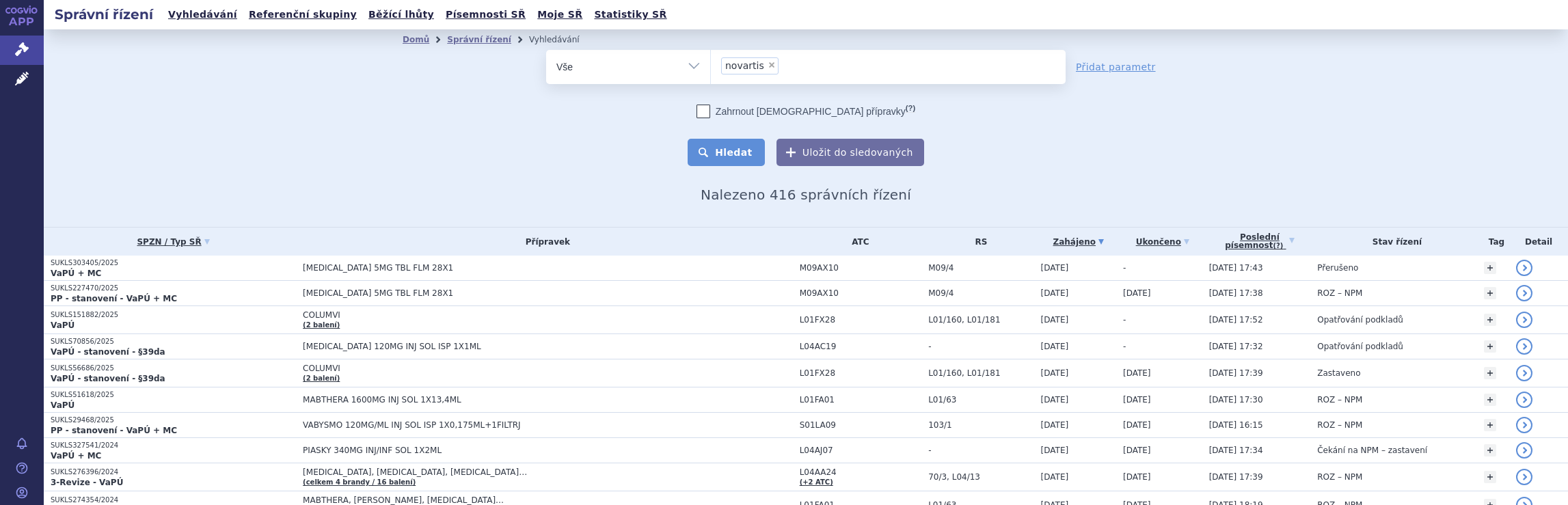
click at [733, 156] on button "Hledat" at bounding box center [726, 152] width 77 height 27
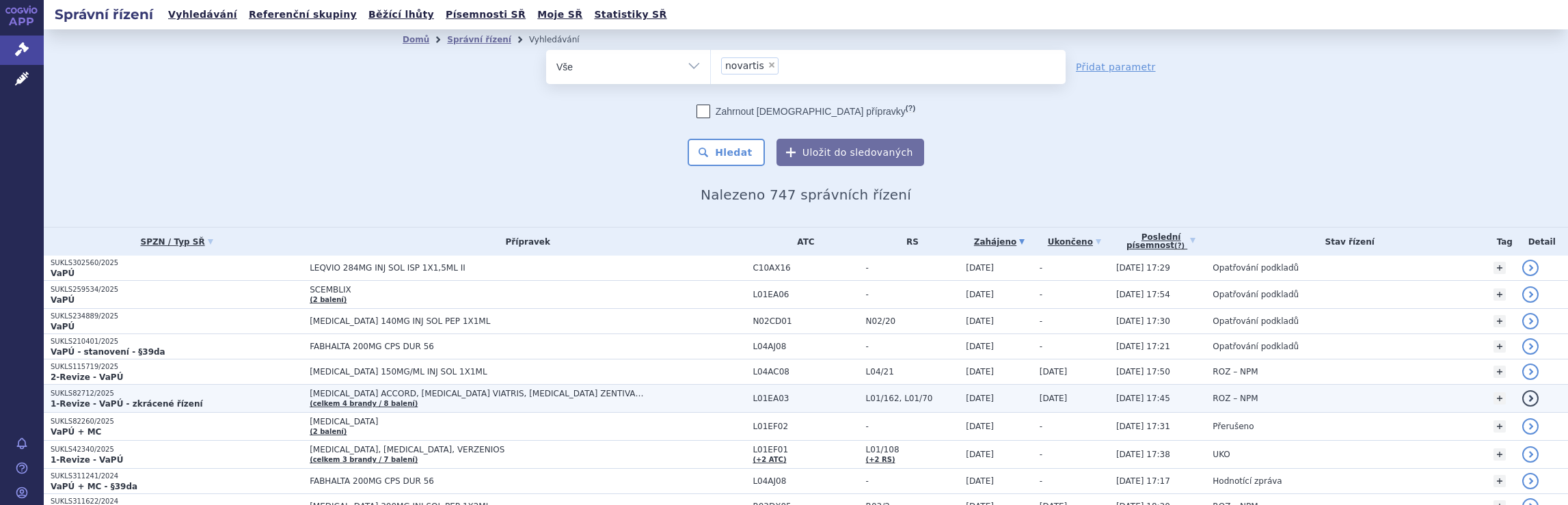
scroll to position [136, 0]
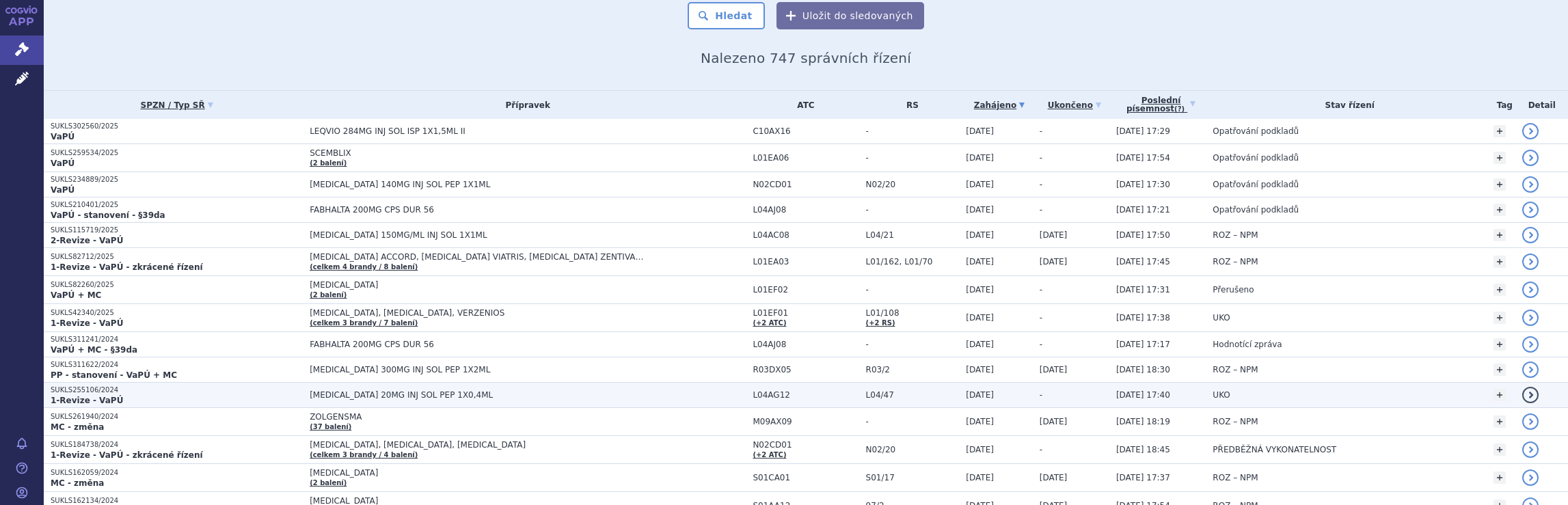
click at [652, 397] on span "[MEDICAL_DATA] 20MG INJ SOL PEP 1X0,4ML" at bounding box center [527, 394] width 436 height 9
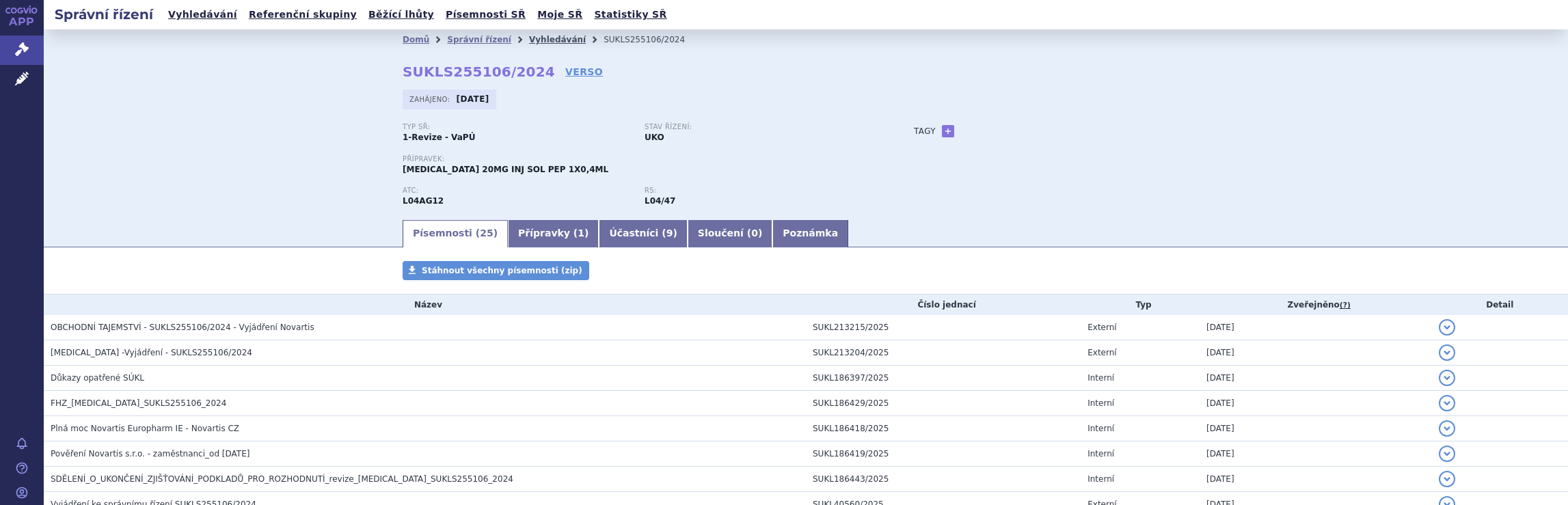
click at [529, 41] on link "Vyhledávání" at bounding box center [556, 39] width 56 height 9
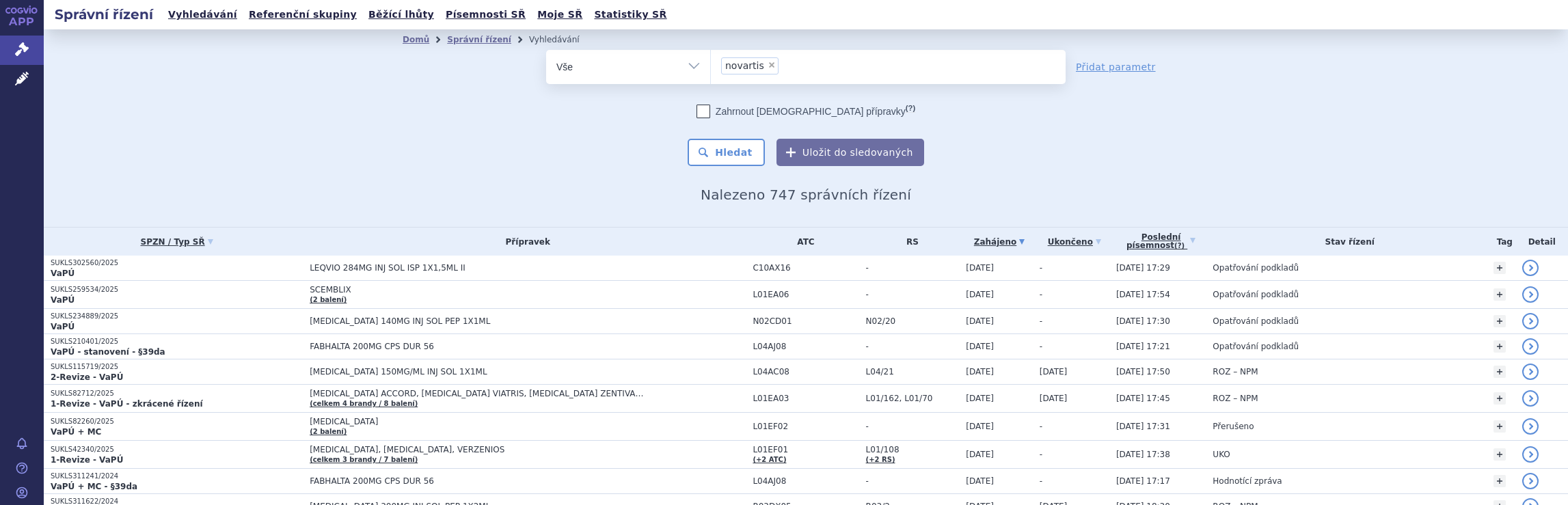
click at [794, 63] on ul "× novartis" at bounding box center [888, 65] width 355 height 30
click at [711, 63] on select "novartis" at bounding box center [710, 66] width 1 height 34
select select
type input "novartis"
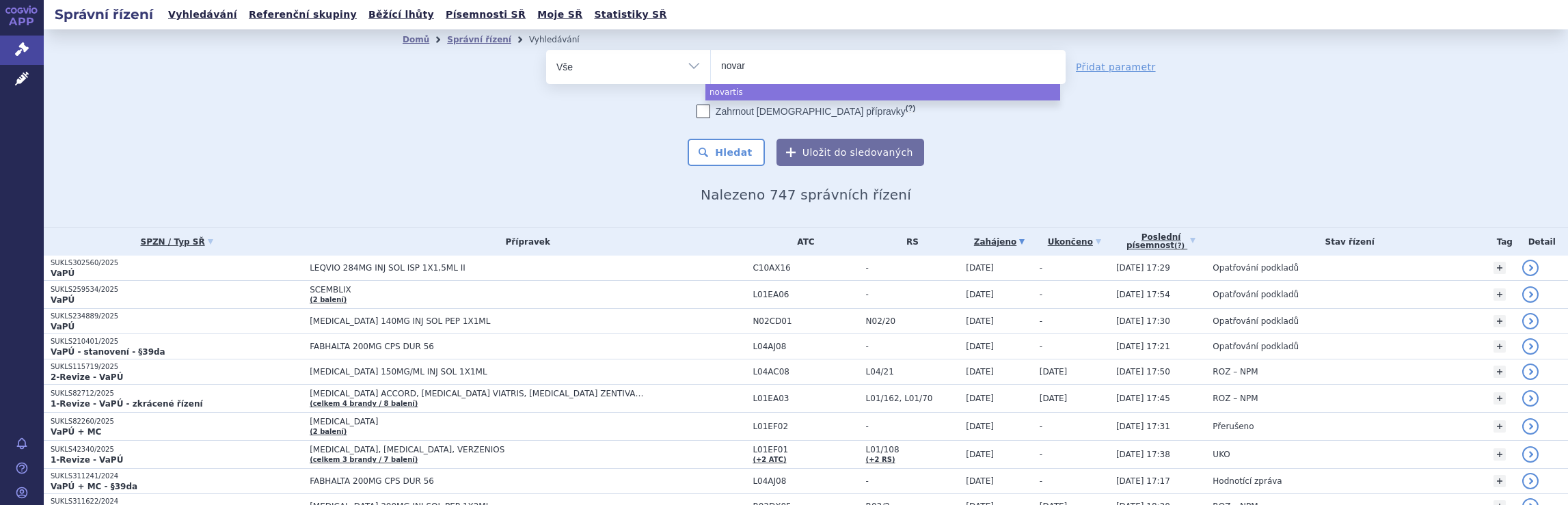
type input "nova"
type input "n"
type input "me"
type input "mer"
type input "merc"
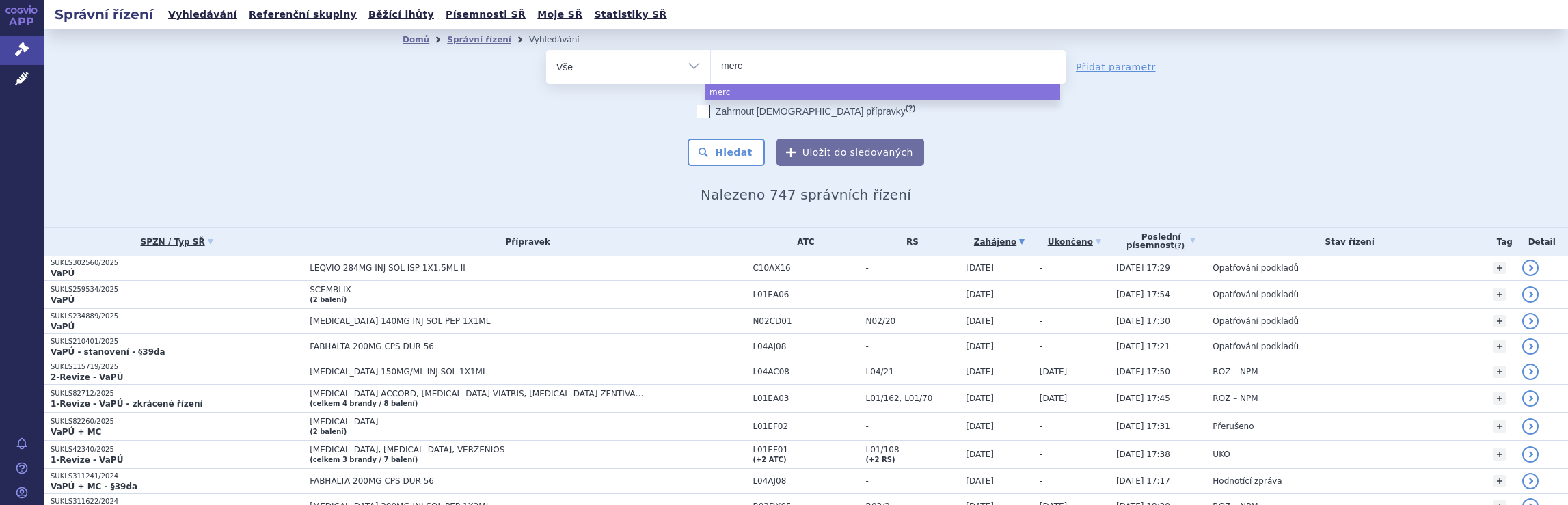
type input "merck"
type input "merck s"
type input "merck sp"
type input "merck spo"
type input "merck spol"
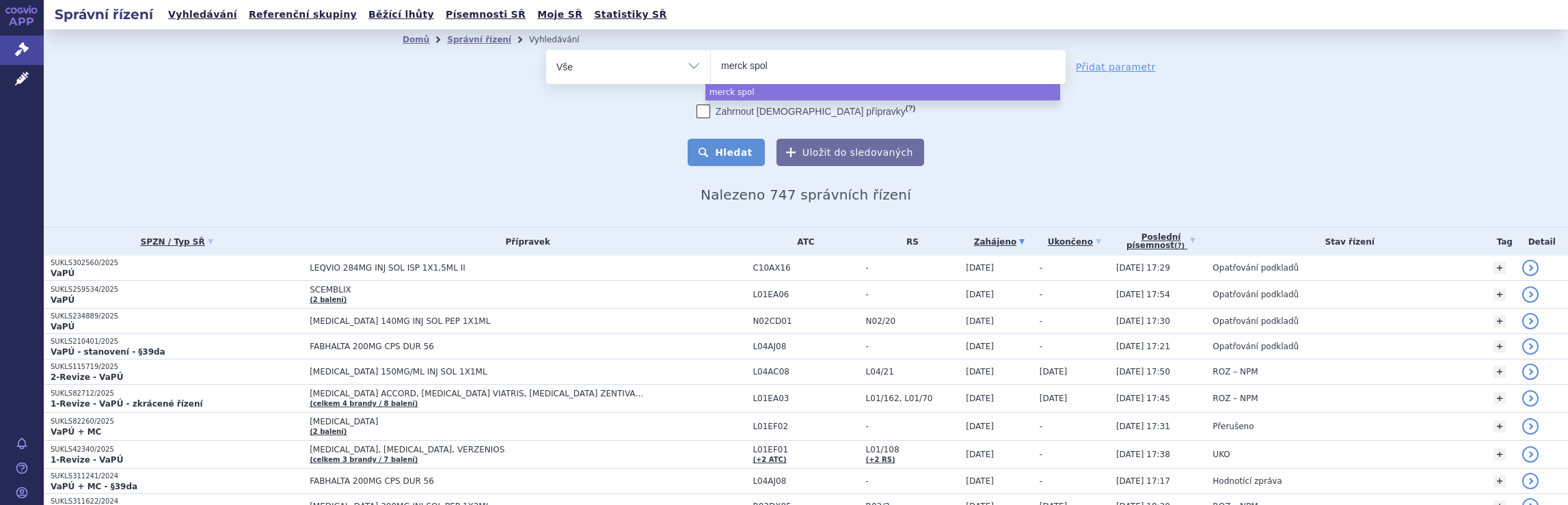
select select "merck spol"
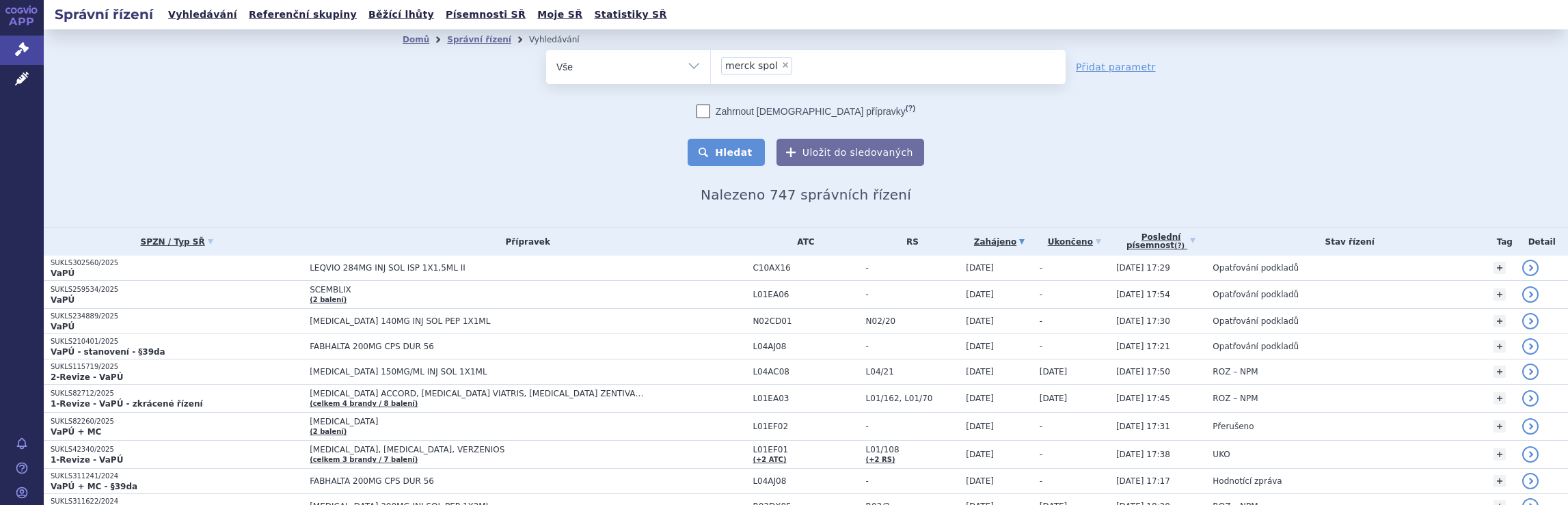
click at [734, 153] on button "Hledat" at bounding box center [726, 152] width 77 height 27
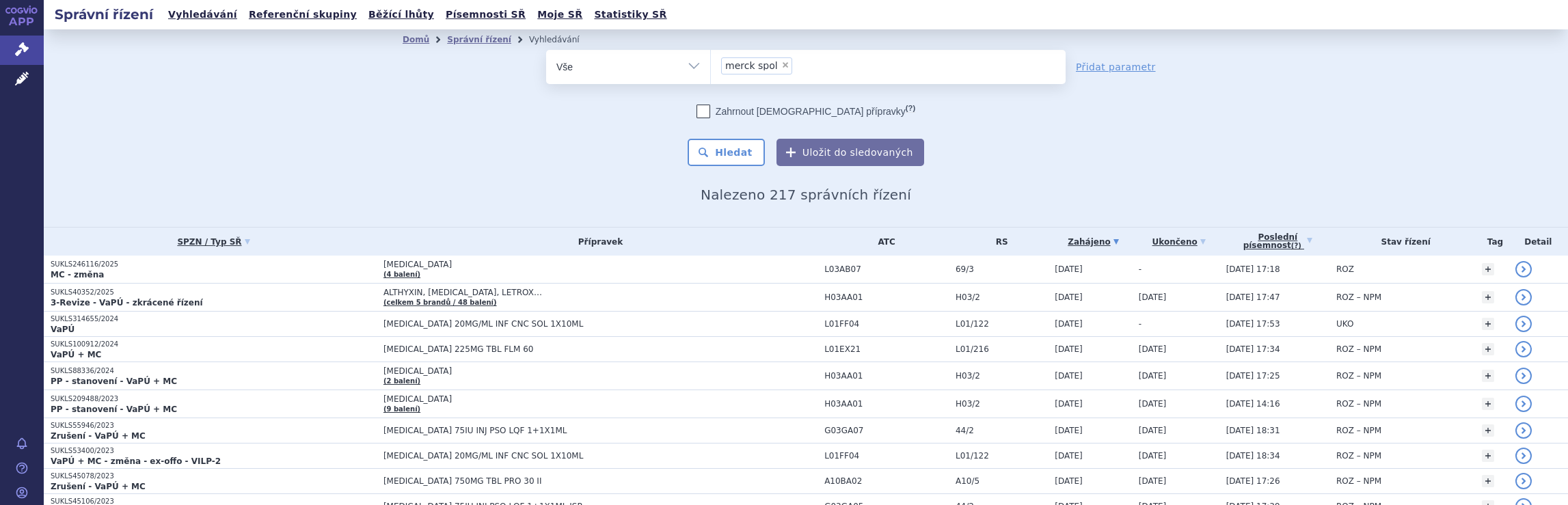
click at [796, 71] on ul "× merck spol" at bounding box center [888, 65] width 355 height 30
click at [711, 71] on select "merck spol" at bounding box center [710, 66] width 1 height 34
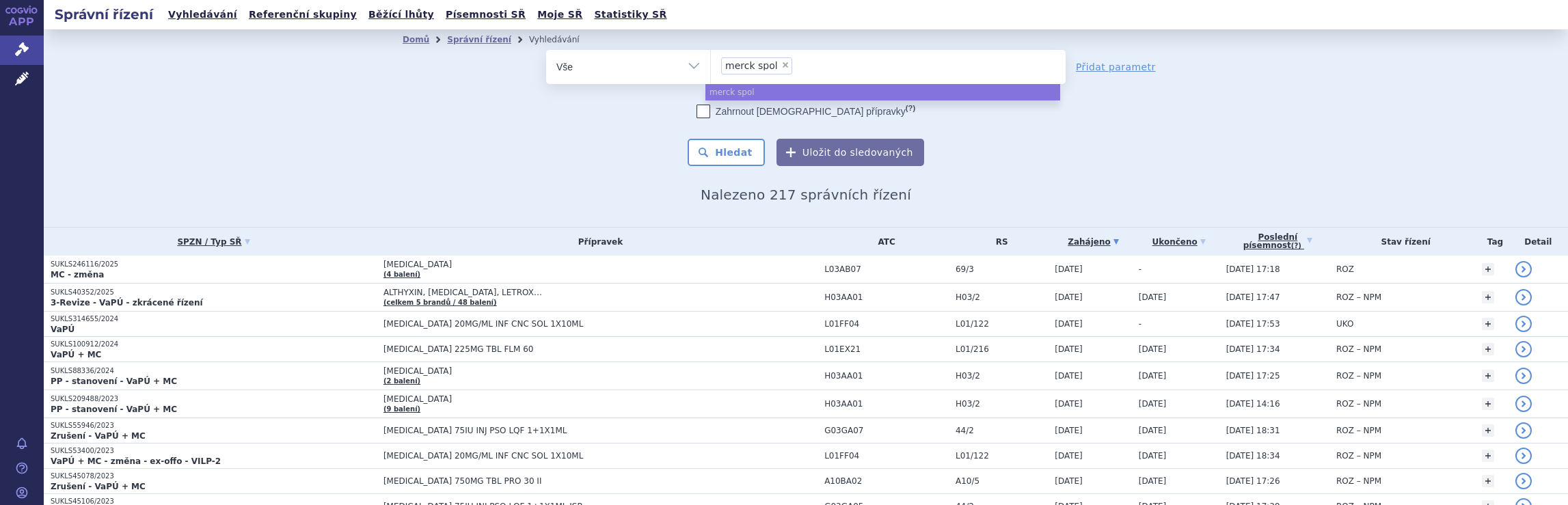
select select
type input "merck spol"
type input "merck"
type input "m"
type input "ja"
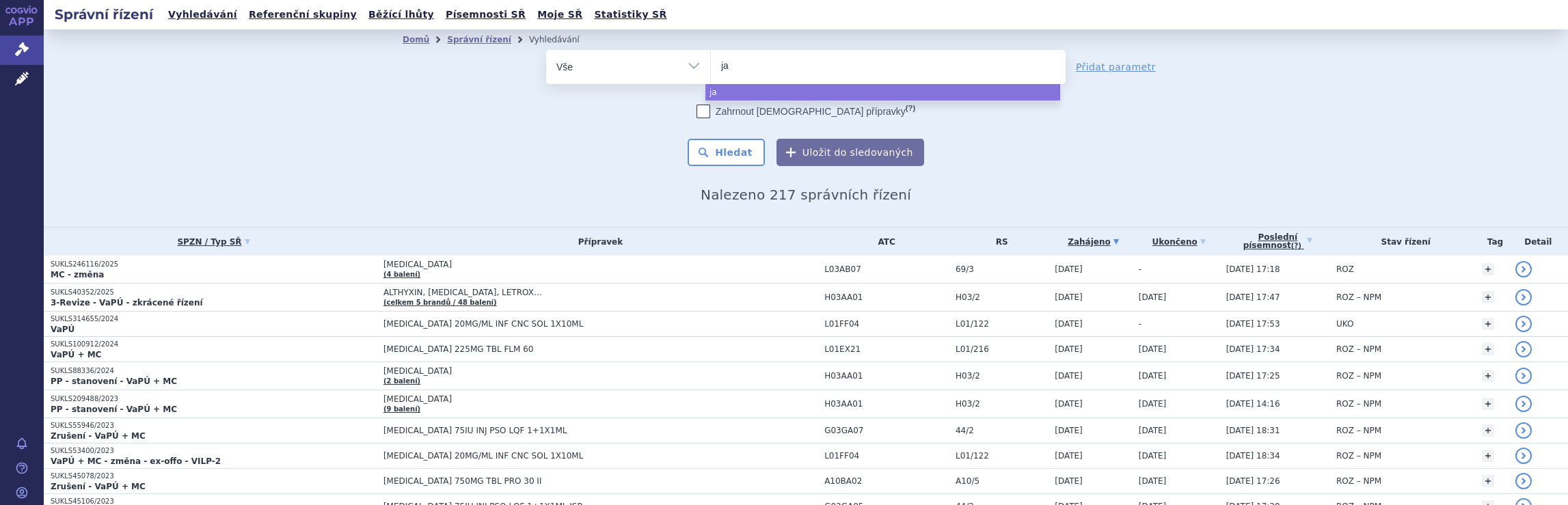
type input "jan"
type input "jans"
type input "janss"
type input "jansse"
type input "janssen"
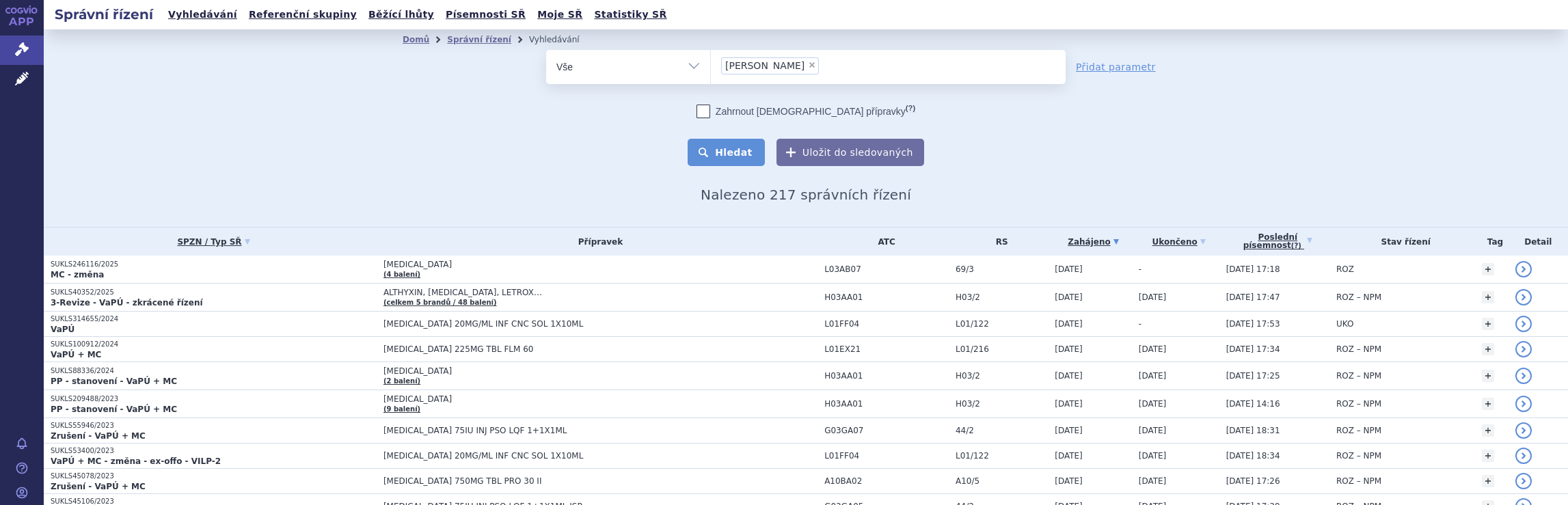
select select "janssen"
click at [733, 154] on button "Hledat" at bounding box center [726, 152] width 77 height 27
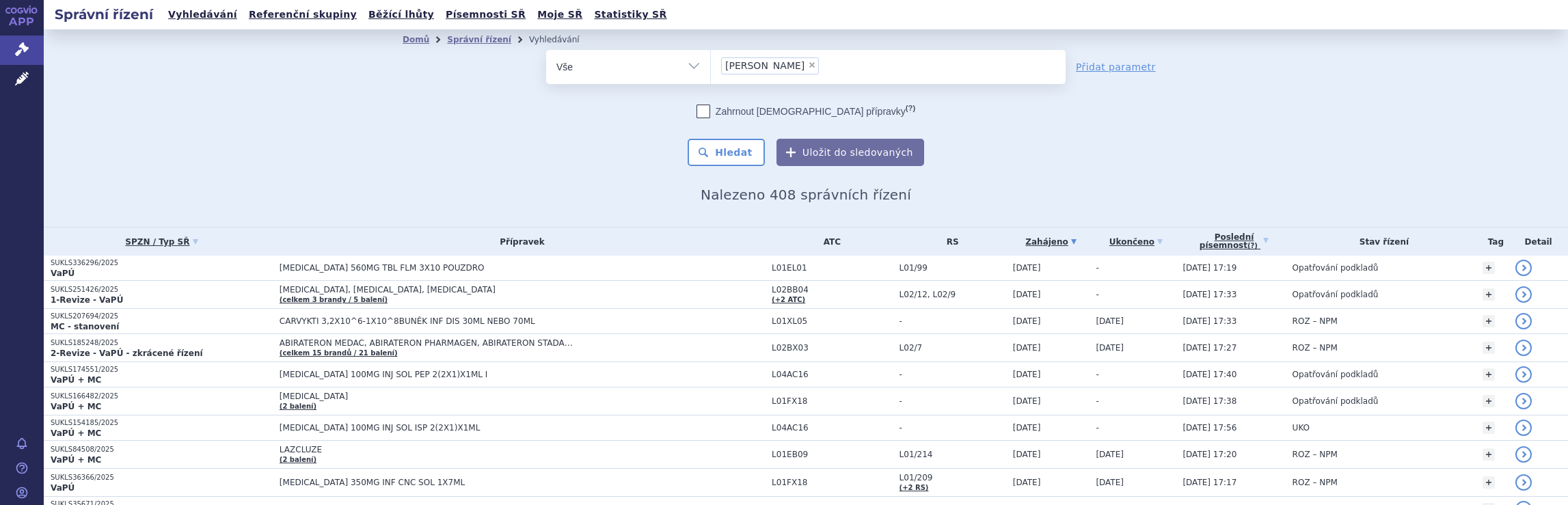
click at [823, 64] on input "janssen × janssen" at bounding box center [827, 65] width 8 height 17
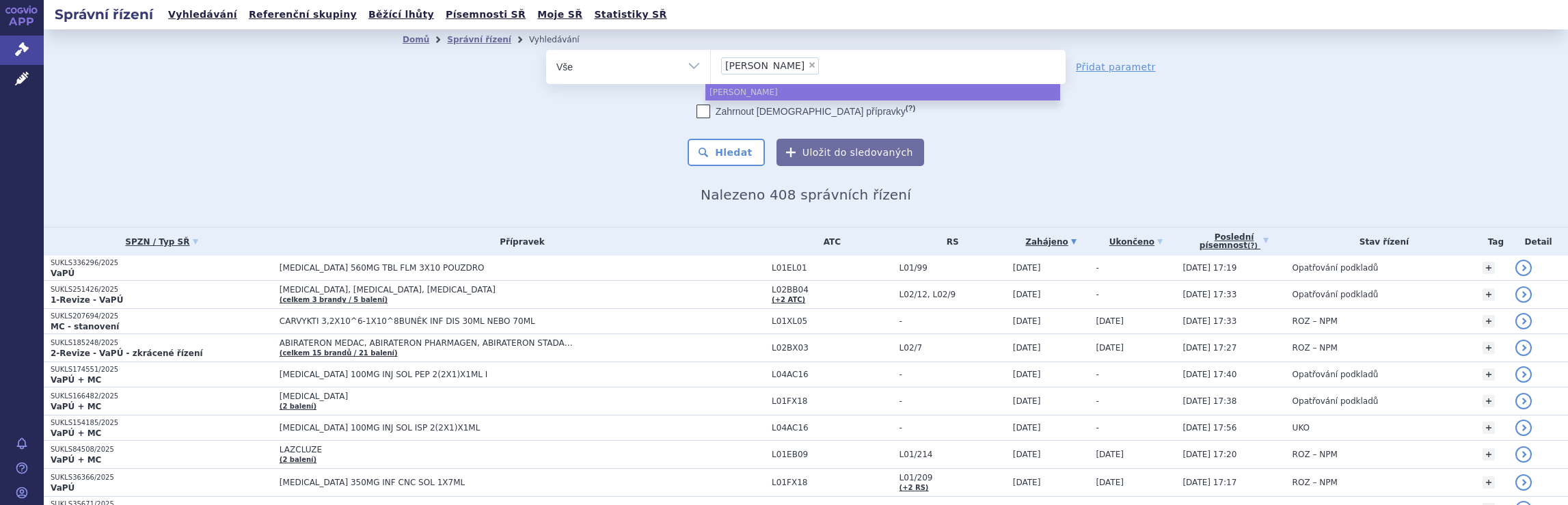
select select
type input "janssen"
type input "janss"
type input "j"
type input "br"
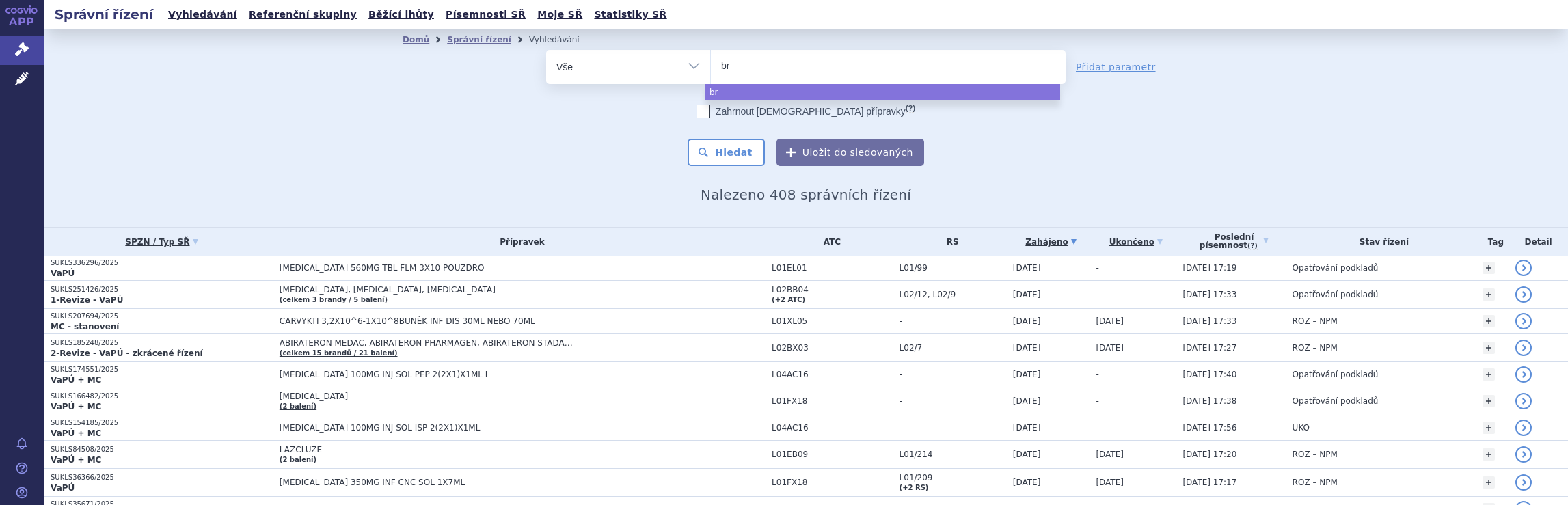
type input "bri"
type input "bris"
type input "brist"
type input "bristo"
type input "[GEOGRAPHIC_DATA]"
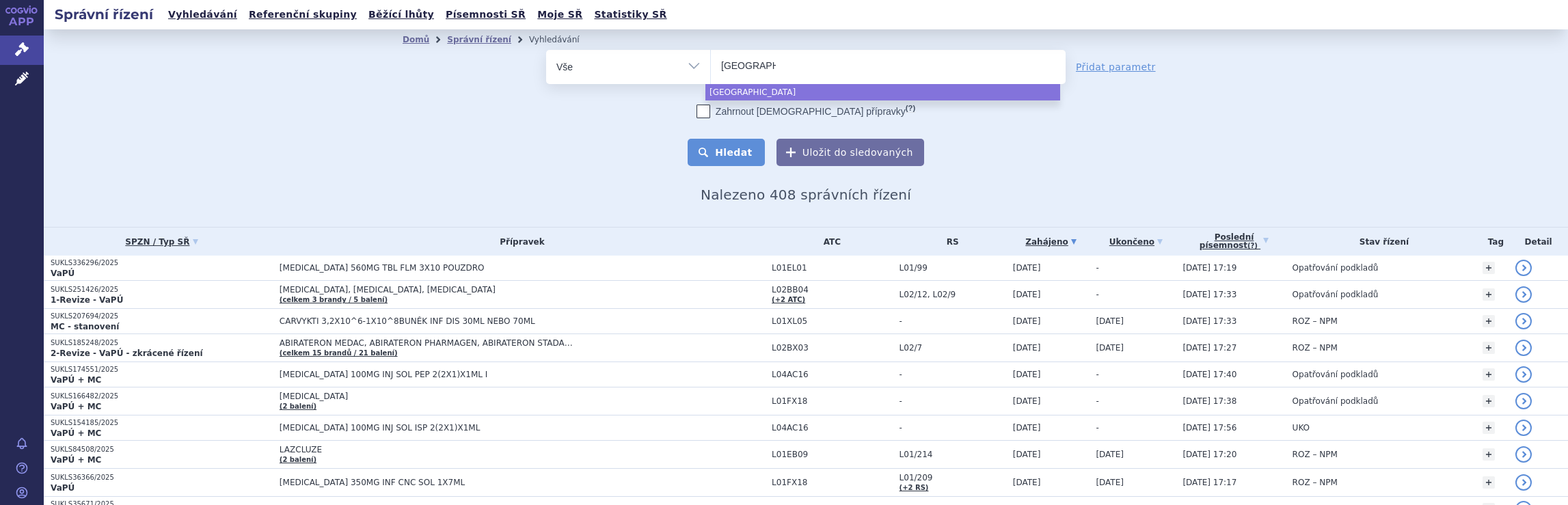
select select "[GEOGRAPHIC_DATA]"
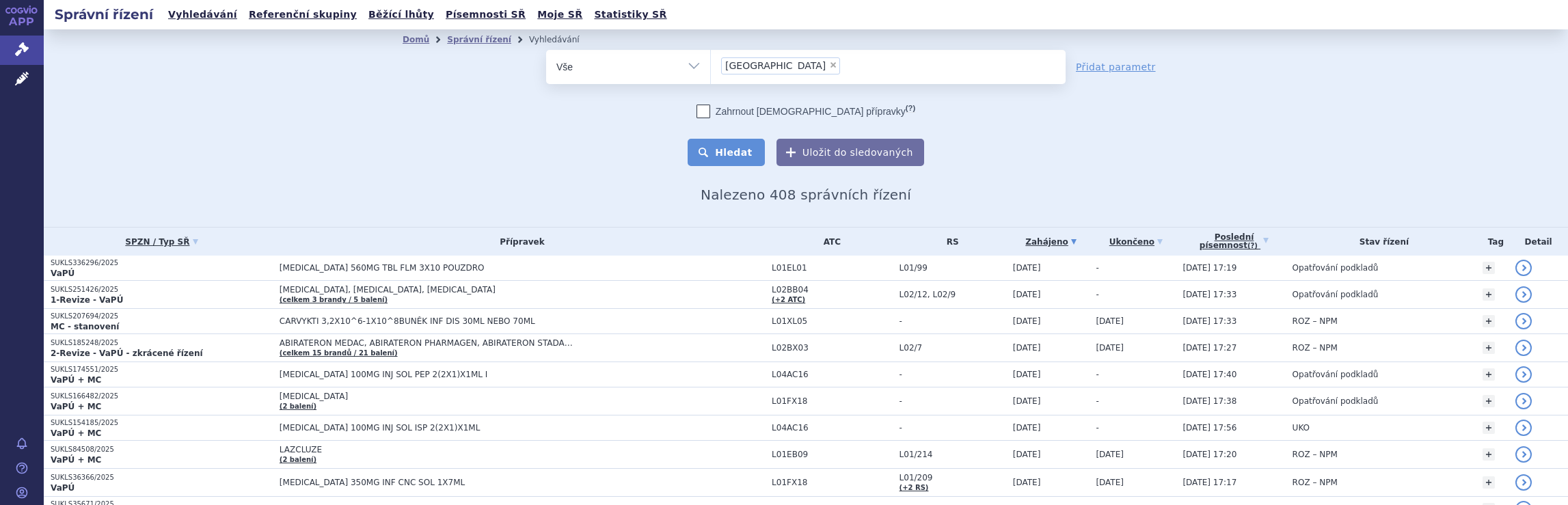
click at [728, 156] on button "Hledat" at bounding box center [726, 152] width 77 height 27
